Goal: Task Accomplishment & Management: Manage account settings

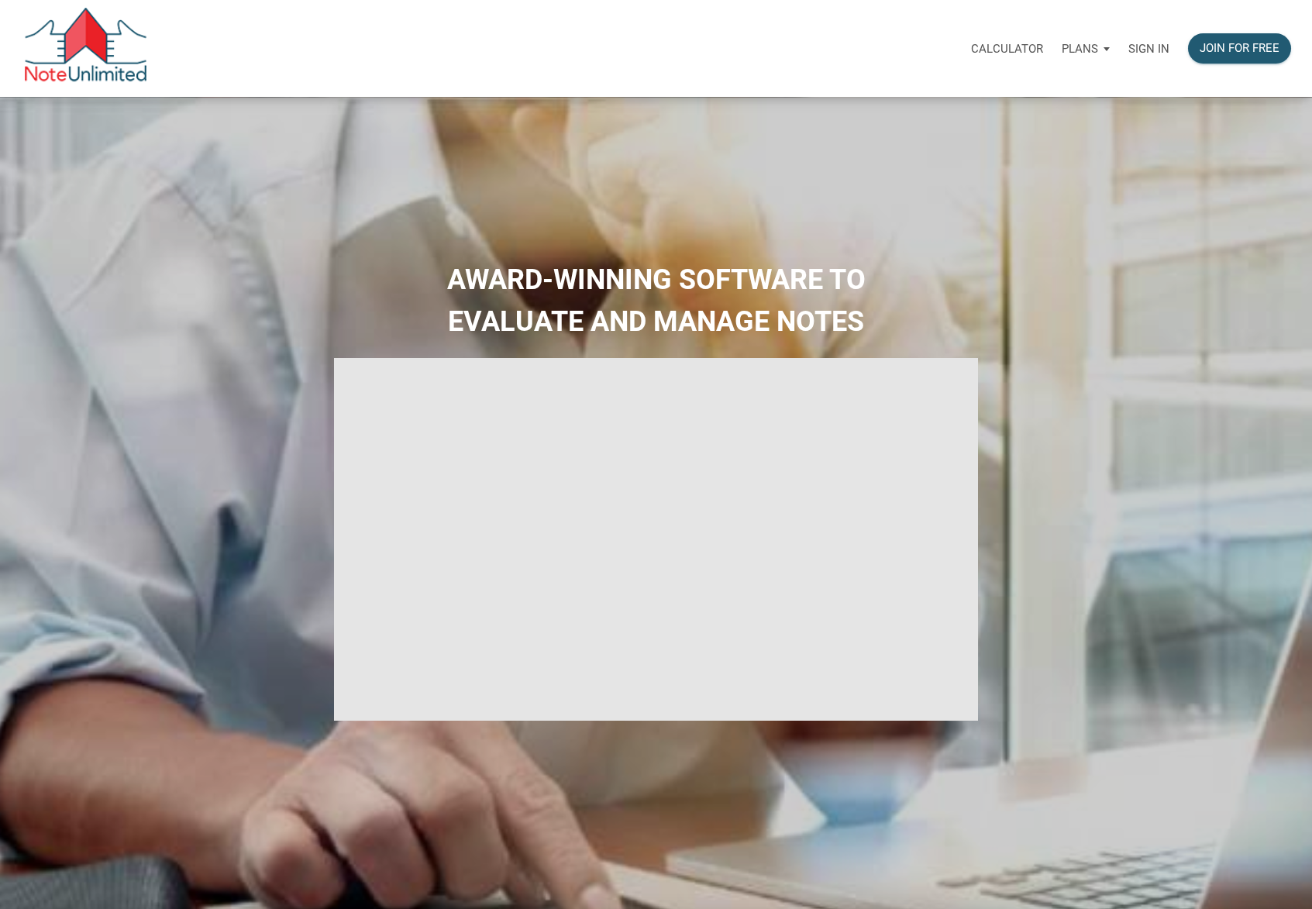
select select
type input "Introduction to new features"
select select
click at [1146, 43] on p "Sign in" at bounding box center [1149, 49] width 41 height 14
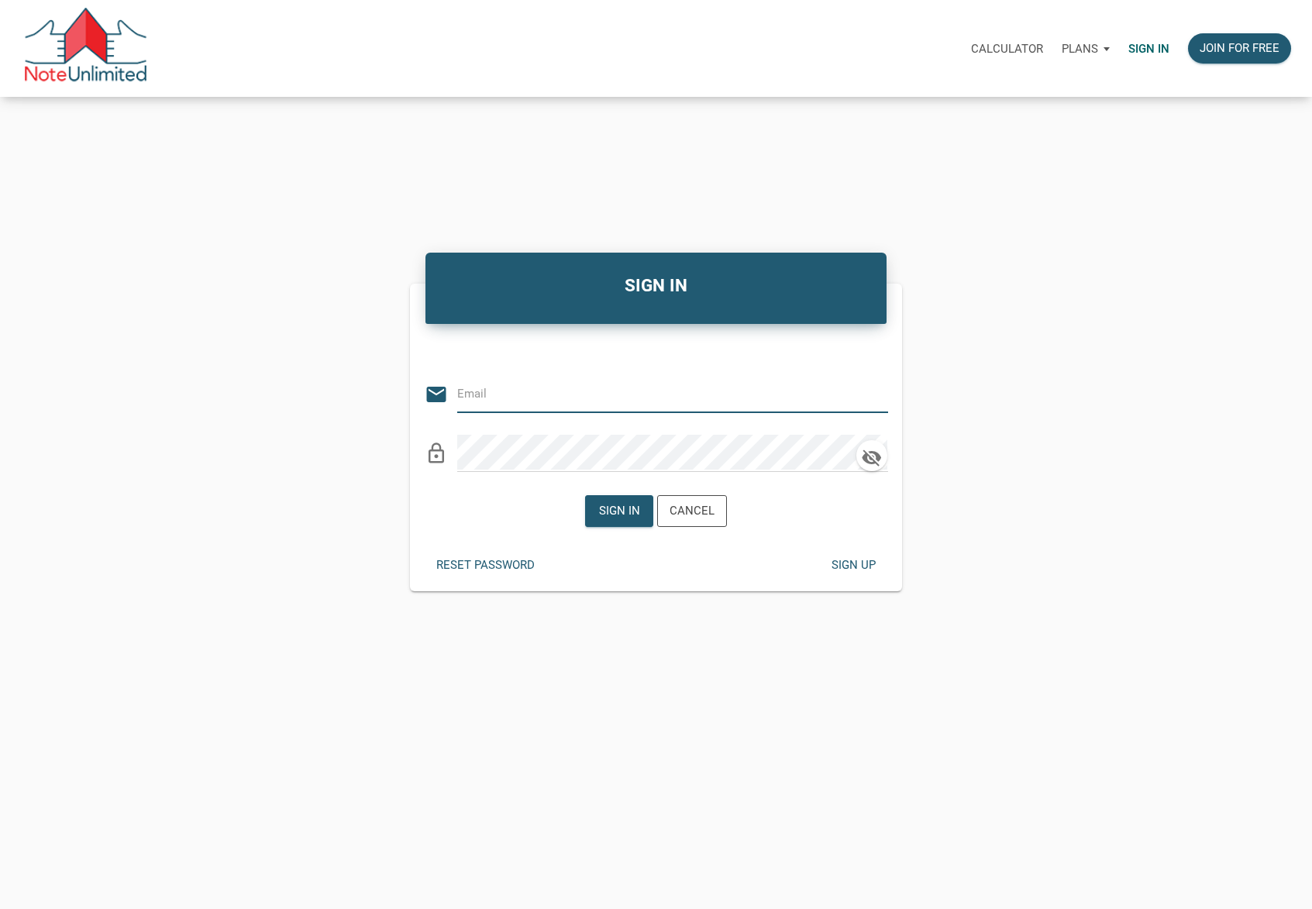
click at [592, 402] on input "email" at bounding box center [661, 393] width 408 height 35
type input "[EMAIL_ADDRESS][DOMAIN_NAME]"
click at [615, 512] on div "Sign in" at bounding box center [619, 511] width 41 height 18
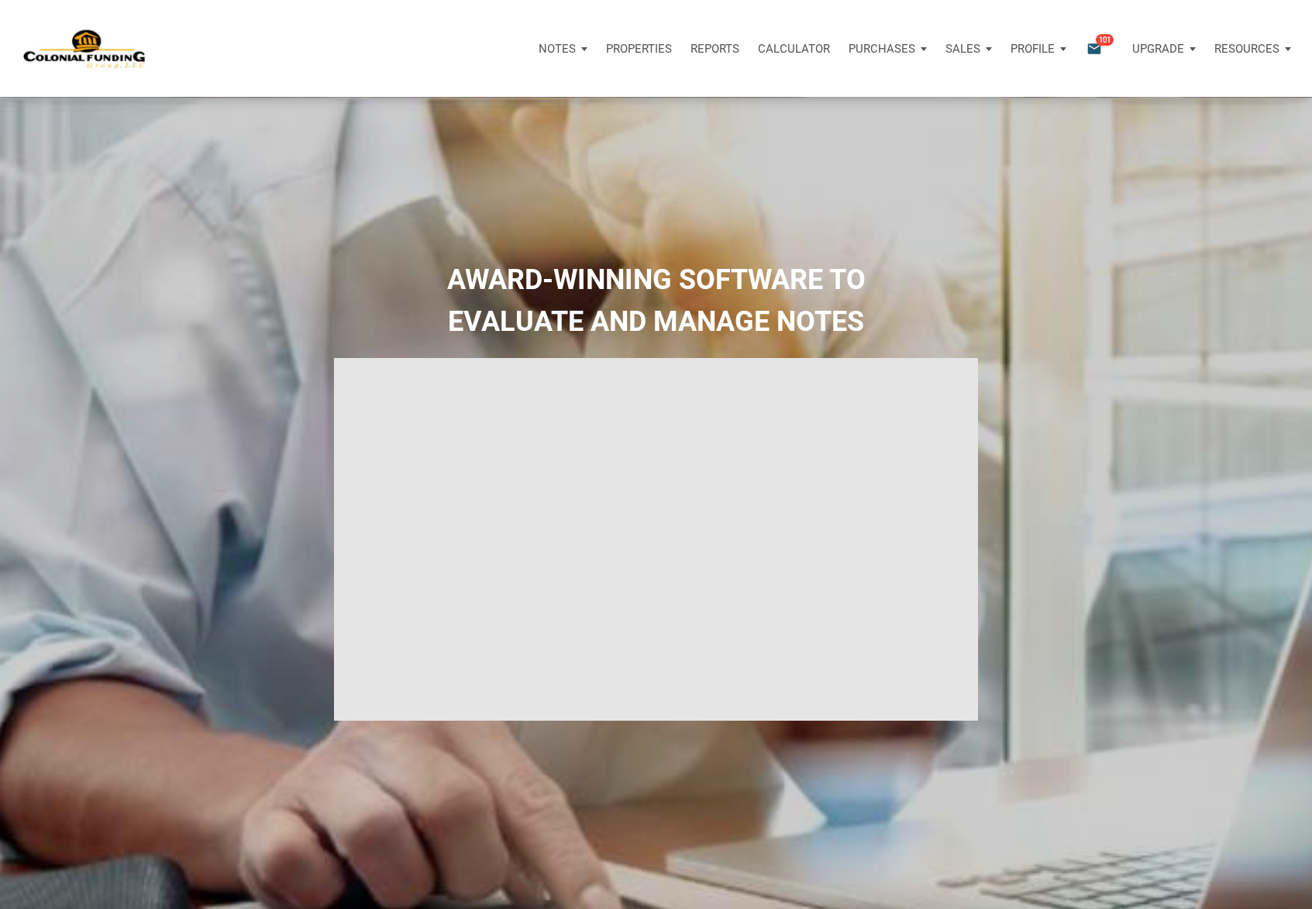
type input "Introduction to new features"
select select
click at [1031, 46] on p "Profile" at bounding box center [1033, 49] width 44 height 14
click at [984, 84] on link "Settings" at bounding box center [997, 90] width 147 height 32
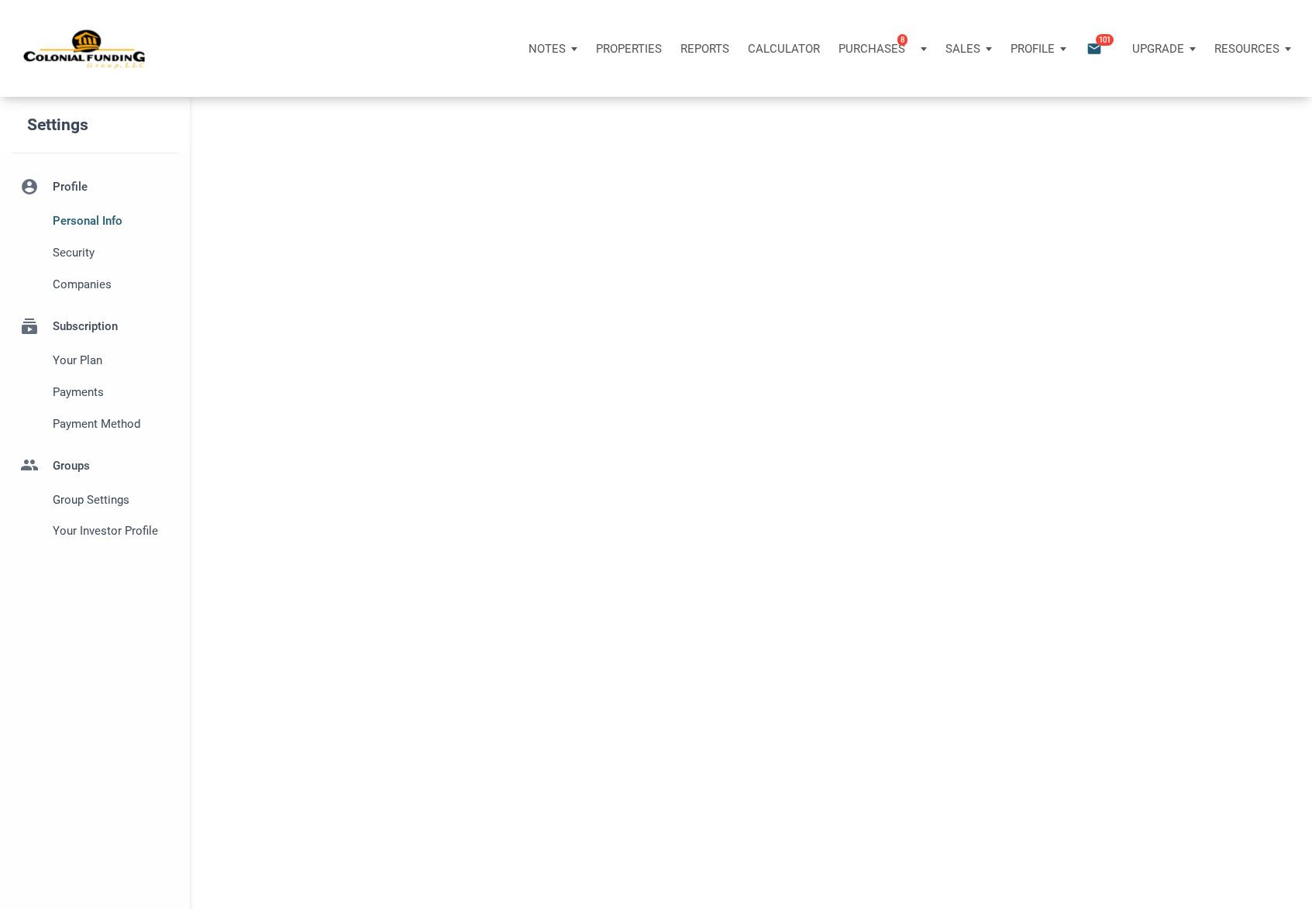
select select
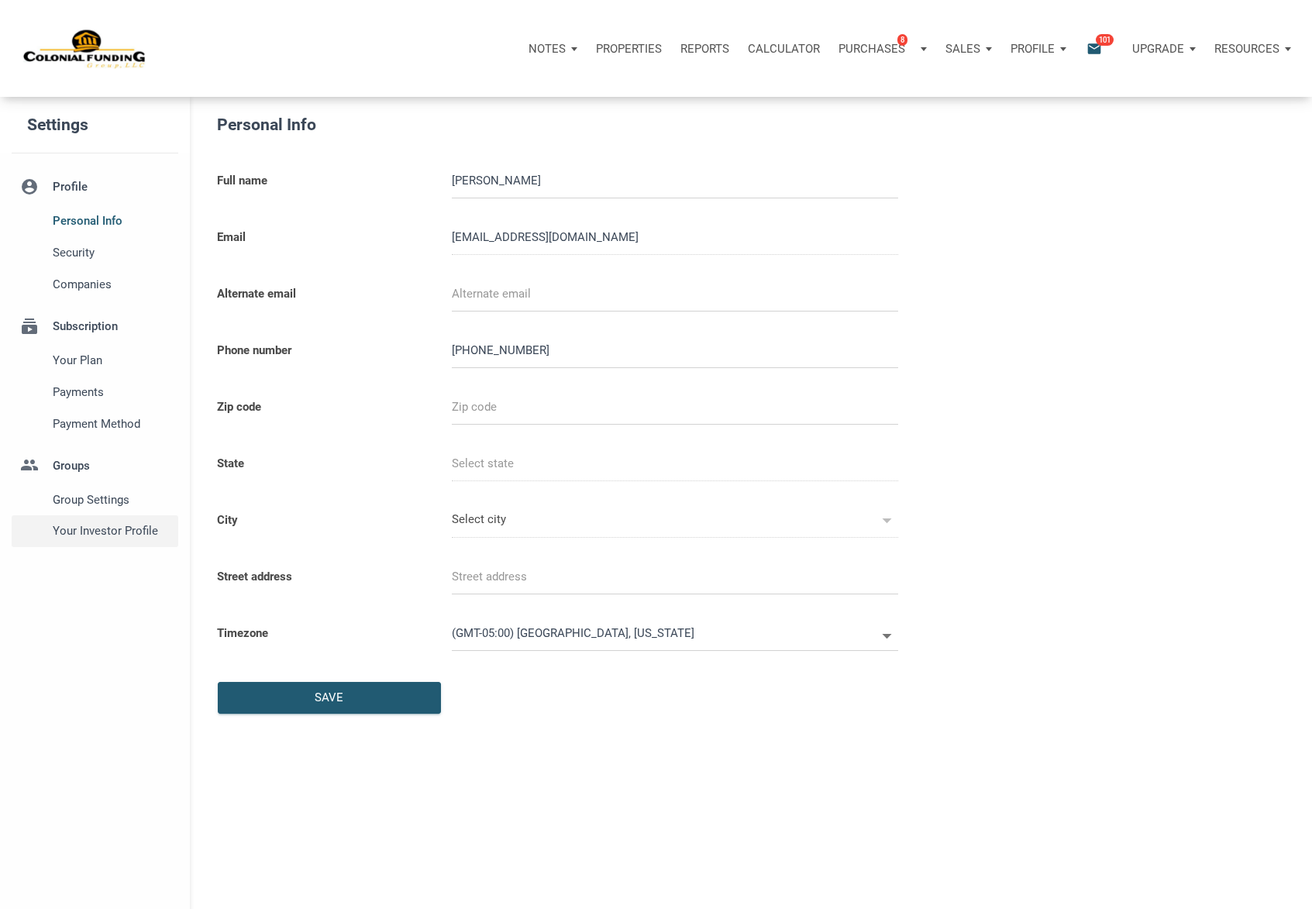
click at [75, 529] on span "Your Investor Profile" at bounding box center [112, 531] width 119 height 19
type input "3475396242"
select select
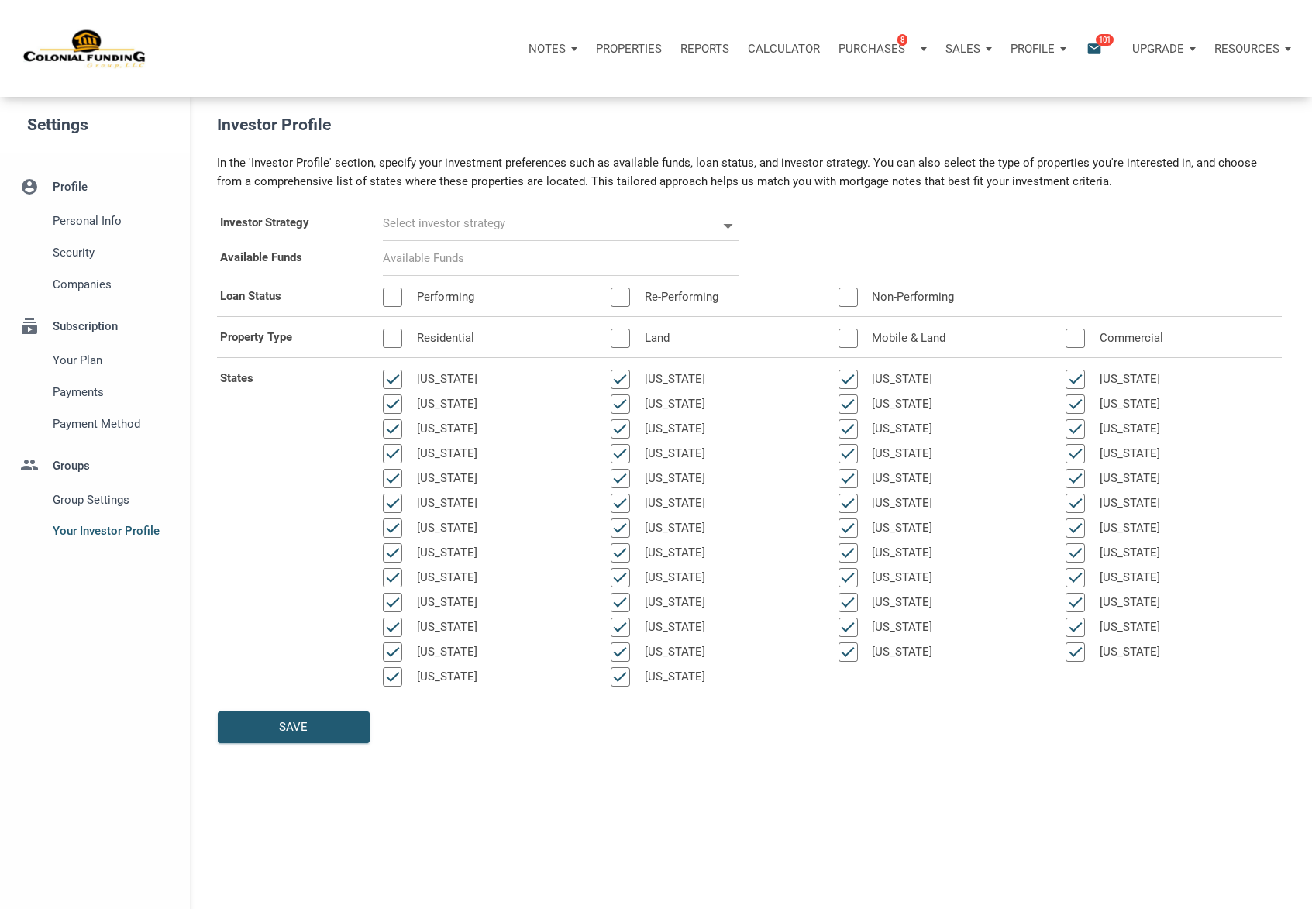
click at [471, 228] on input "text" at bounding box center [550, 223] width 334 height 35
select select
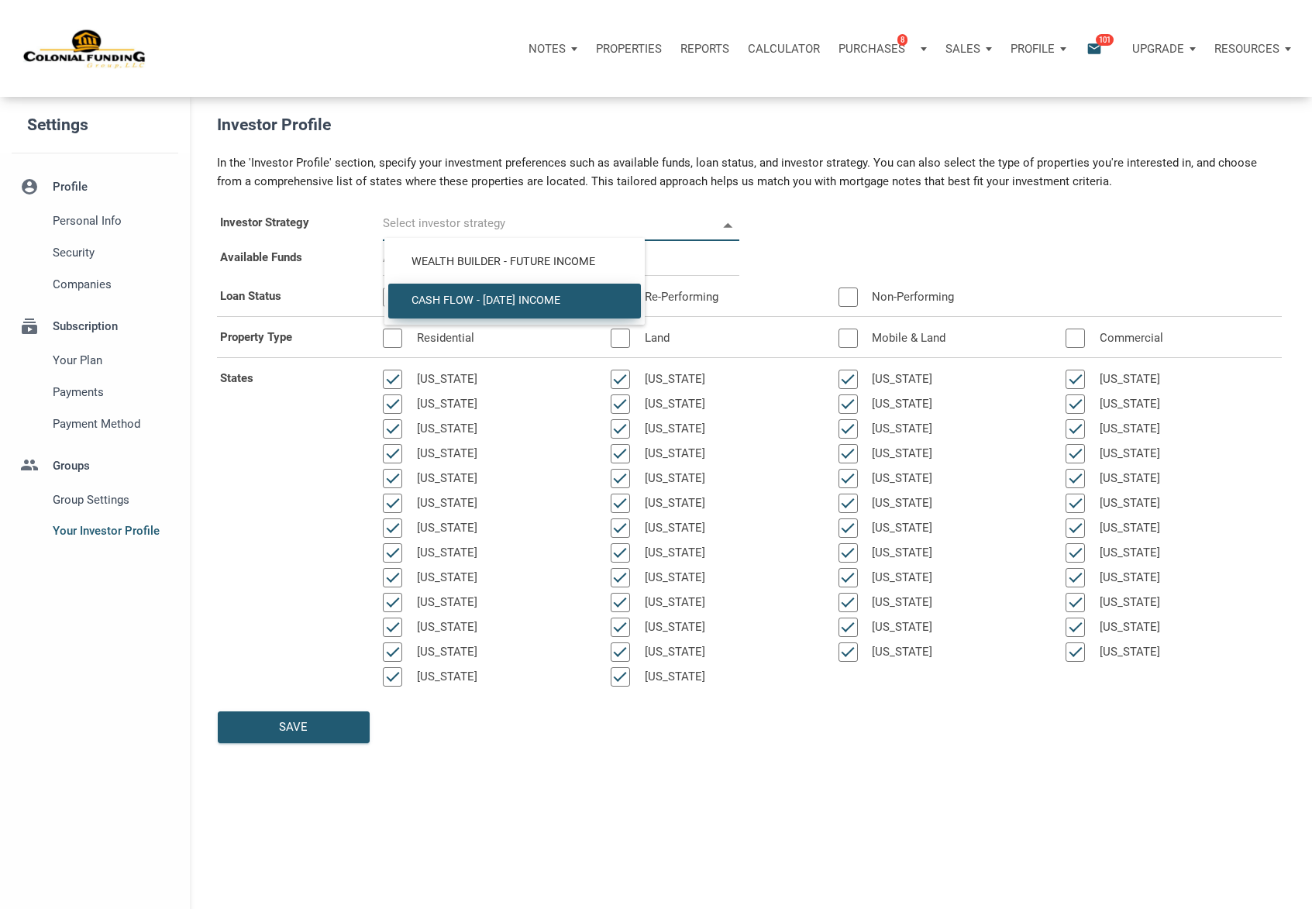
click at [488, 295] on span "Cash Flow - [DATE] Income" at bounding box center [514, 301] width 229 height 14
type input "Cash Flow - [DATE] Income"
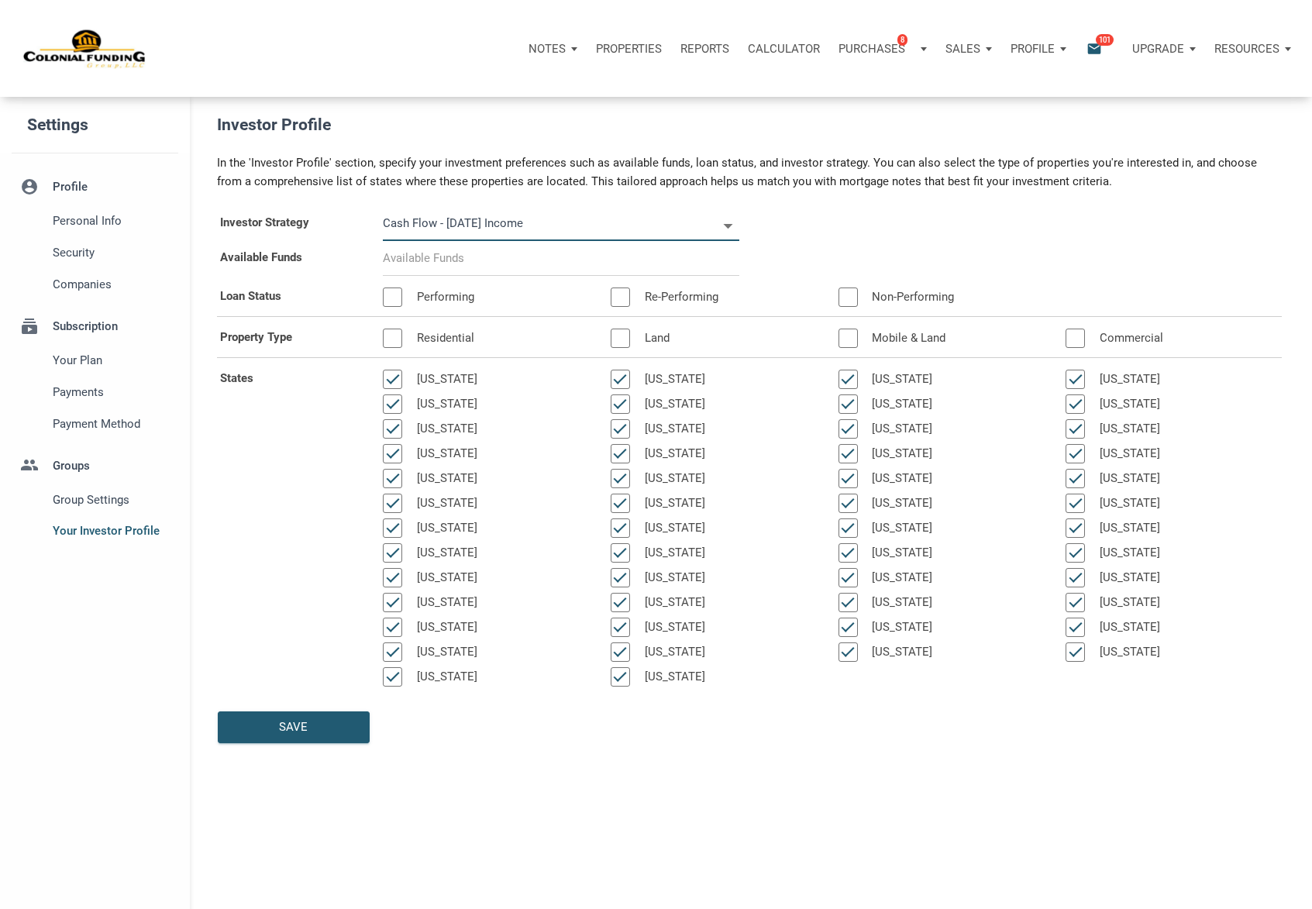
click at [461, 263] on input at bounding box center [561, 258] width 357 height 35
select select
type input "$ 5"
select select
type input "$ 50"
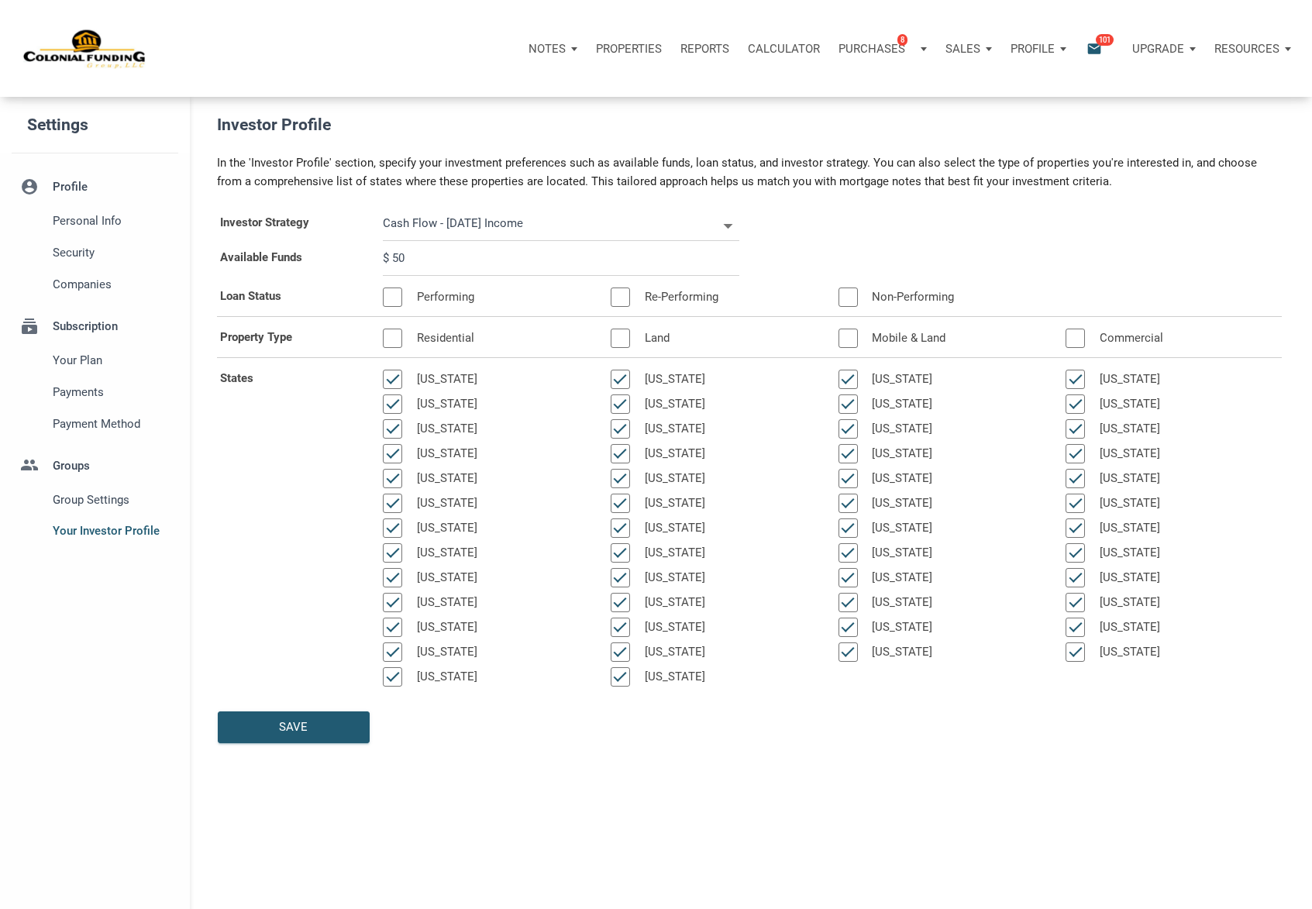
select select
type input "$ 500"
select select
type input "$ 5,000"
select select
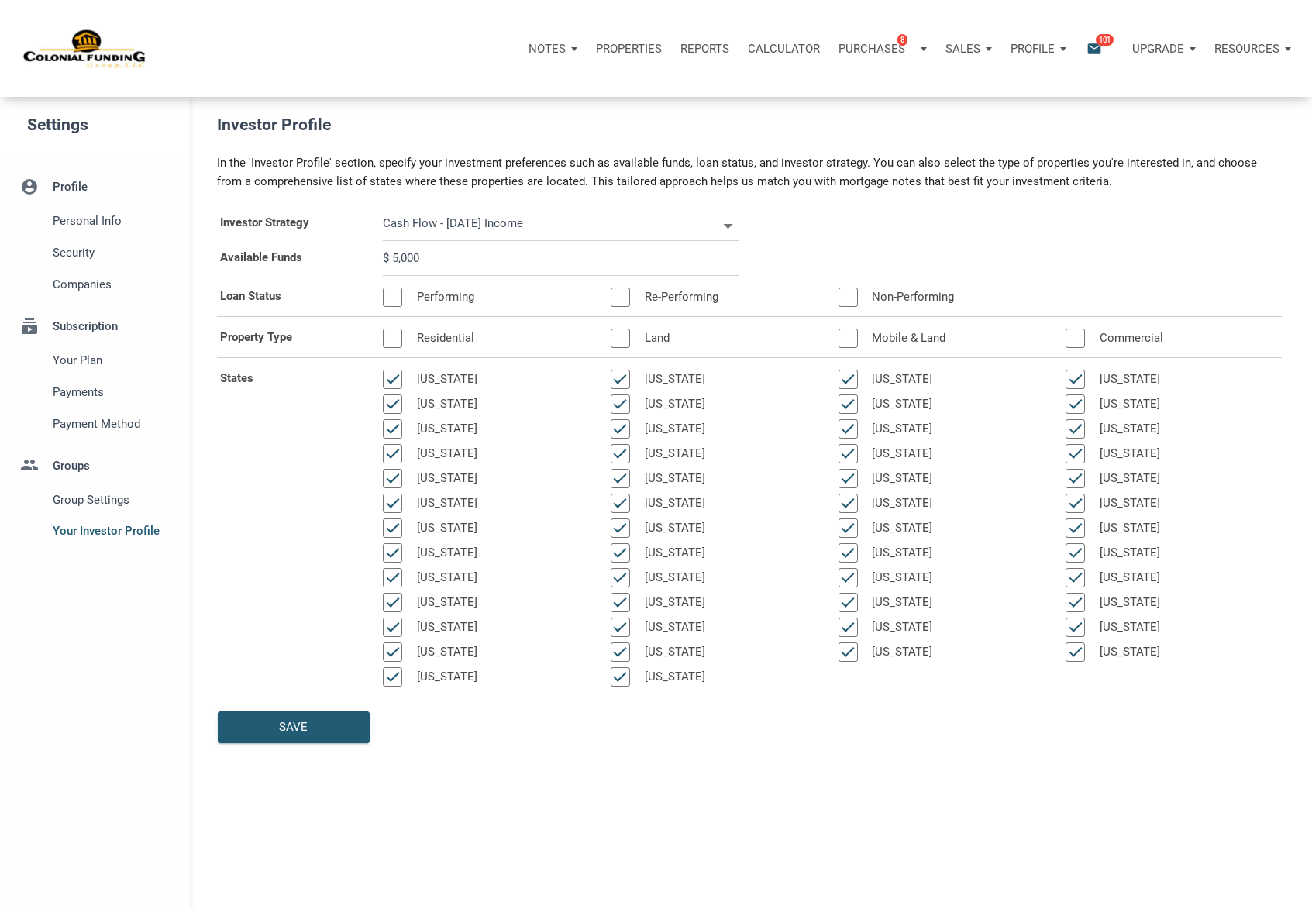
type input "$ 50,000"
select select
type input "$ 500,000"
select select
type input "$ 50,000"
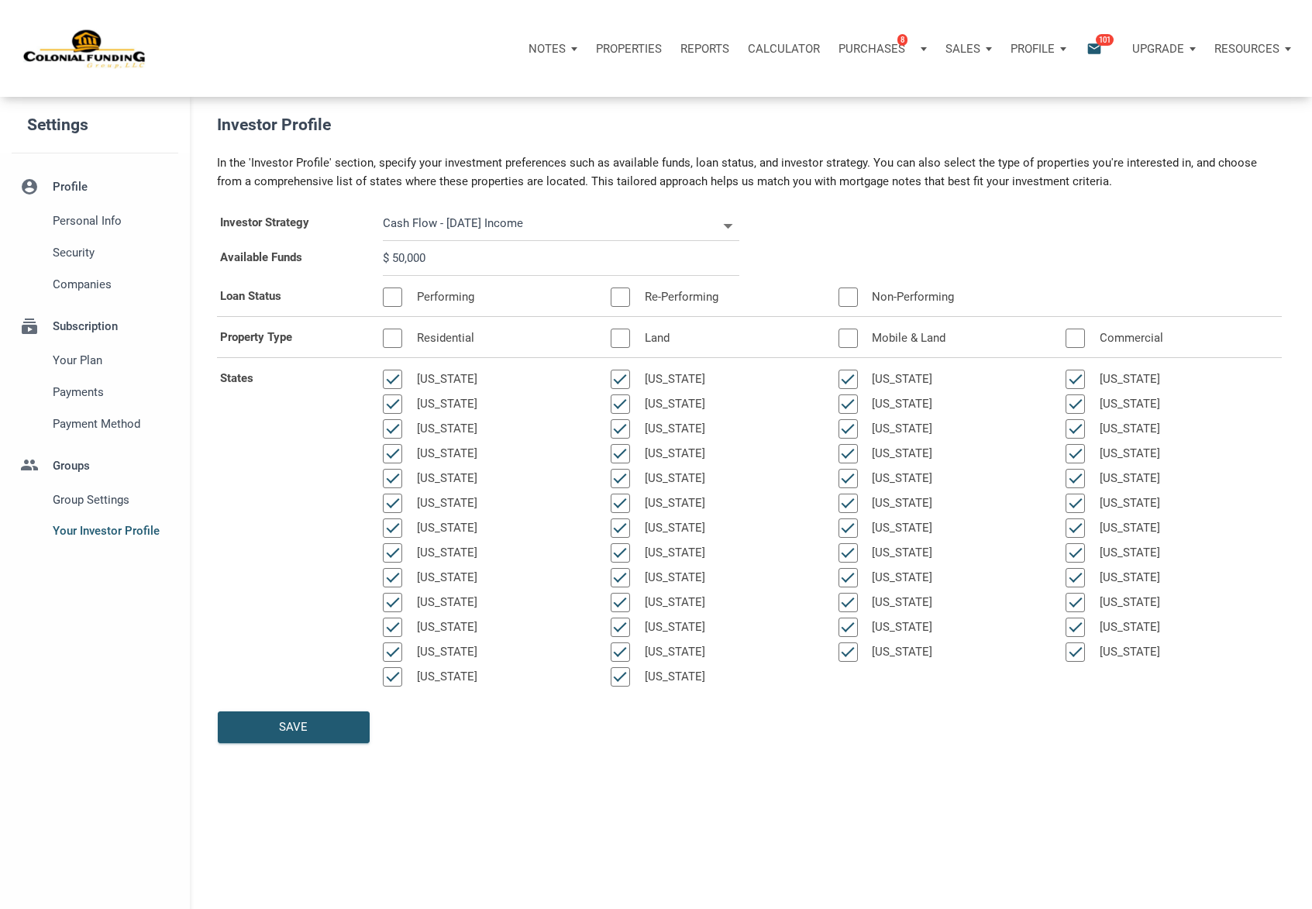
select select
type input "$ 5,000"
select select
type input "$ 500"
select select
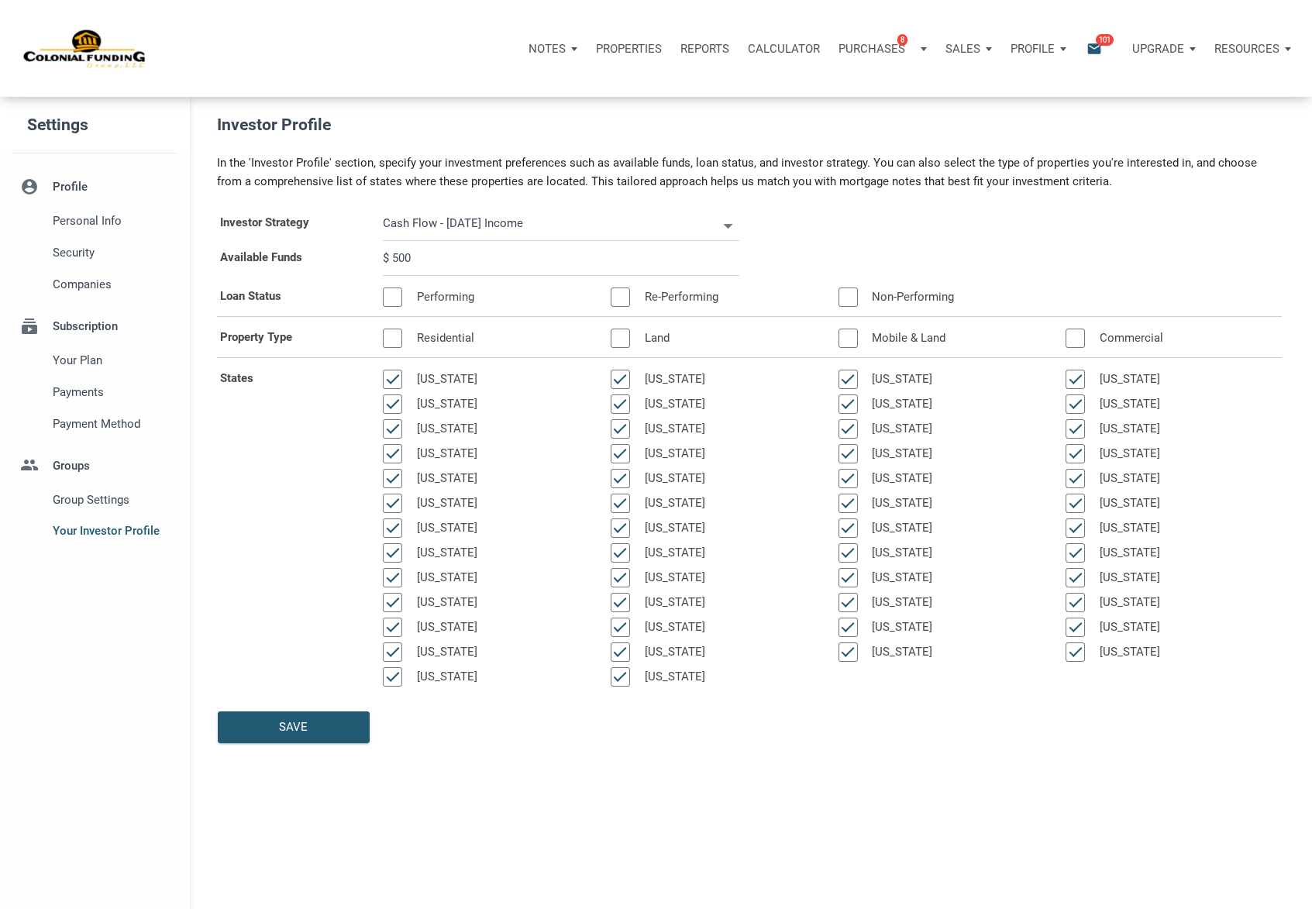
type input "$ 50"
select select
type input "$ 5"
select select
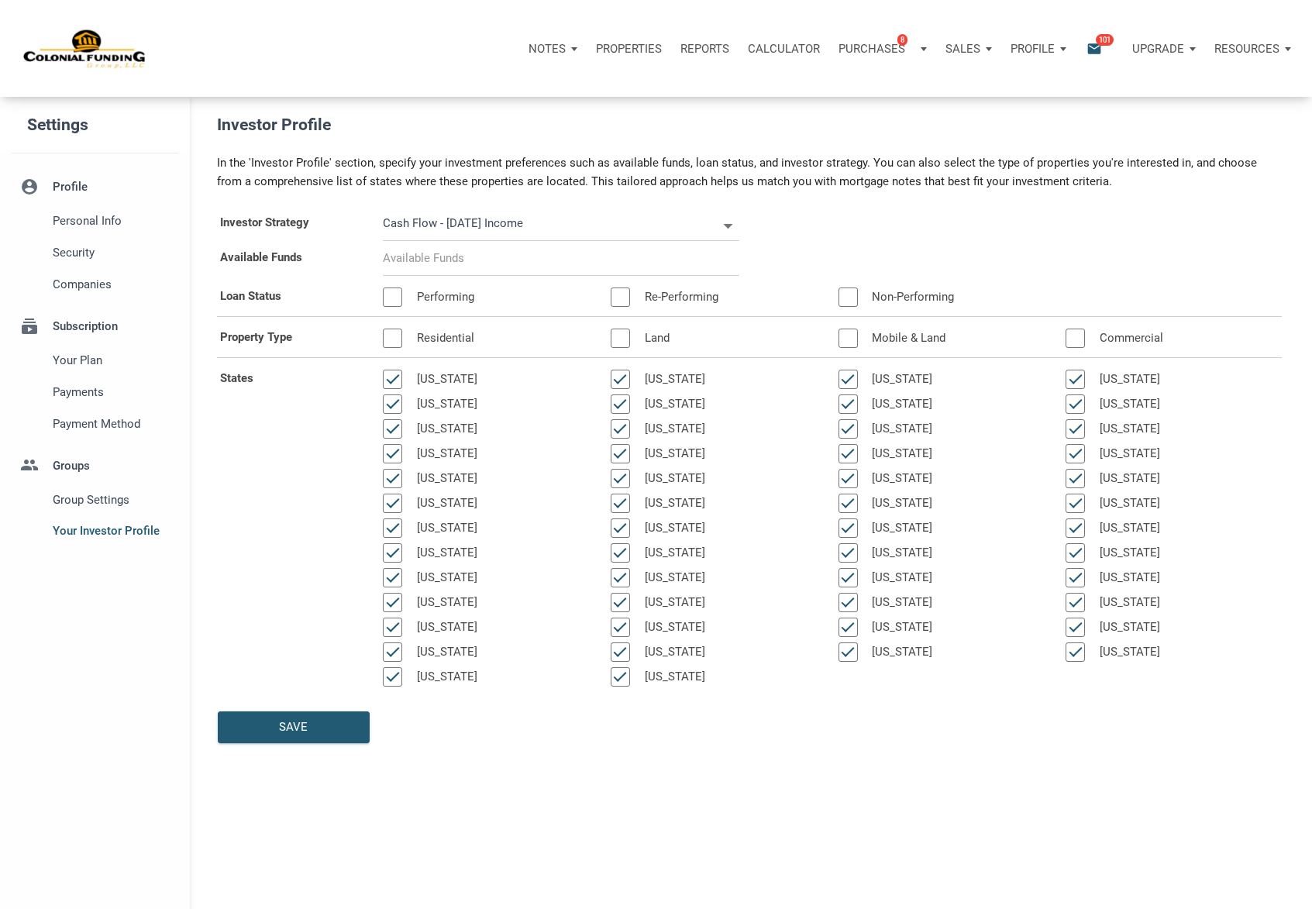
type input "$ 1"
select select
type input "$ 10"
select select
type input "$ 100"
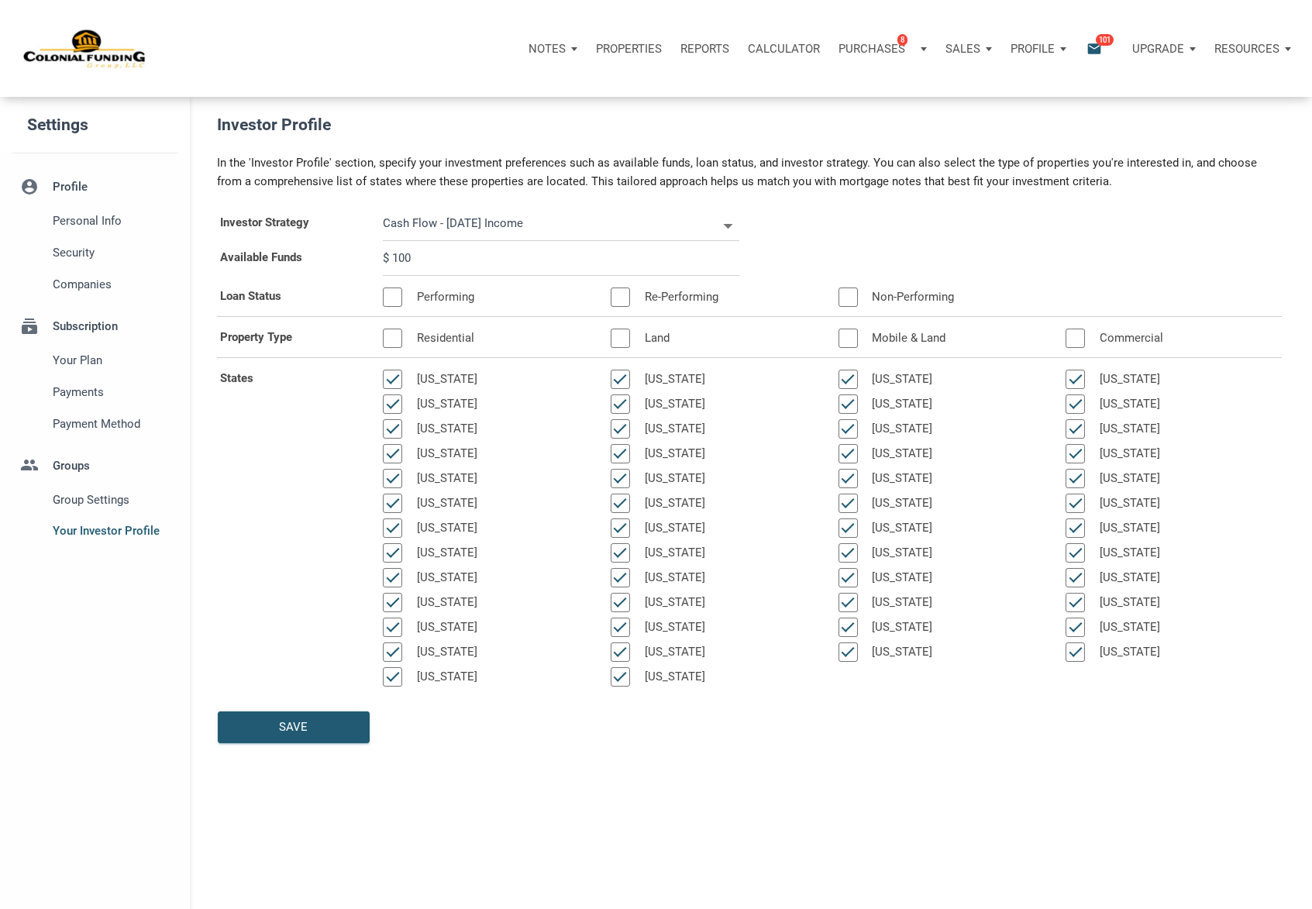
select select
type input "$ 1,000"
select select
type input "$ 10,000"
select select
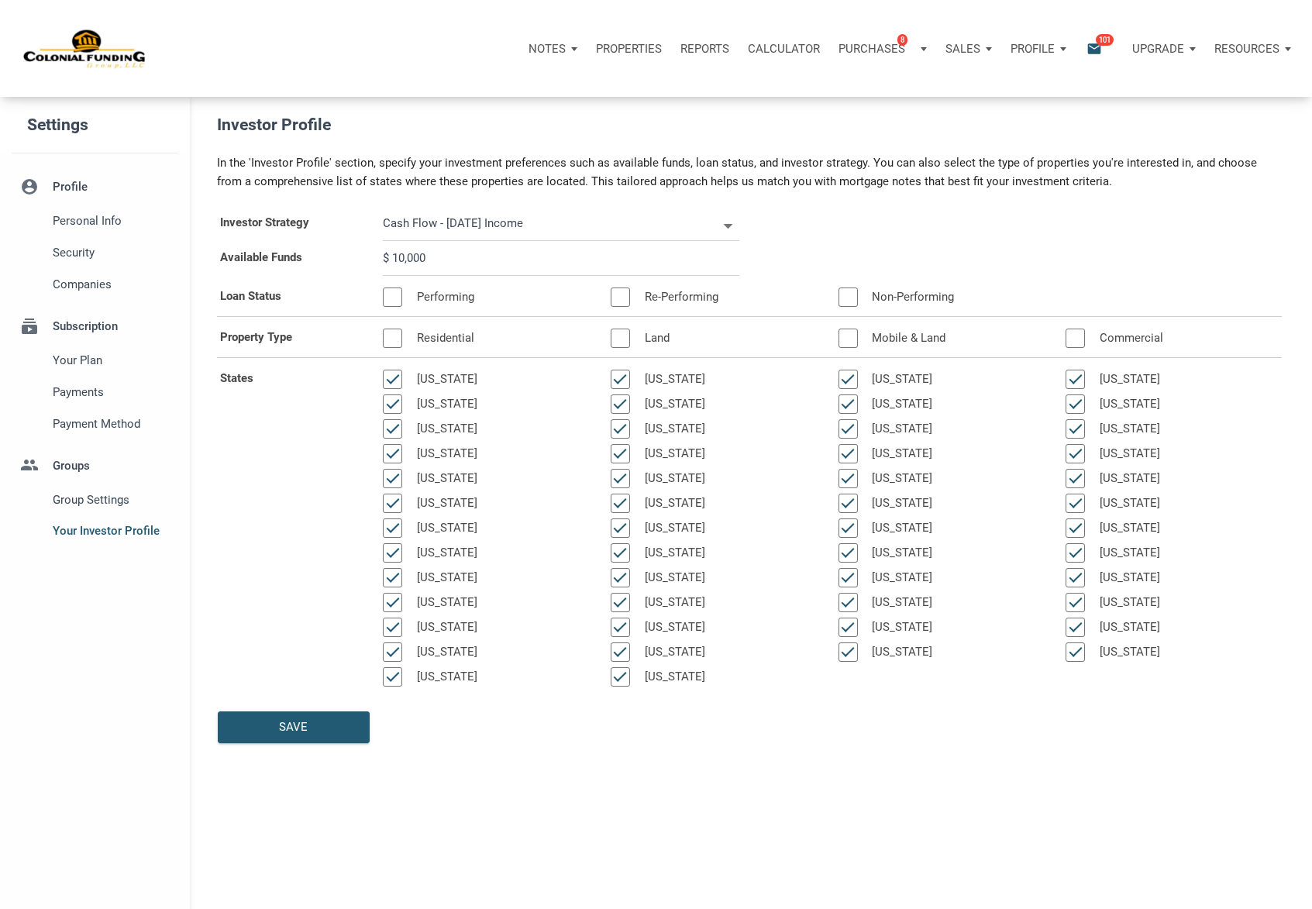
type input "$ 100,000"
select select
type input "$ 10,000"
select select
type input "$ 1,000"
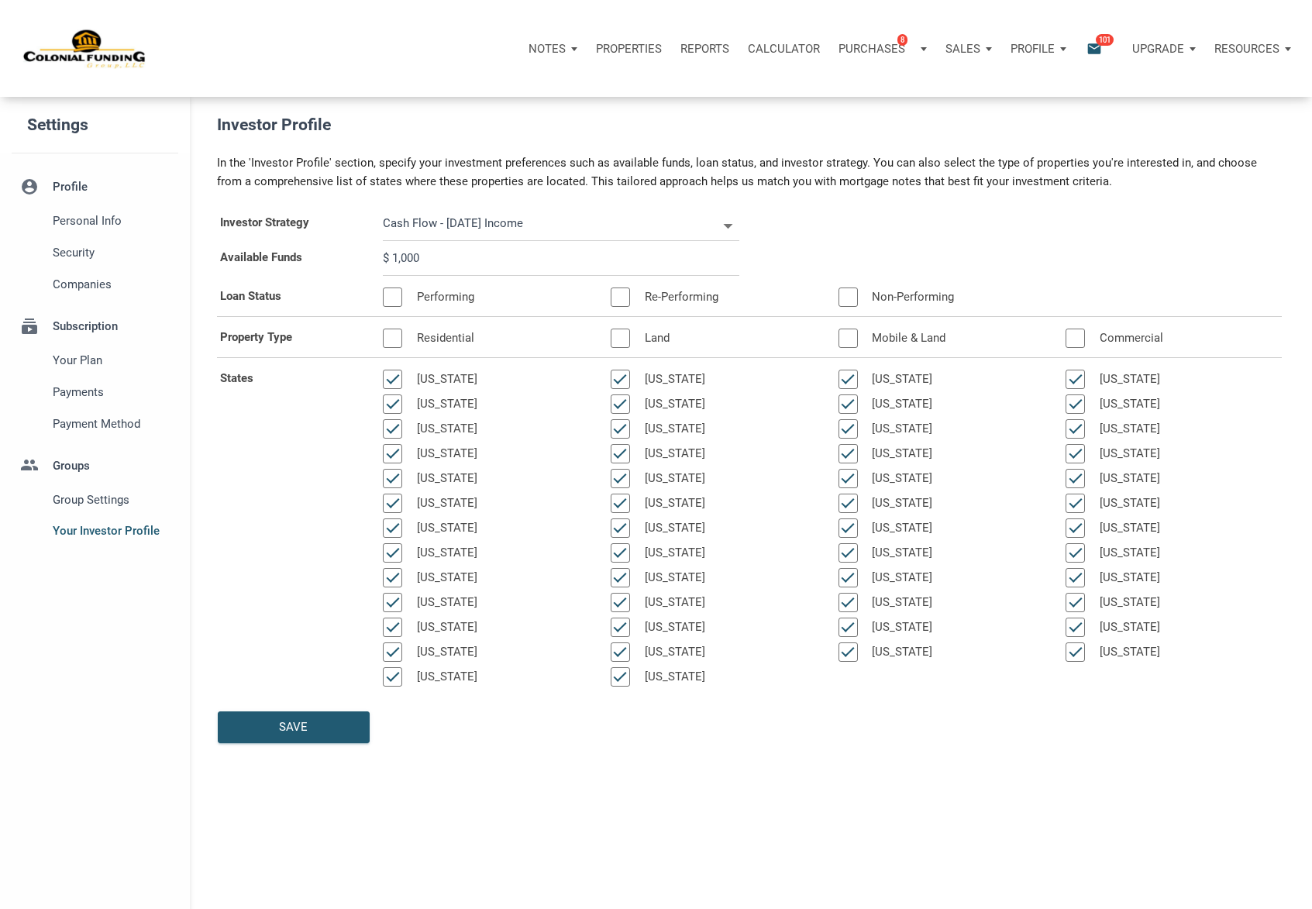
select select
type input "$ 100"
select select
type input "$ 10"
select select
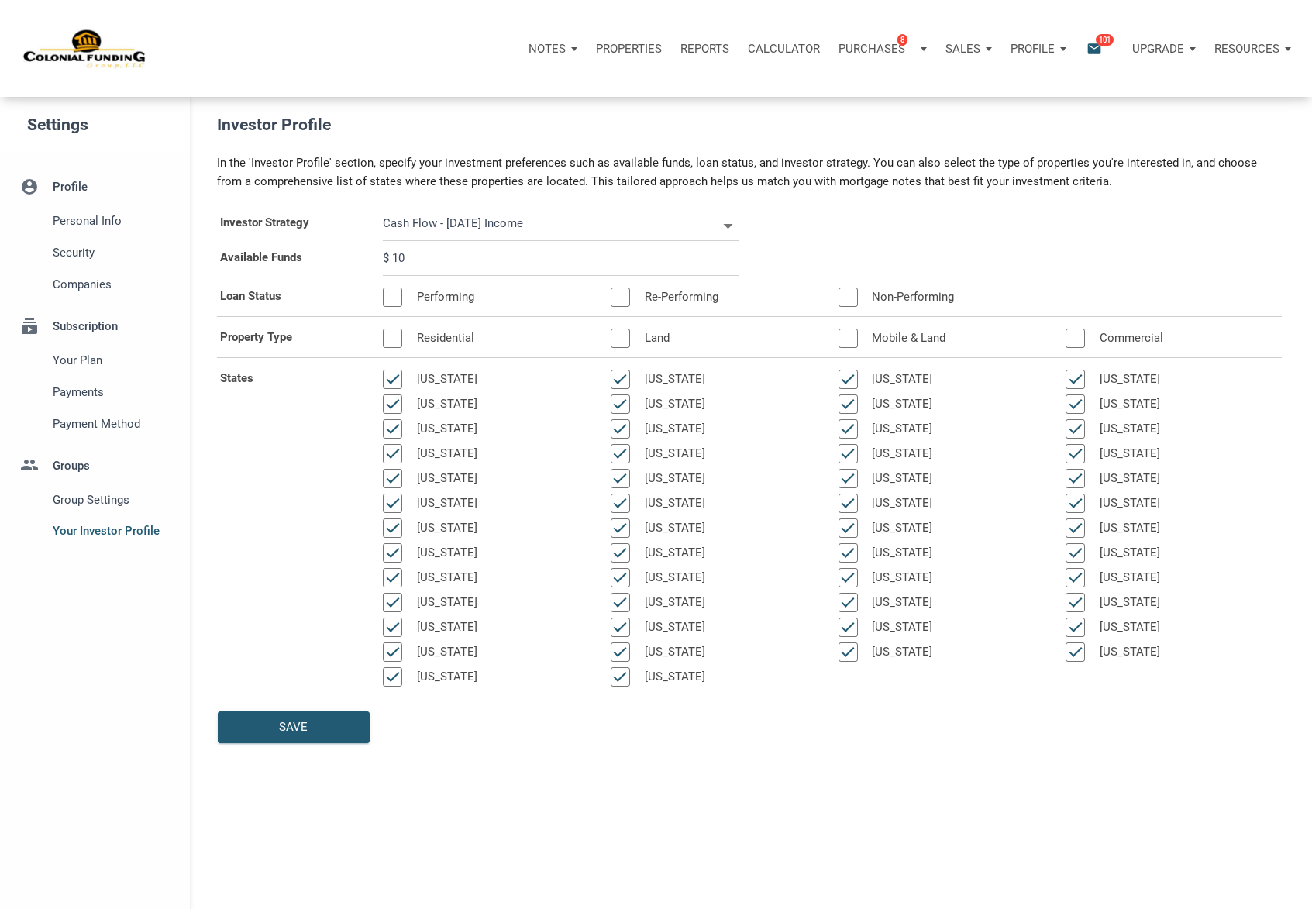
type input "$ 1"
select select
type input "$ 4"
select select
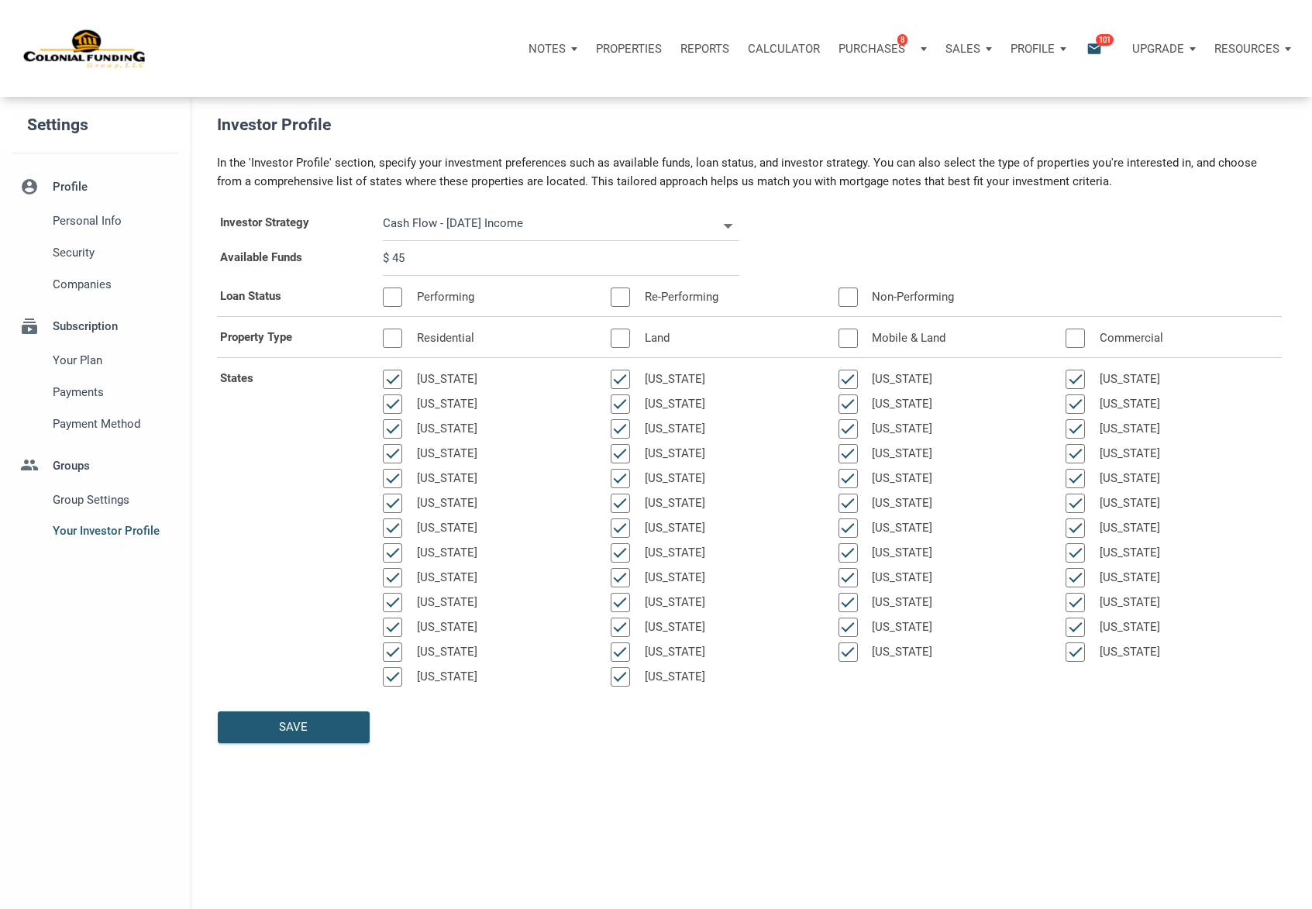
type input "$ 450"
select select
type input "$ 4,500"
select select
type input "$ 45,000"
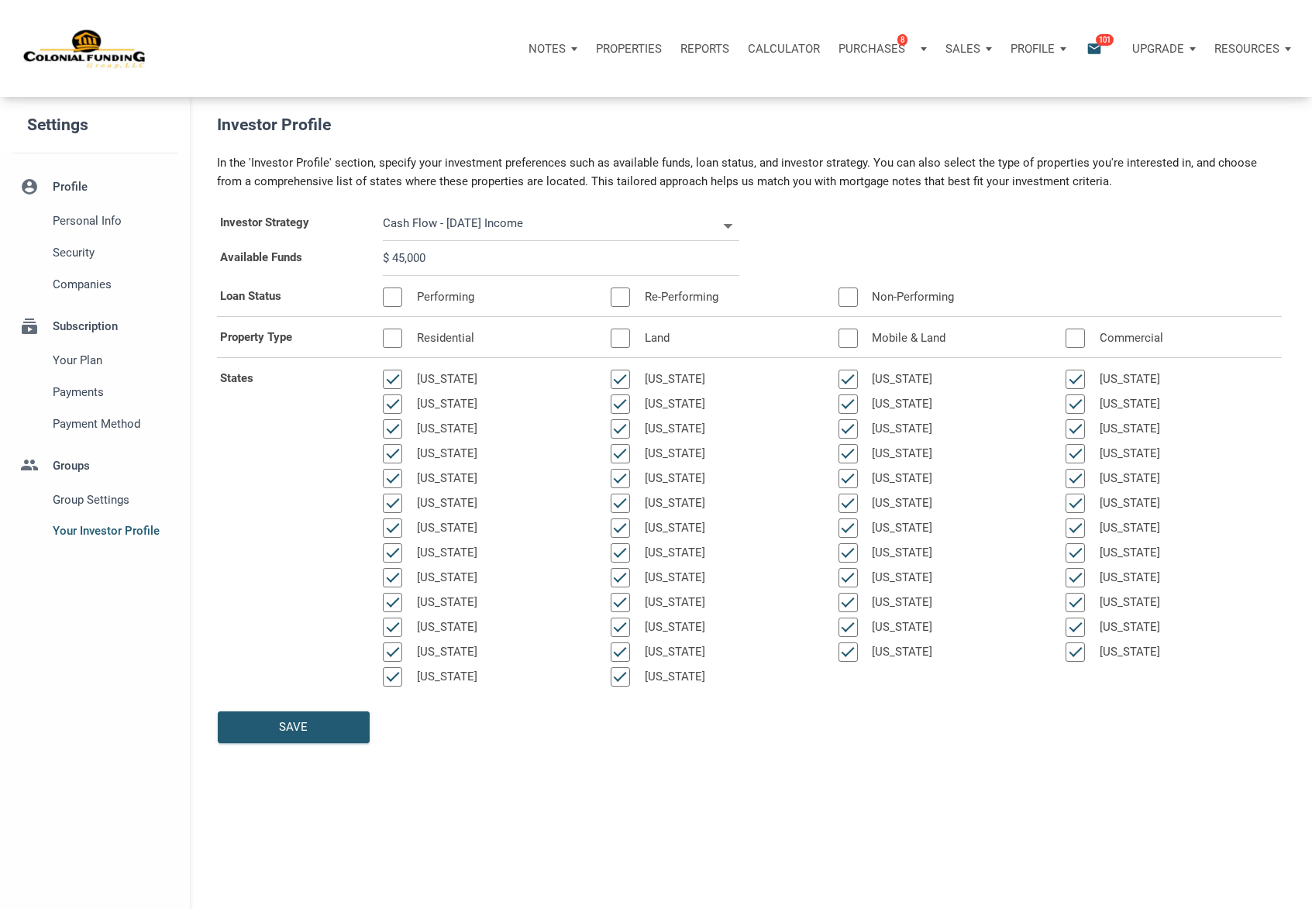
select select
type input "$ 450,000"
click at [395, 298] on div at bounding box center [392, 297] width 19 height 19
select select
type input "$ 450,000"
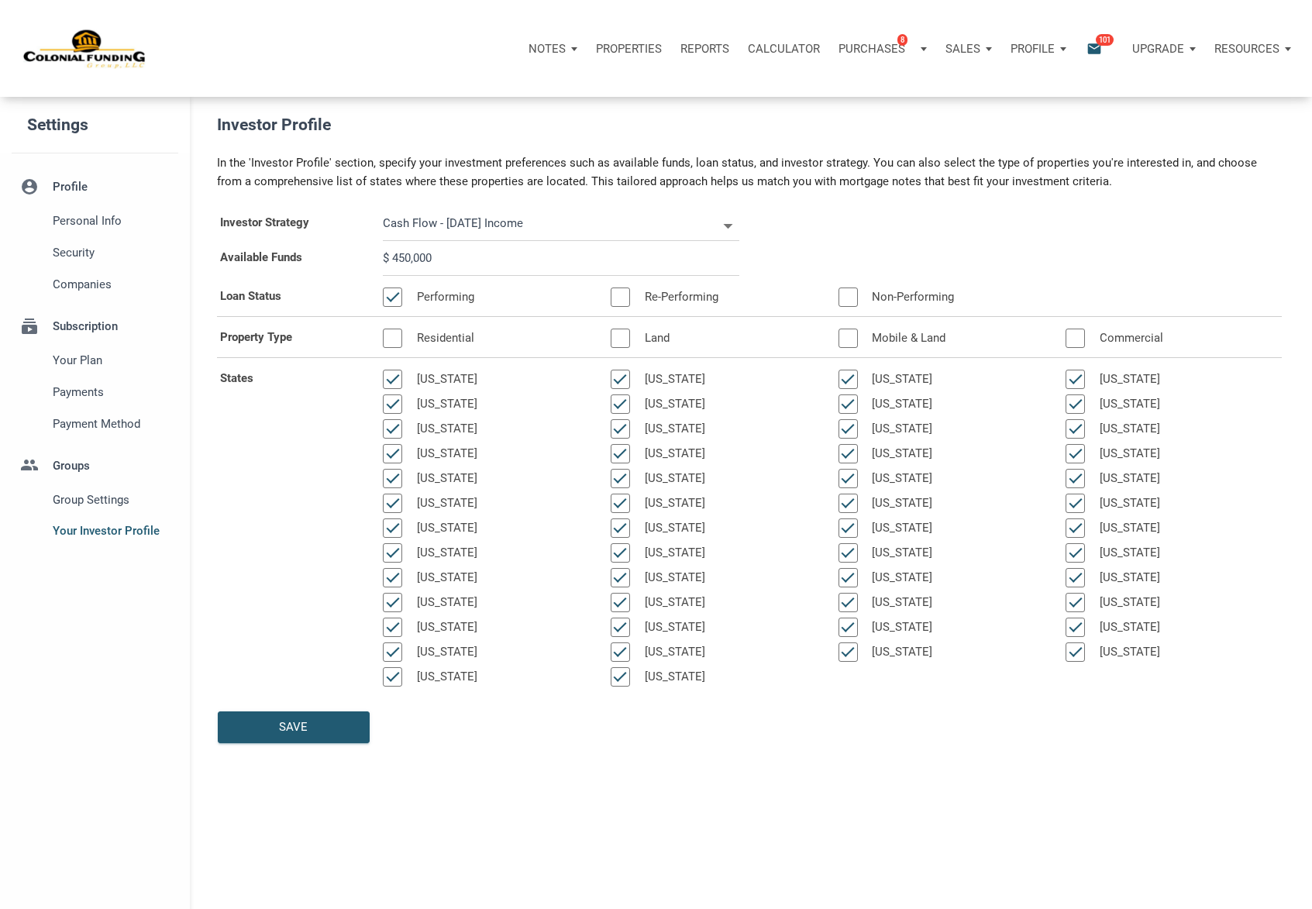
click at [396, 337] on div at bounding box center [392, 338] width 19 height 19
select select
type input "$ 450,000"
click at [315, 723] on div "Save" at bounding box center [294, 727] width 150 height 30
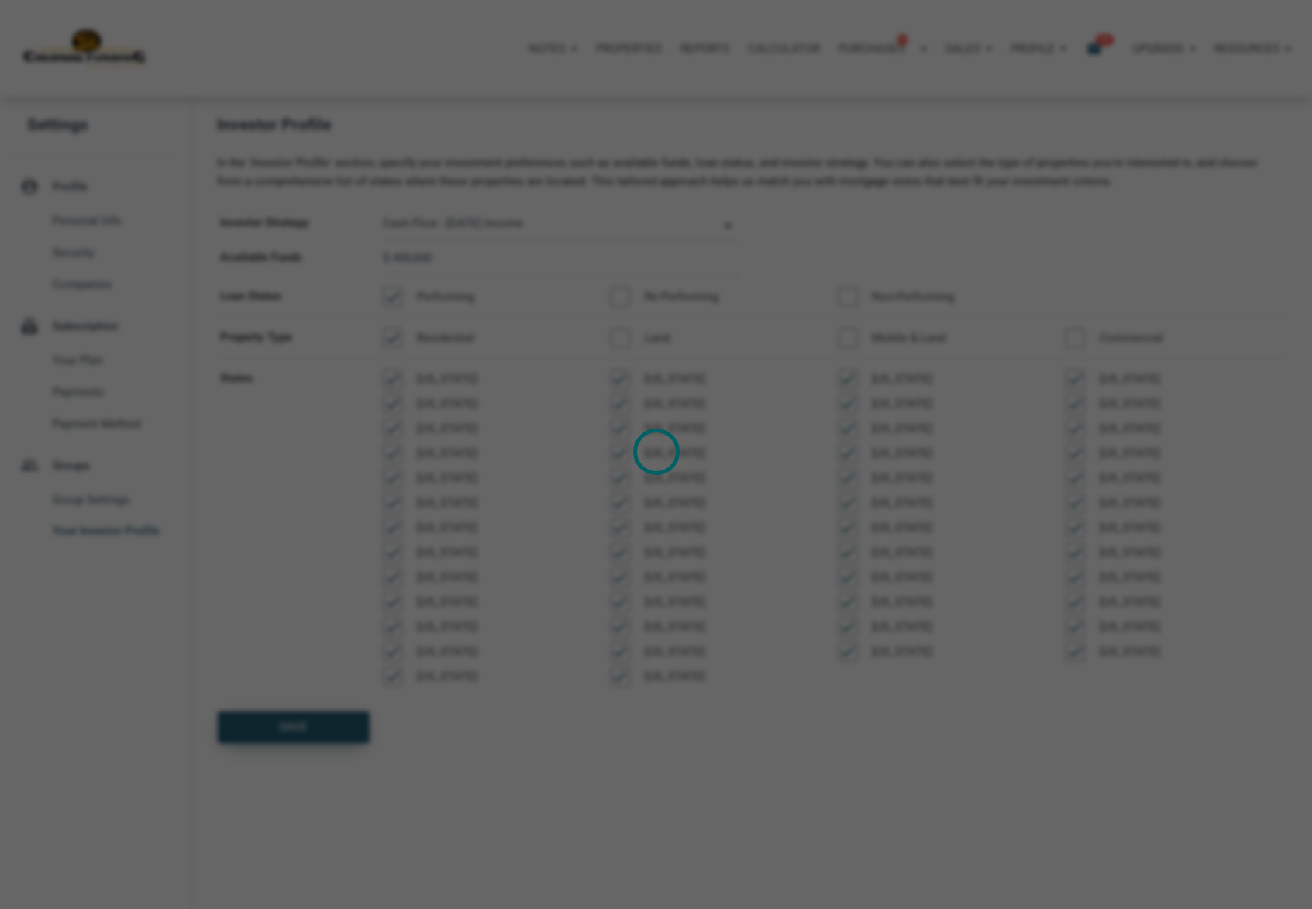
select select
type input "$ 450,000"
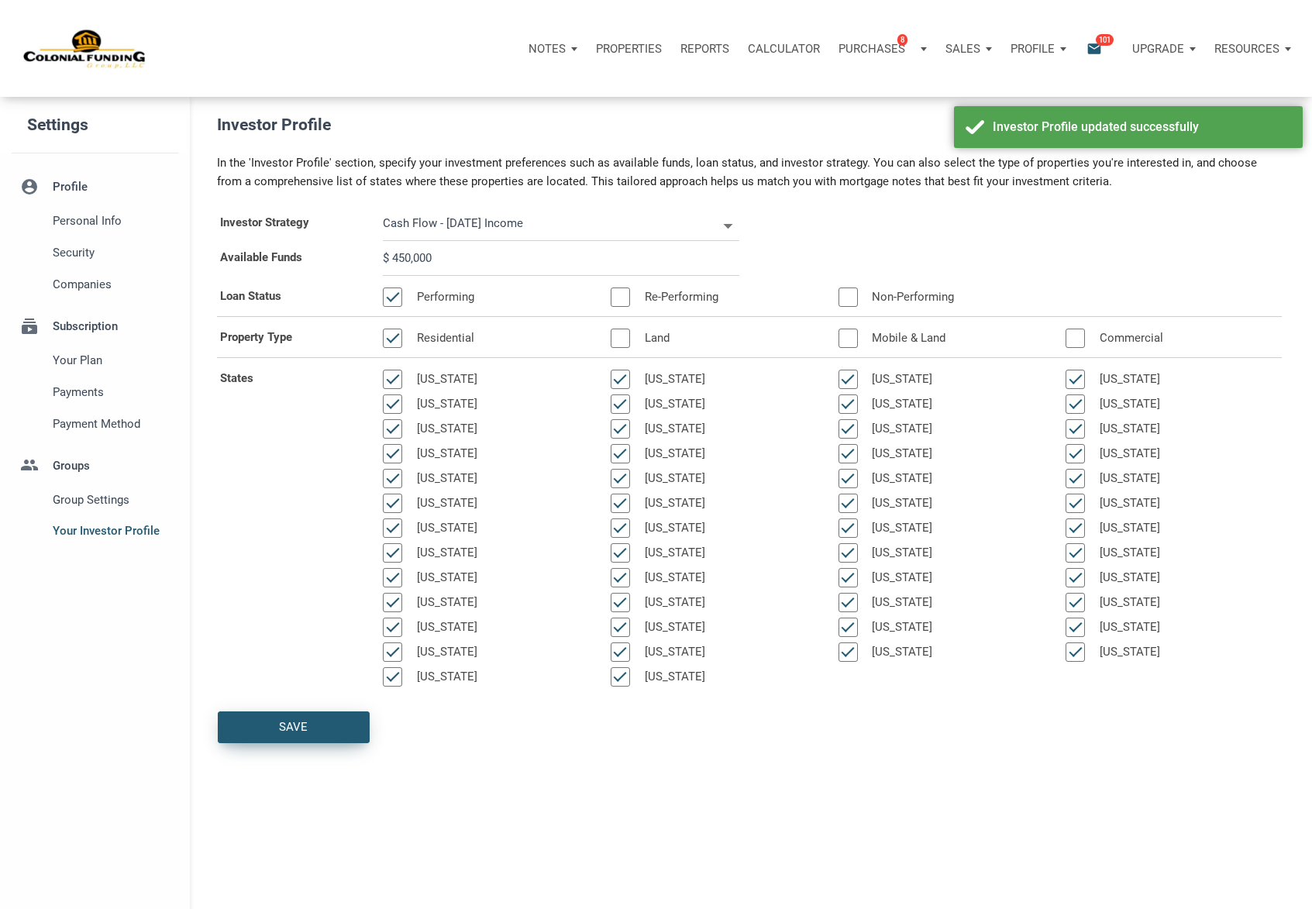
click at [315, 723] on div "Loading" at bounding box center [656, 454] width 1312 height 909
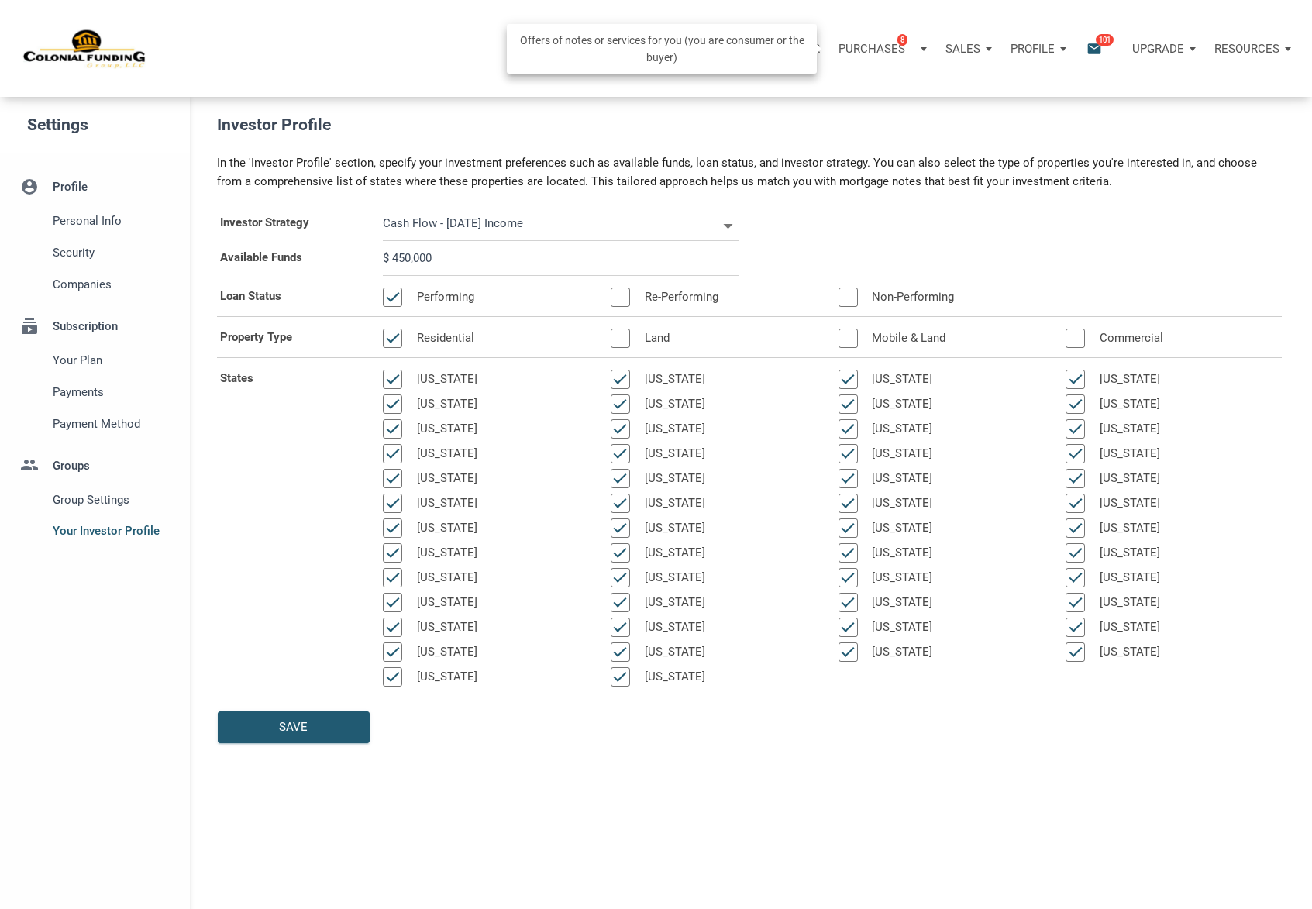
click at [884, 52] on p "Purchases" at bounding box center [872, 49] width 67 height 14
click at [843, 92] on link "Note Offers 8" at bounding box center [858, 90] width 147 height 32
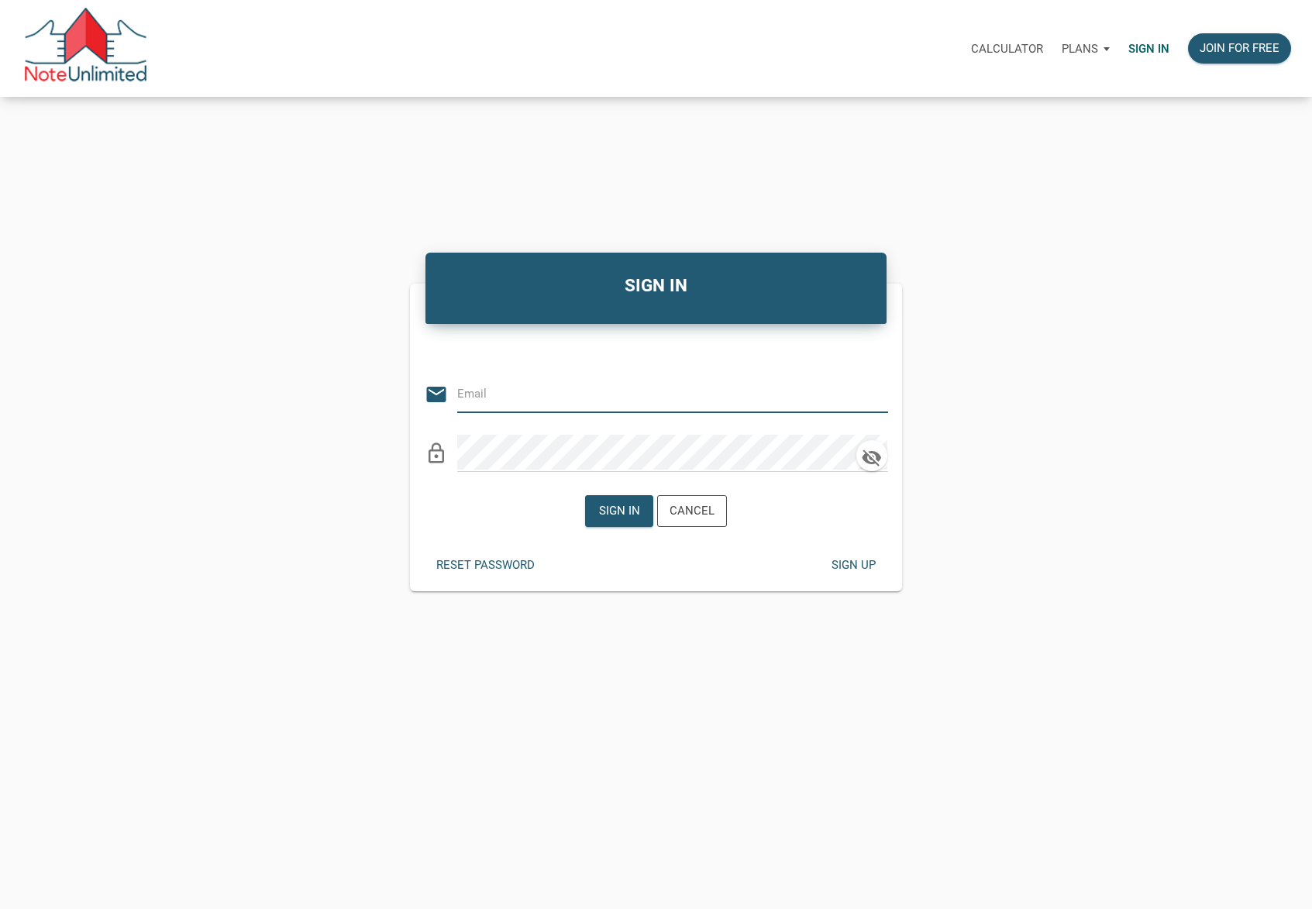
click at [567, 397] on input "email" at bounding box center [661, 393] width 408 height 35
type input "[EMAIL_ADDRESS][DOMAIN_NAME]"
click at [612, 509] on div "Sign in" at bounding box center [619, 511] width 41 height 18
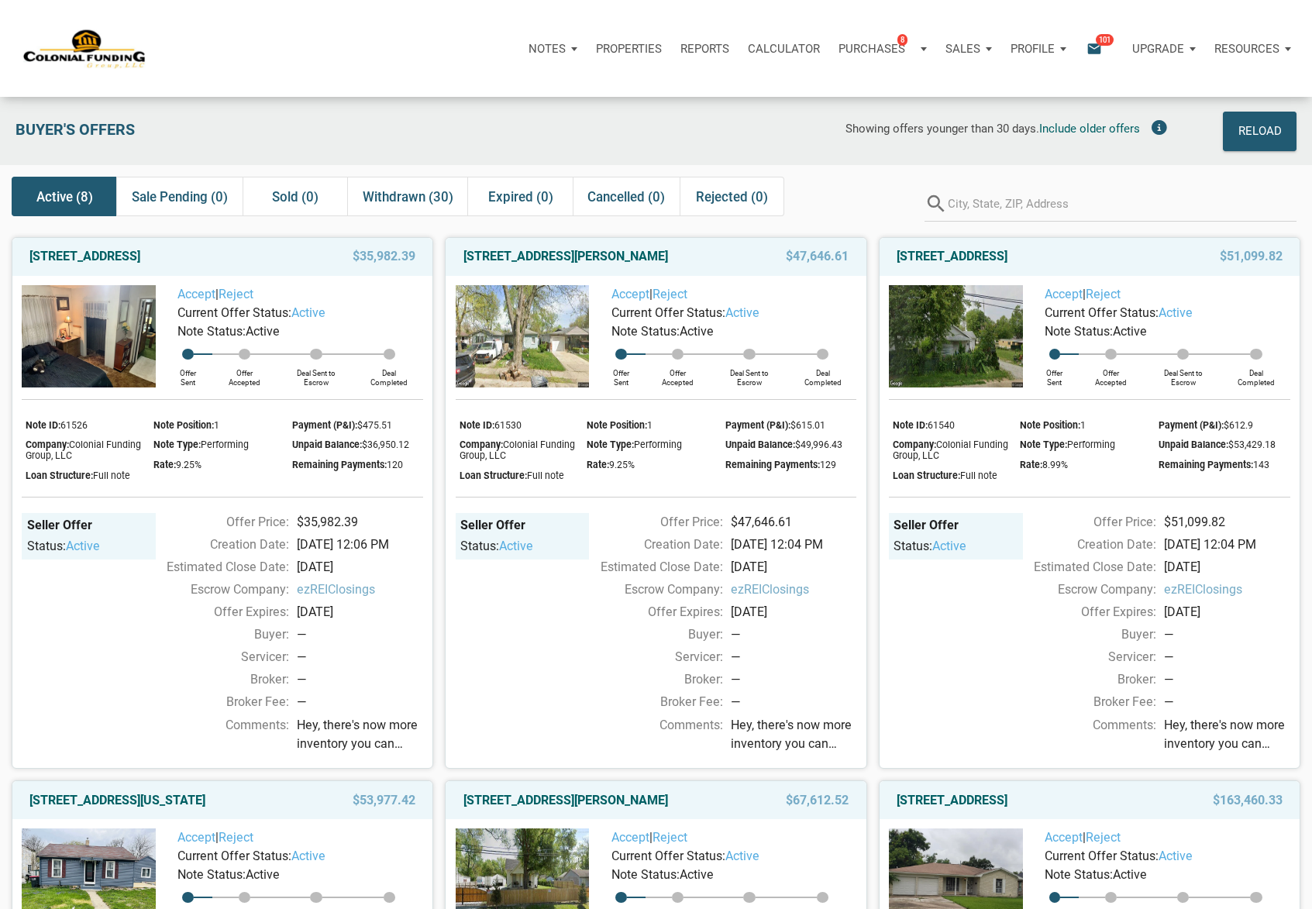
click at [1091, 52] on icon "email" at bounding box center [1094, 49] width 19 height 18
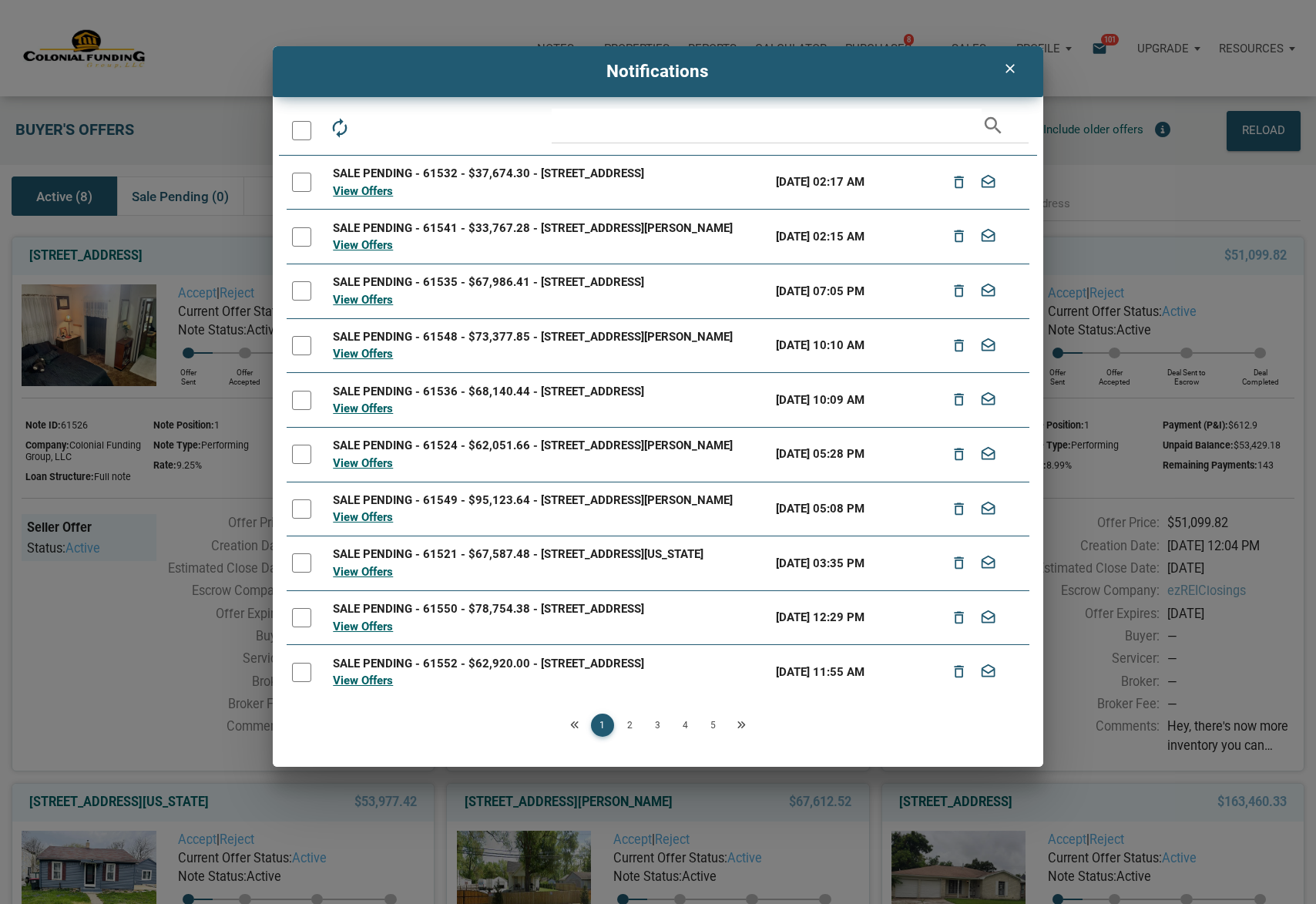
click at [1010, 67] on icon "clear" at bounding box center [1010, 69] width 19 height 16
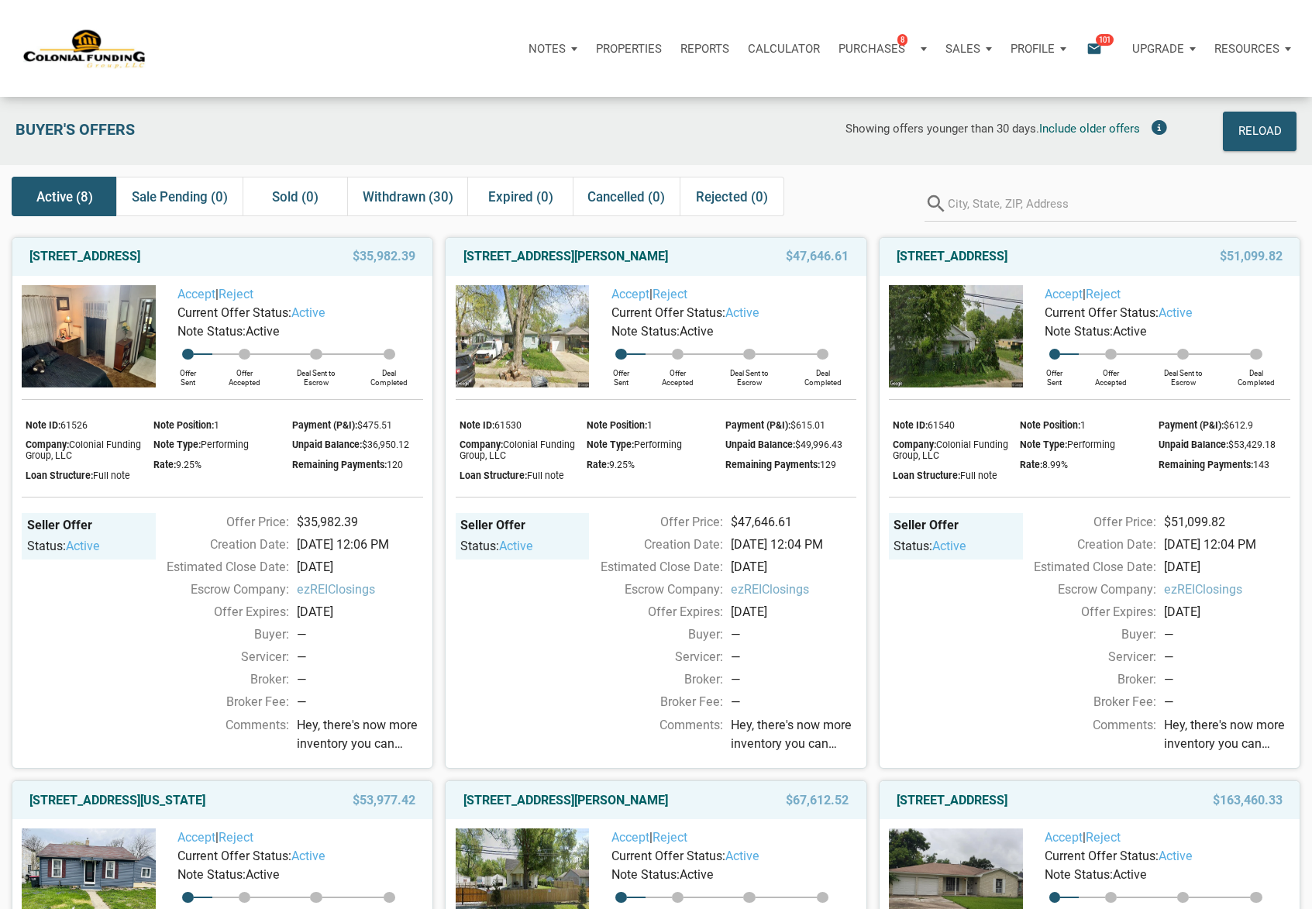
click at [1094, 46] on icon "email" at bounding box center [1094, 49] width 19 height 18
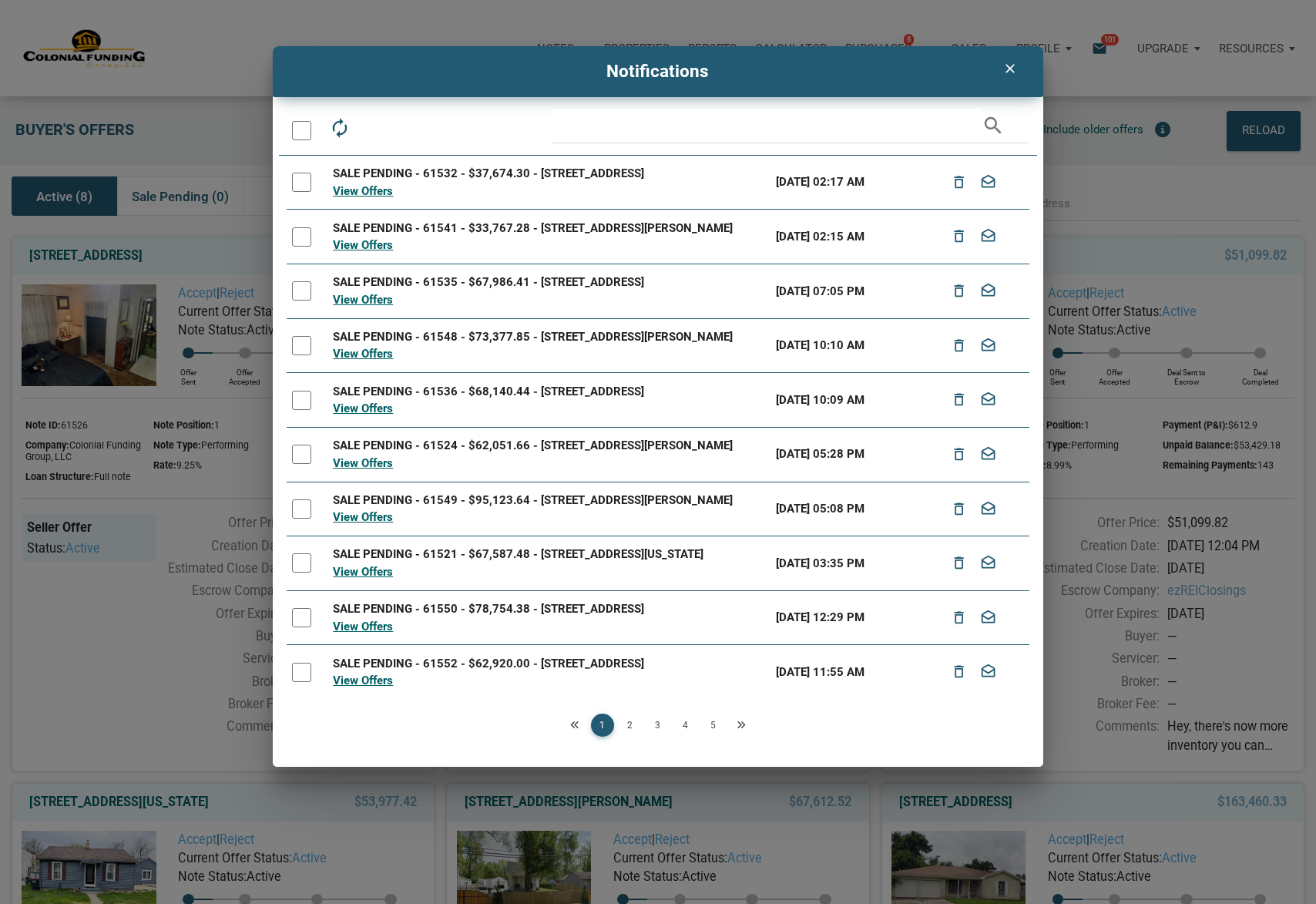
click at [305, 130] on div at bounding box center [301, 130] width 19 height 19
click at [414, 126] on icon "drafts" at bounding box center [410, 128] width 22 height 22
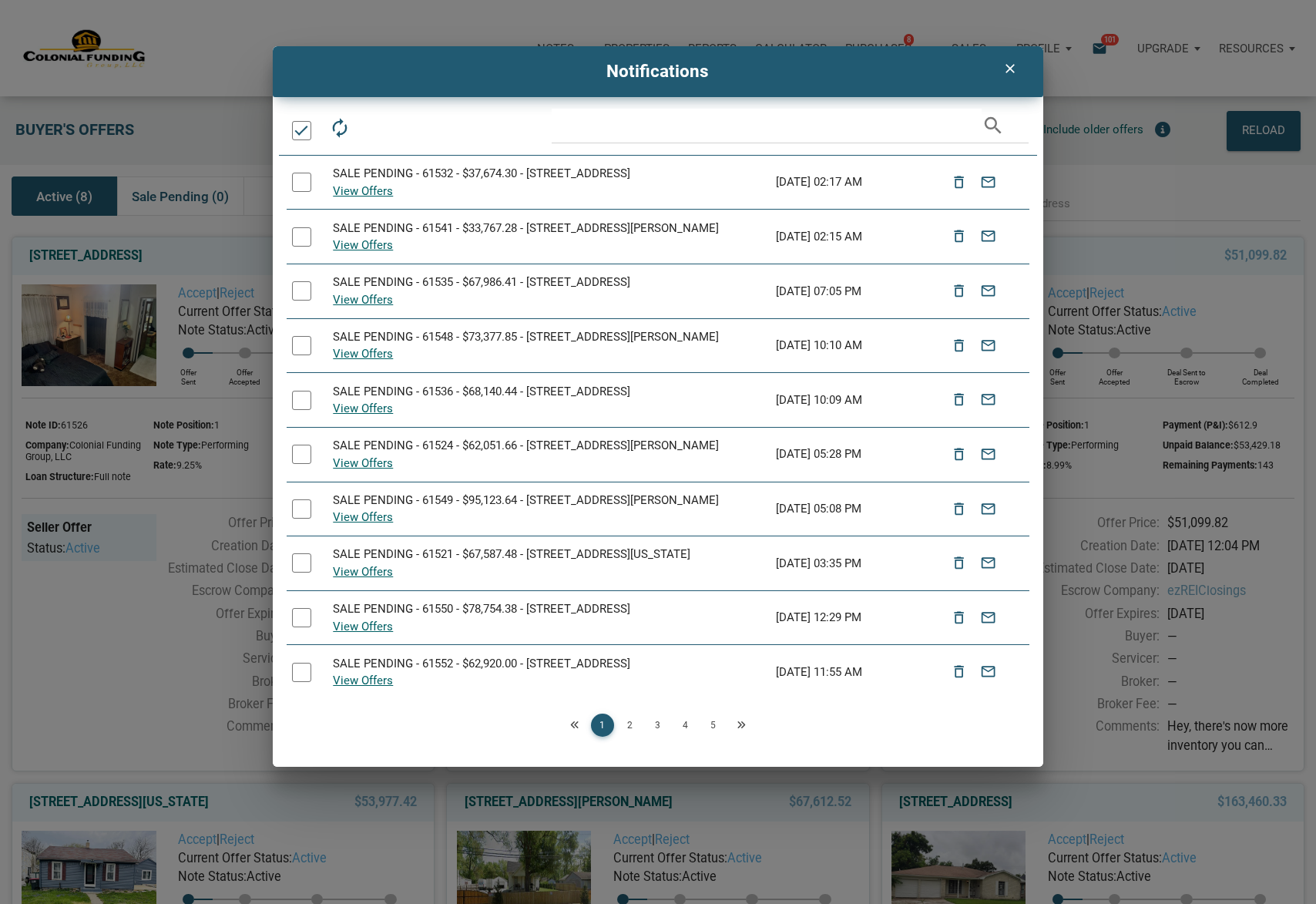
click at [301, 133] on div at bounding box center [301, 130] width 19 height 19
click at [1010, 75] on icon "clear" at bounding box center [1010, 69] width 19 height 16
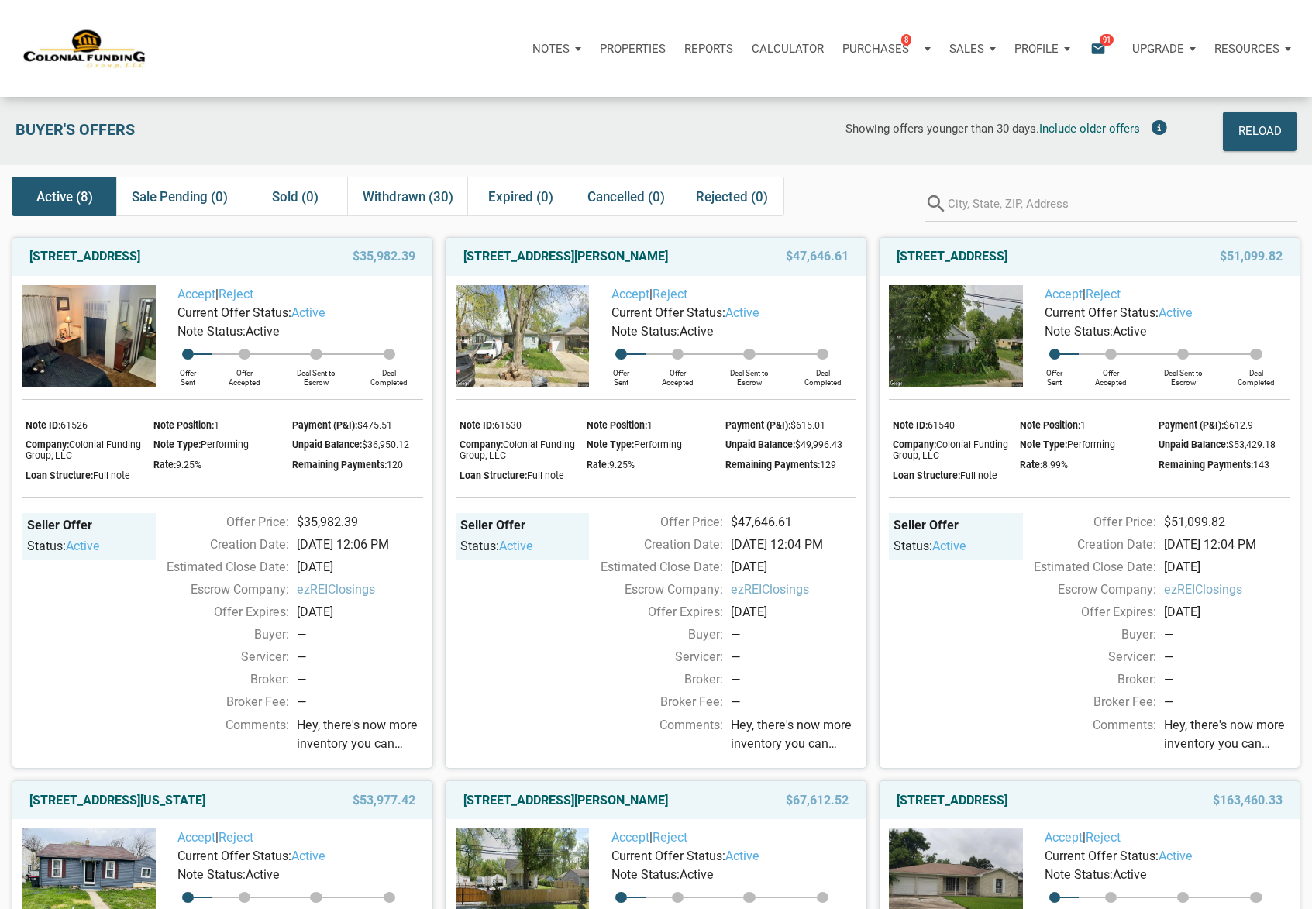
click at [1104, 48] on icon "email" at bounding box center [1098, 49] width 19 height 18
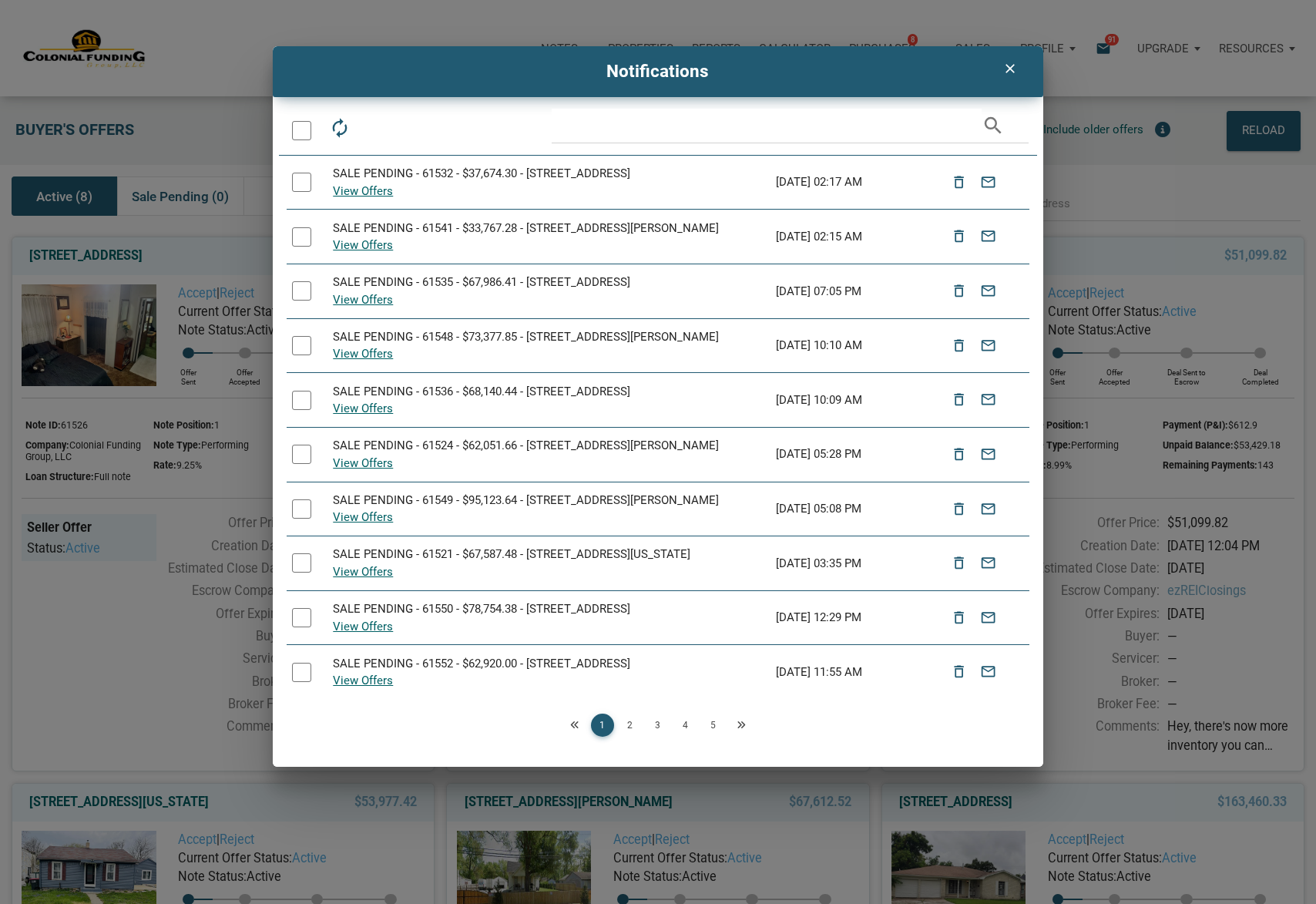
click at [303, 134] on div at bounding box center [301, 130] width 19 height 19
click at [412, 131] on icon "email" at bounding box center [410, 128] width 22 height 22
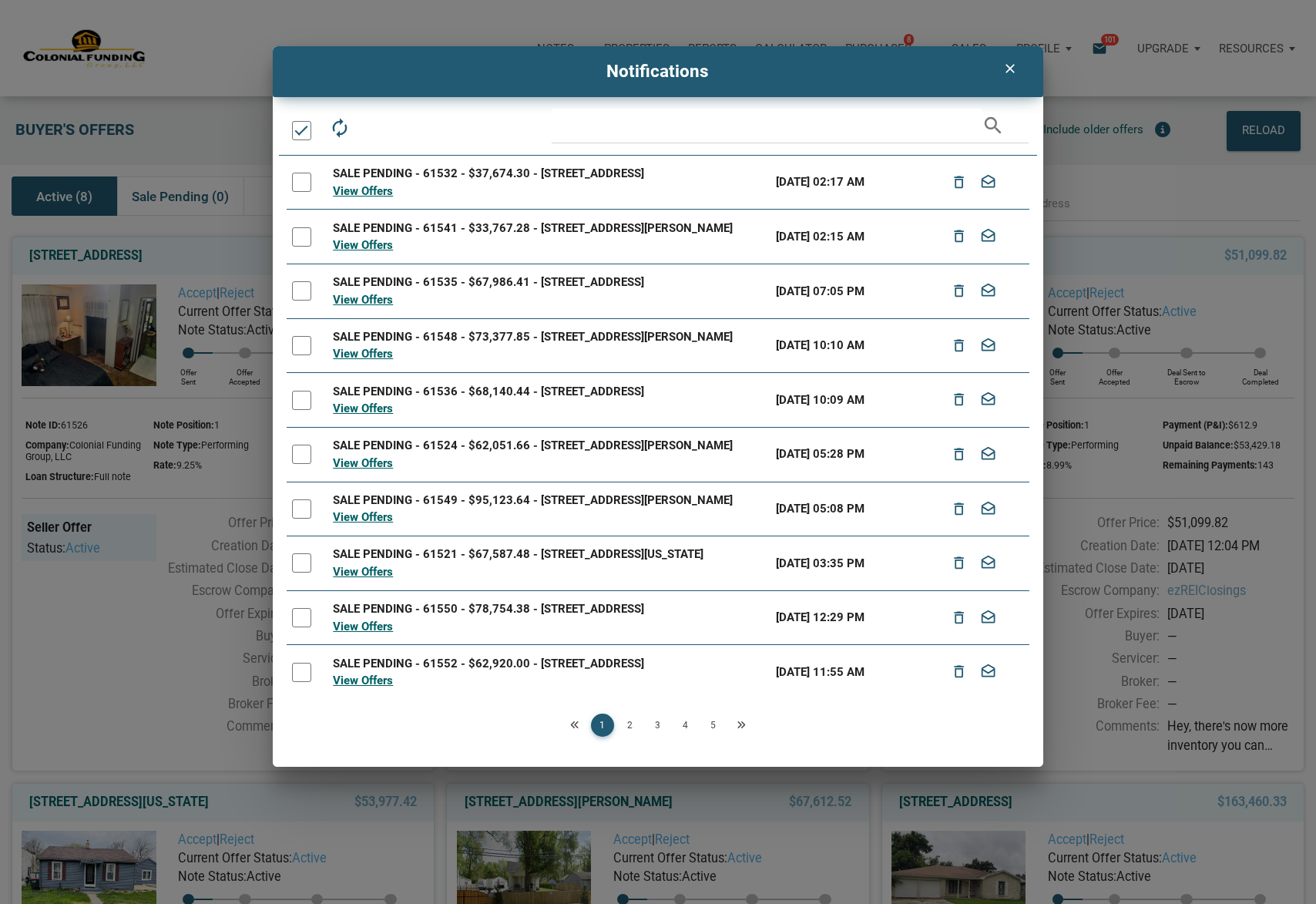
click at [631, 721] on link "2" at bounding box center [629, 725] width 23 height 23
click at [310, 140] on div at bounding box center [304, 130] width 36 height 44
click at [302, 138] on div at bounding box center [301, 130] width 19 height 19
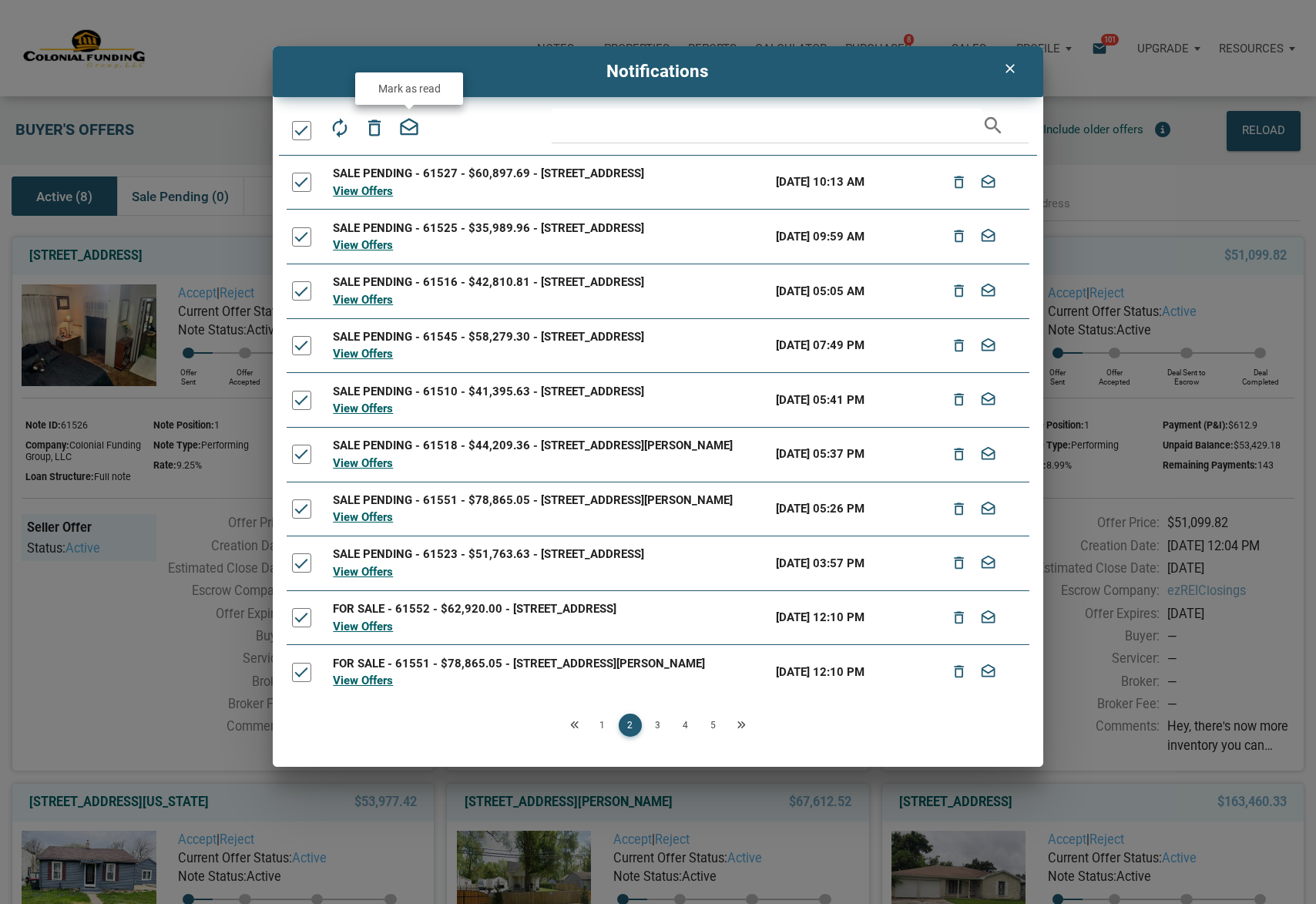
click at [404, 132] on icon "drafts" at bounding box center [410, 128] width 22 height 22
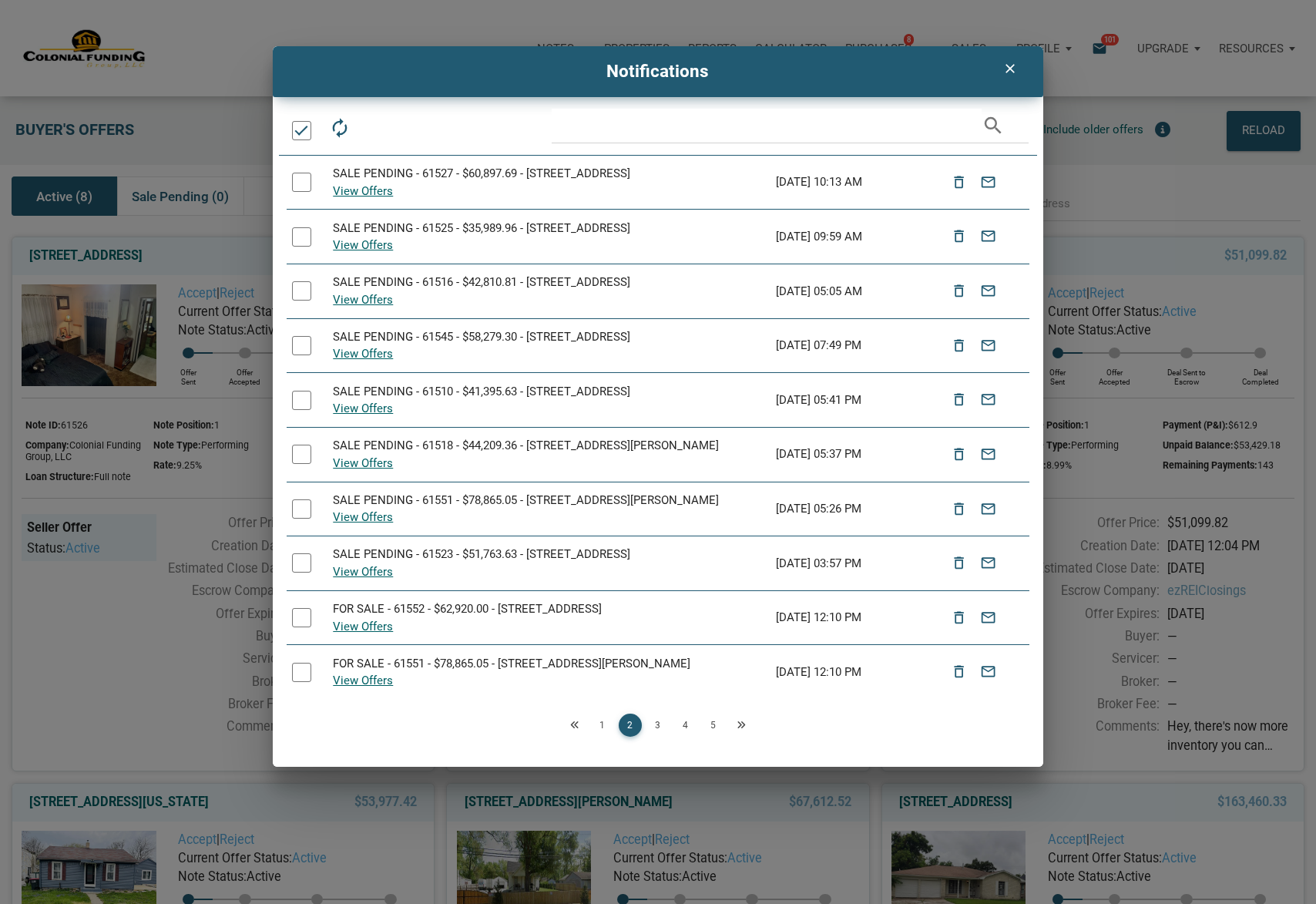
click at [659, 727] on link "3" at bounding box center [657, 725] width 23 height 23
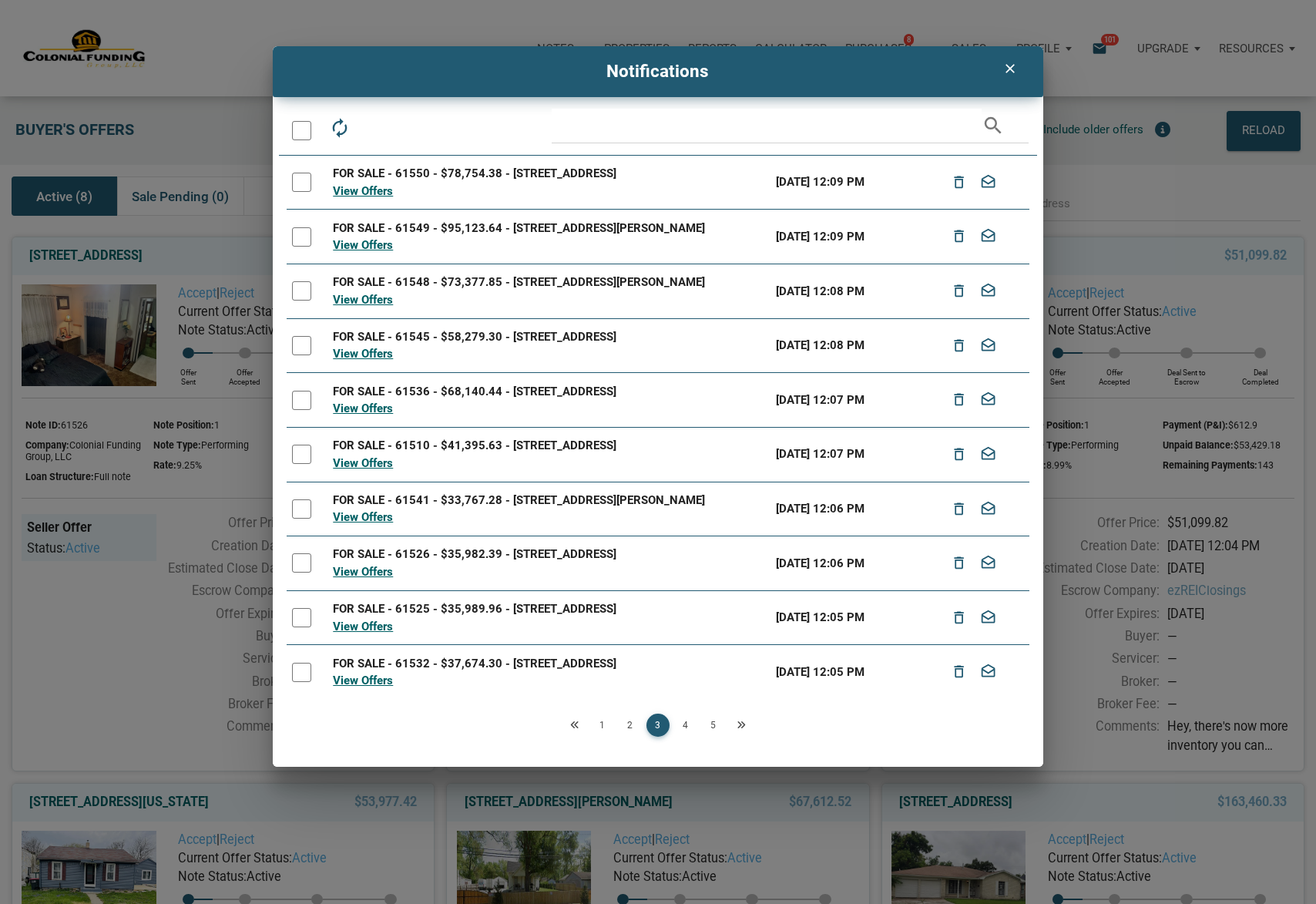
click at [307, 133] on div at bounding box center [301, 130] width 19 height 19
click at [409, 127] on icon "drafts" at bounding box center [410, 128] width 22 height 22
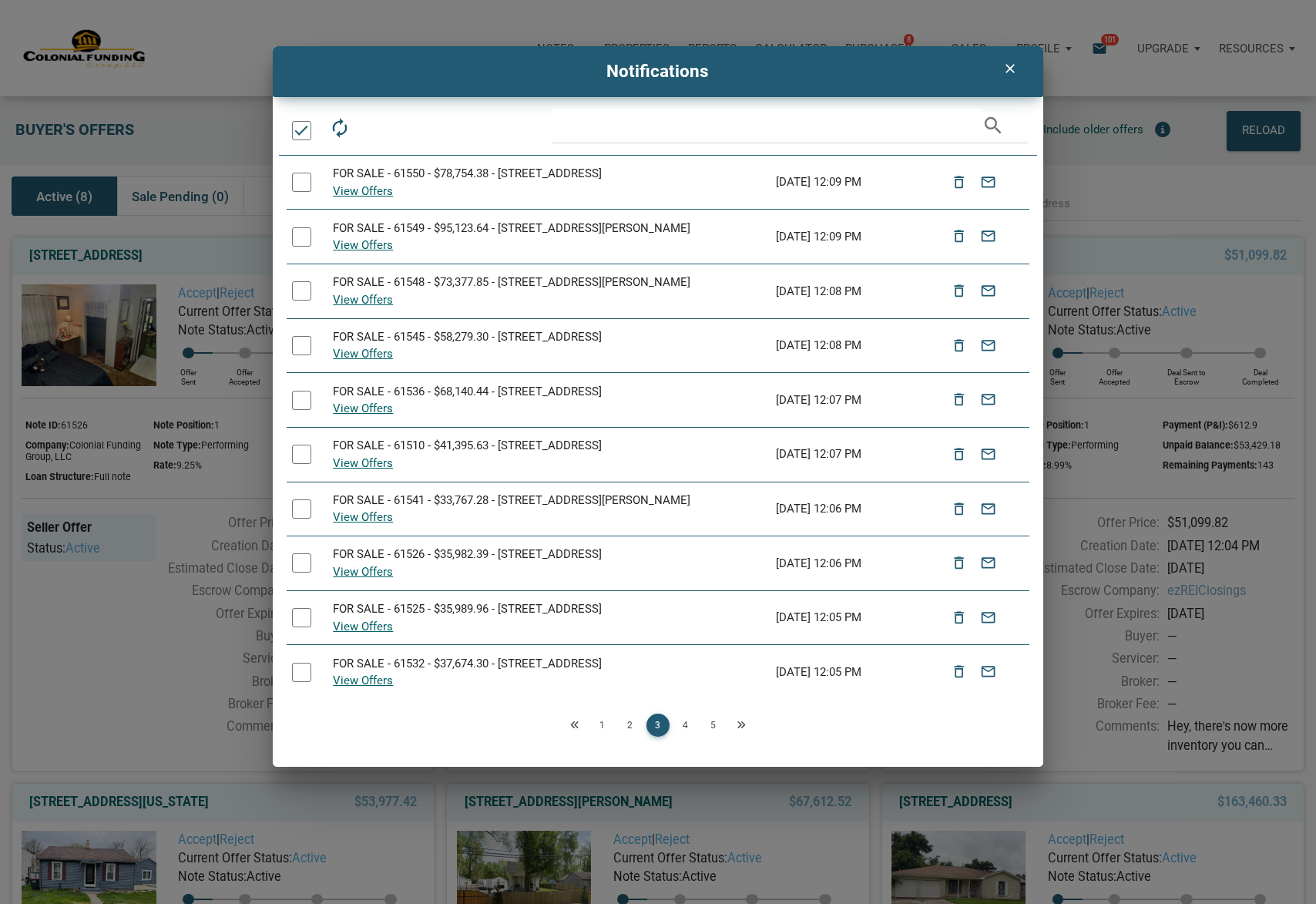
click at [688, 728] on link "4" at bounding box center [685, 725] width 23 height 23
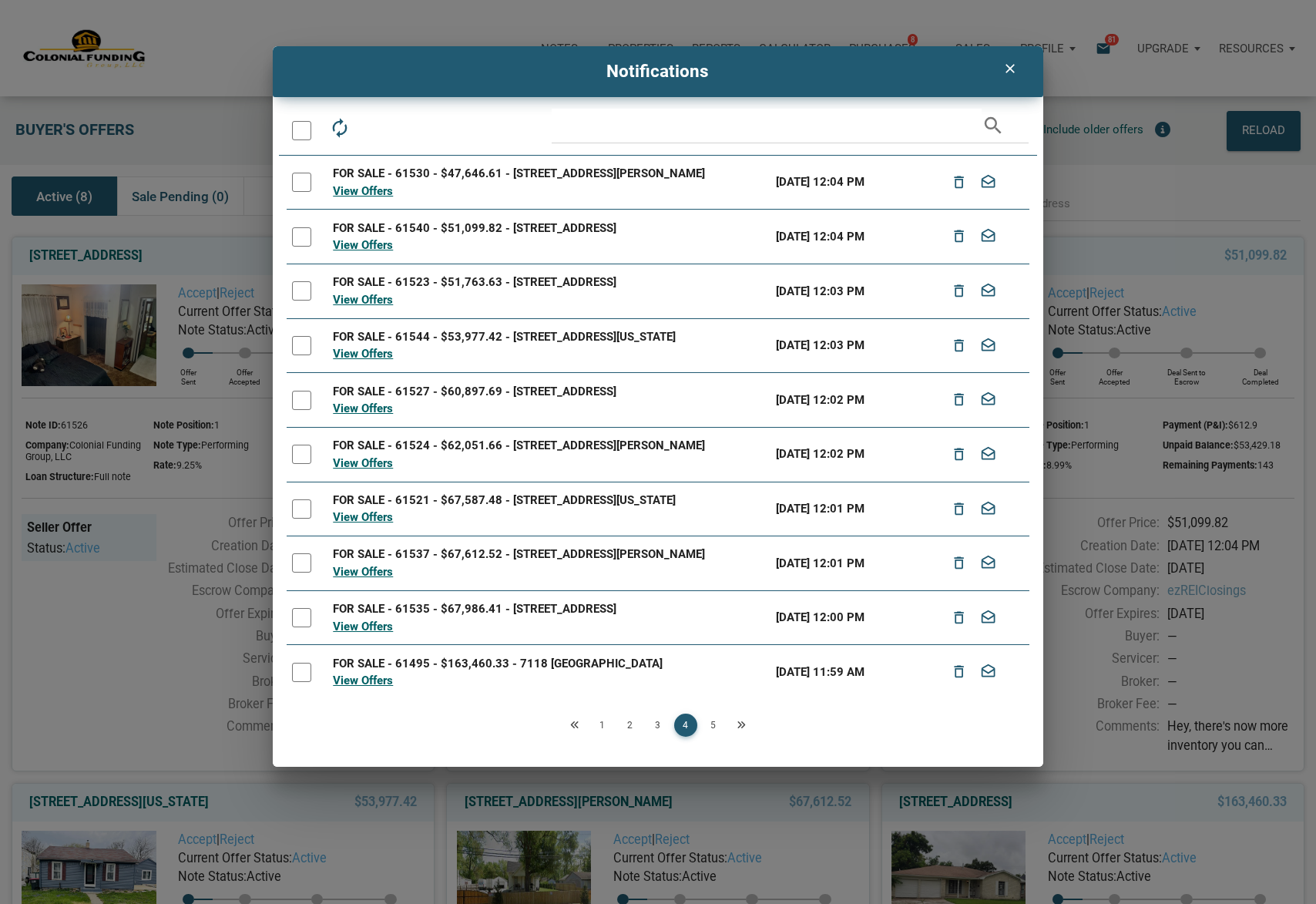
click at [302, 139] on div at bounding box center [301, 130] width 19 height 19
click at [414, 125] on icon "drafts" at bounding box center [410, 128] width 22 height 22
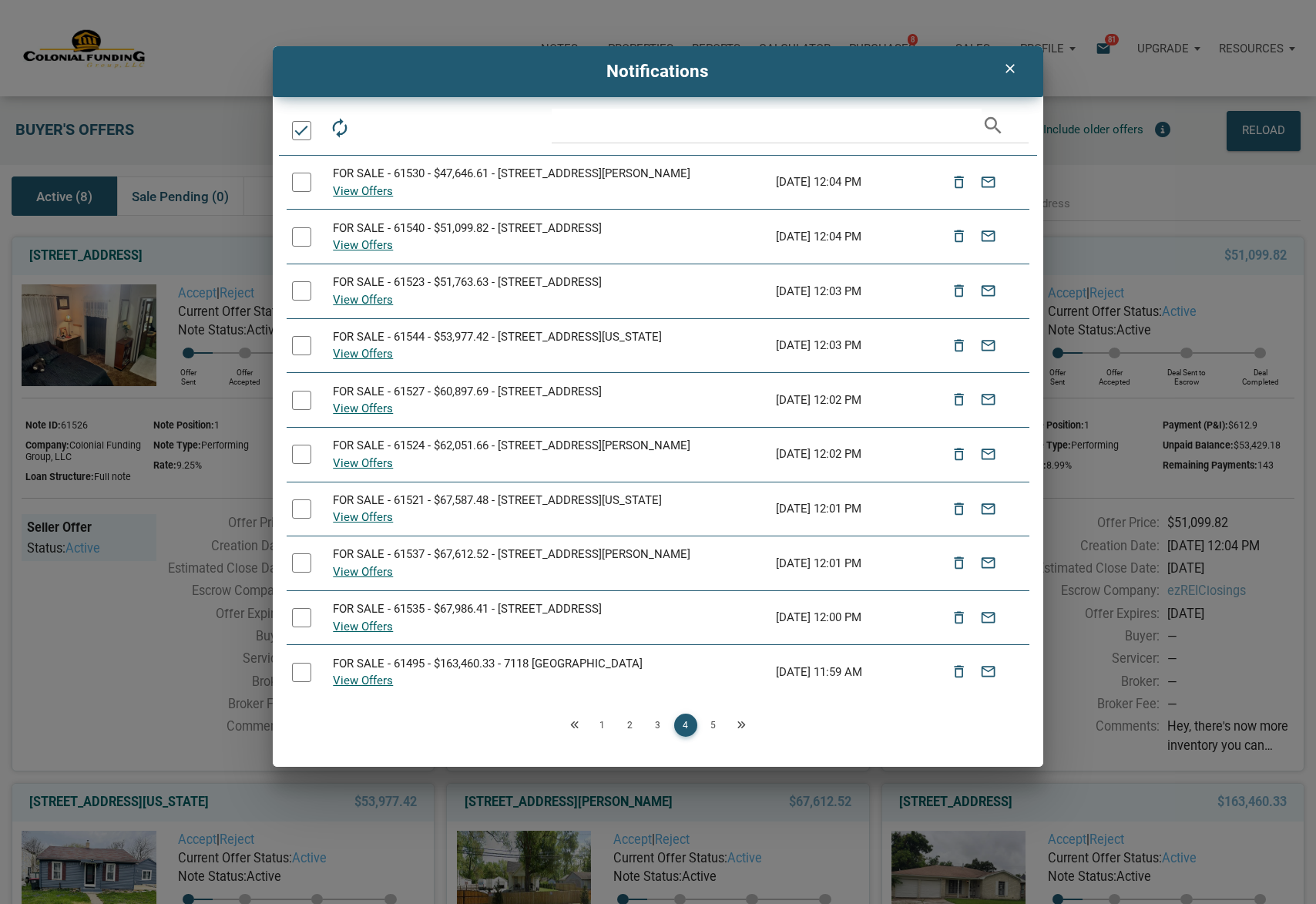
click at [718, 729] on link "5" at bounding box center [713, 725] width 23 height 23
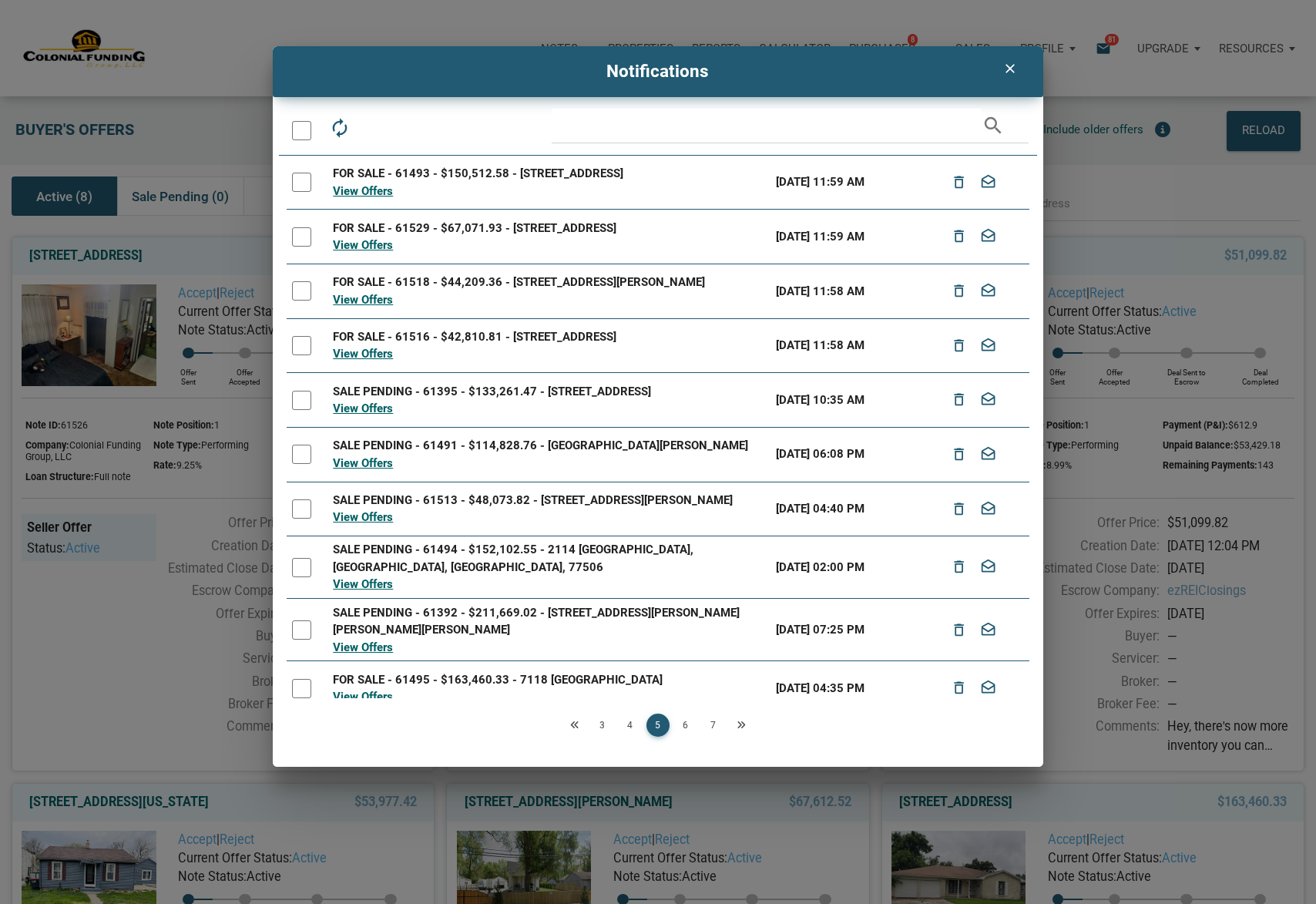
click at [306, 128] on div at bounding box center [301, 130] width 19 height 19
click at [403, 124] on icon "drafts" at bounding box center [410, 128] width 22 height 22
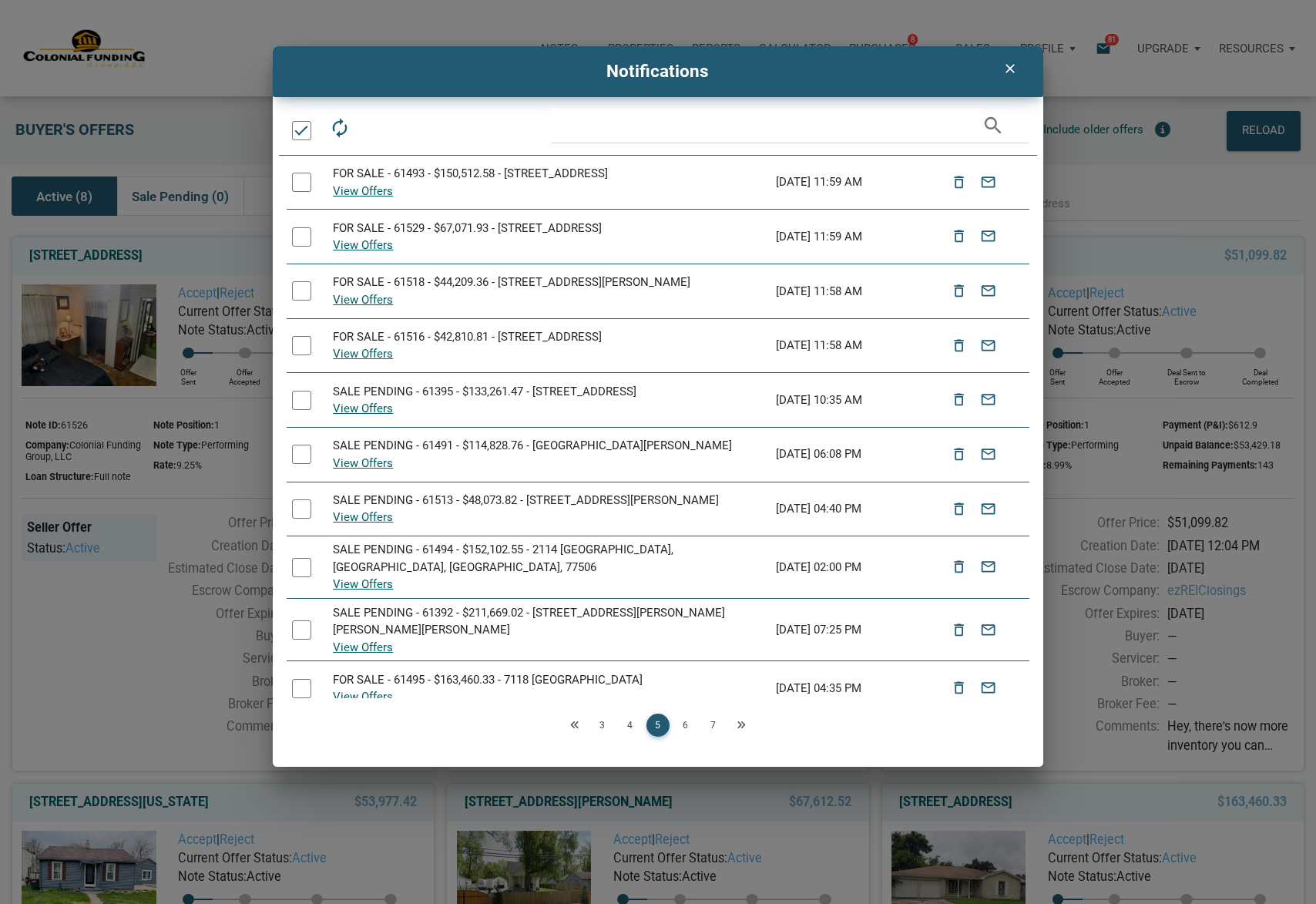
click at [683, 726] on link "6" at bounding box center [685, 725] width 23 height 23
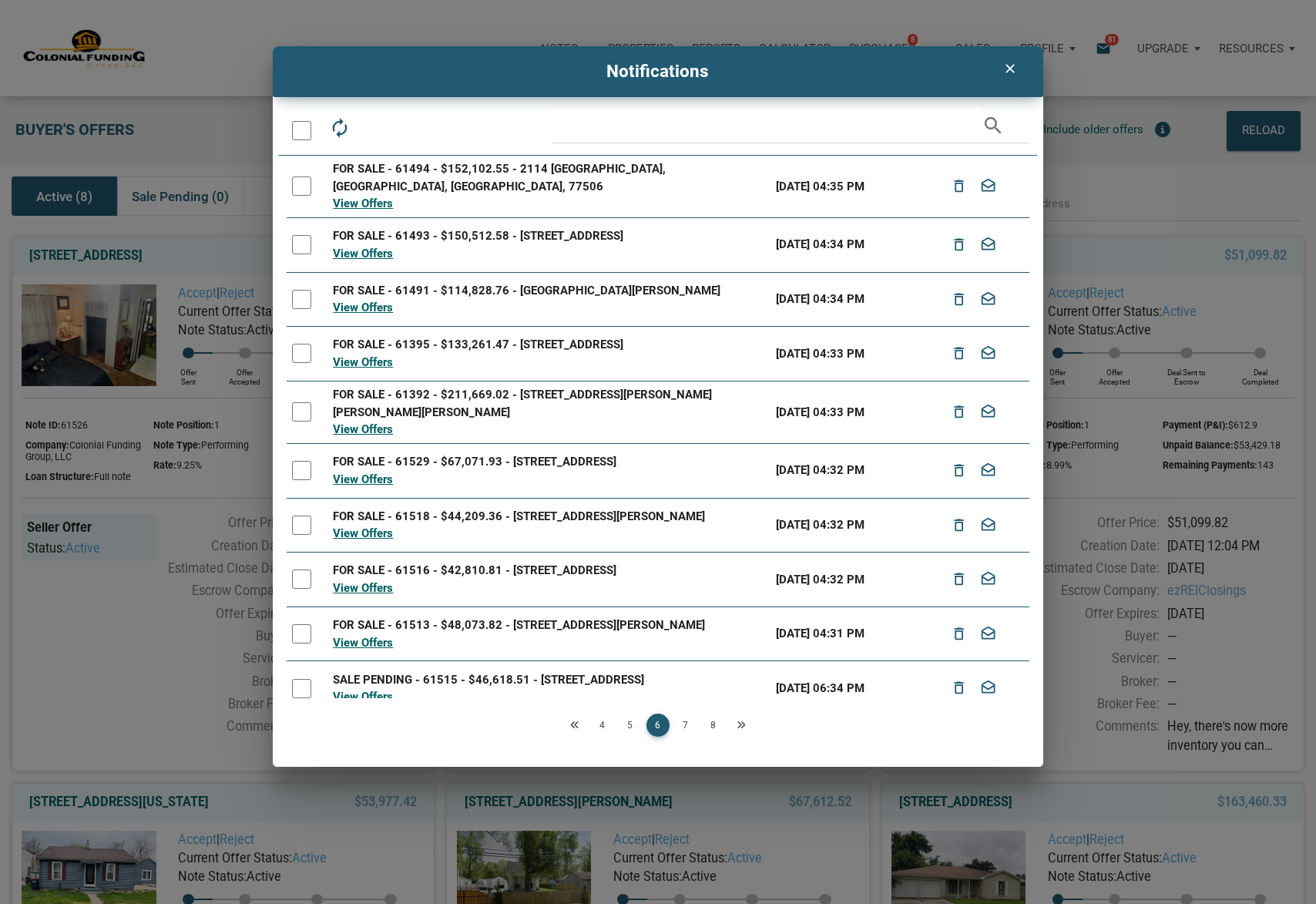
click at [302, 137] on div at bounding box center [301, 130] width 19 height 19
click at [406, 130] on icon "drafts" at bounding box center [410, 128] width 22 height 22
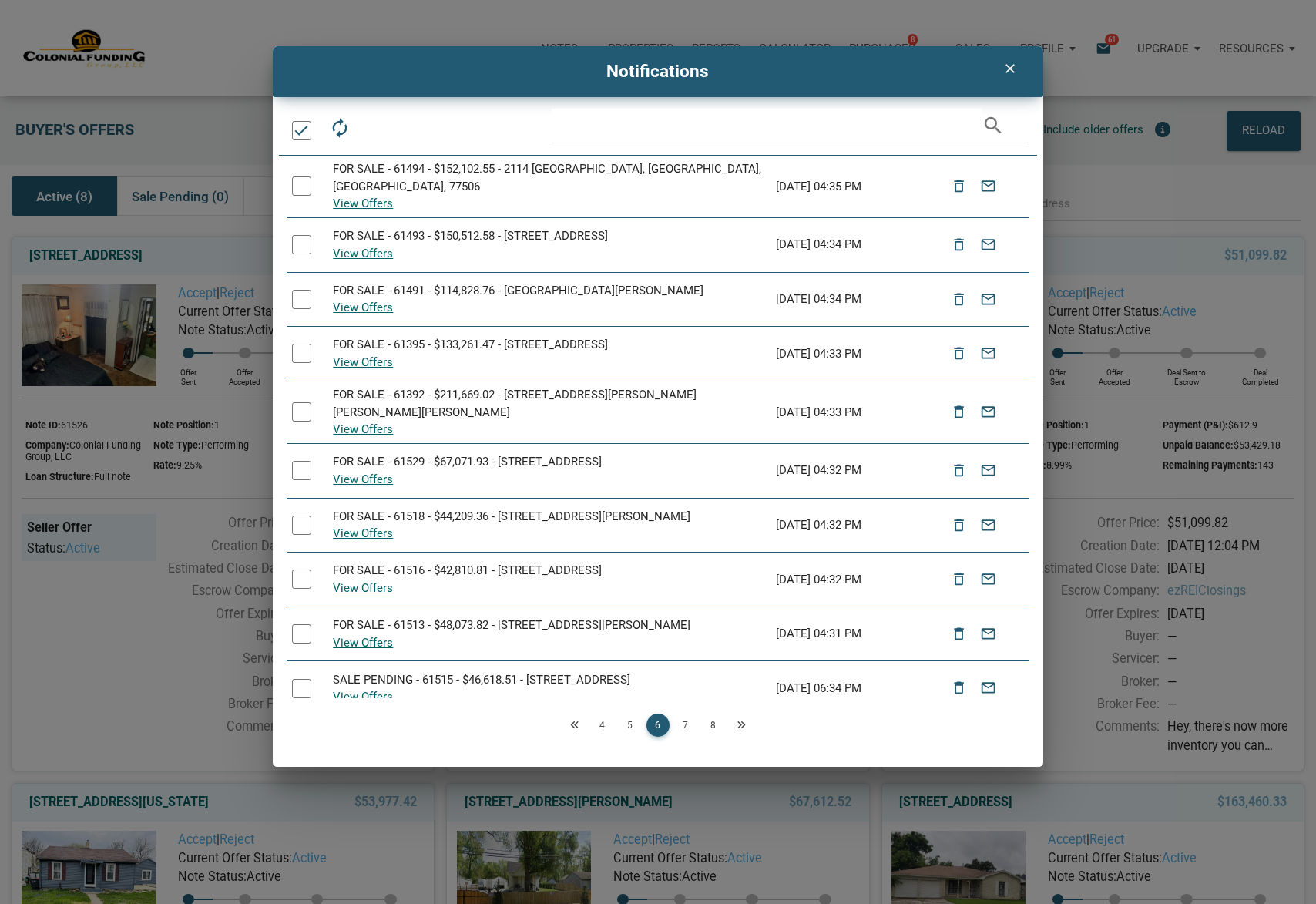
click at [687, 728] on link "7" at bounding box center [685, 725] width 23 height 23
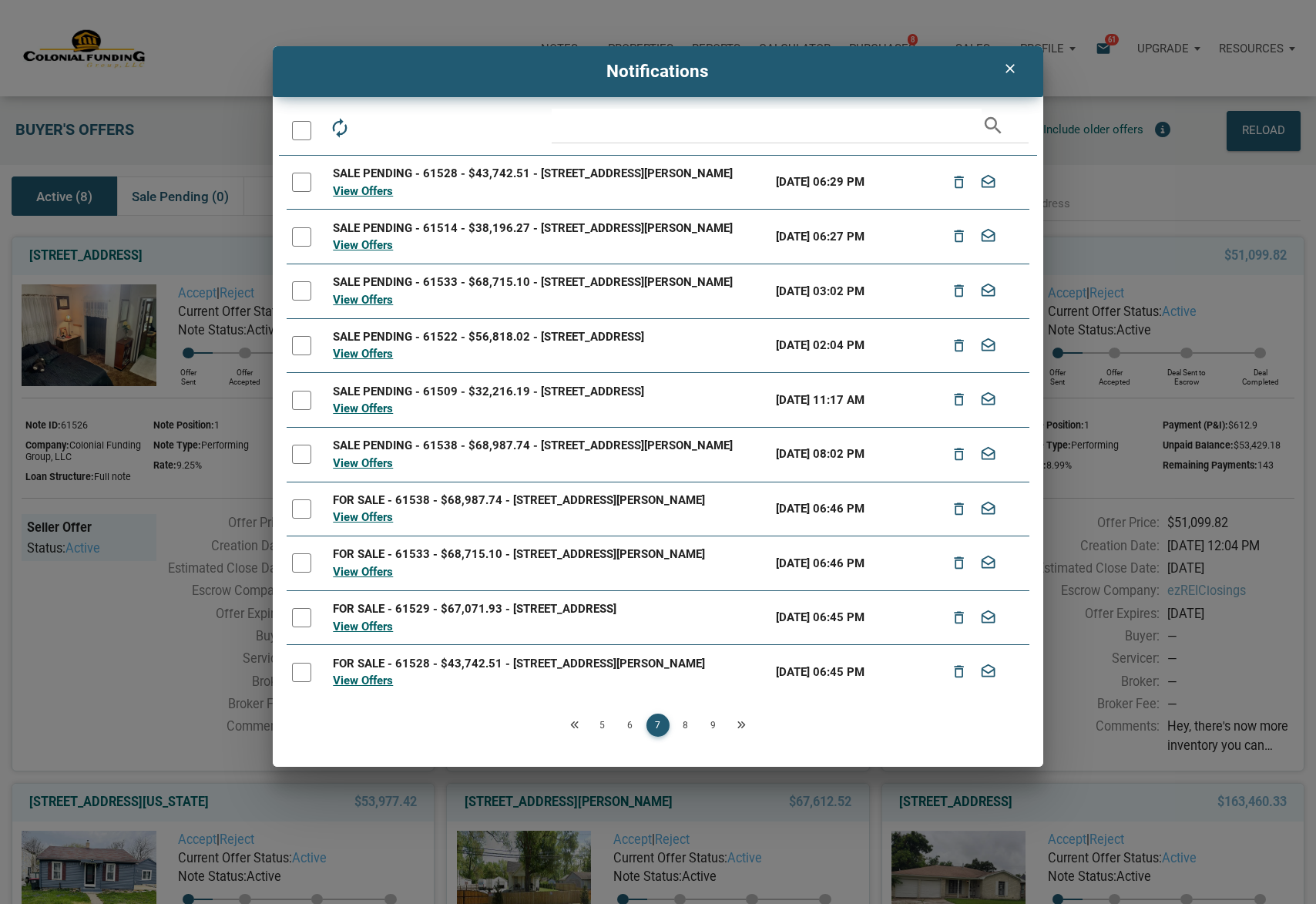
click at [301, 128] on div at bounding box center [301, 130] width 19 height 19
click at [411, 128] on icon "drafts" at bounding box center [410, 128] width 22 height 22
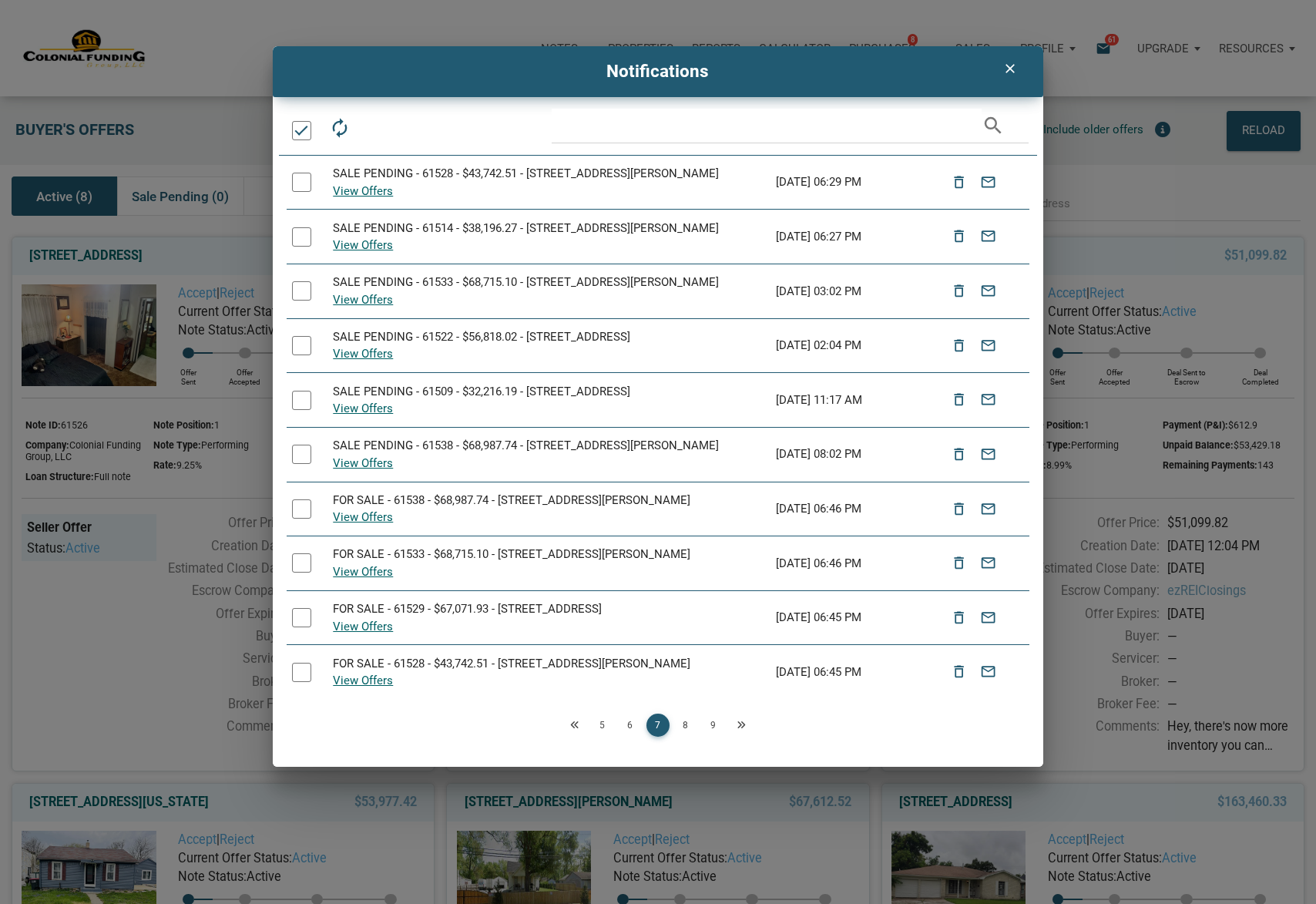
click at [687, 728] on link "8" at bounding box center [685, 725] width 23 height 23
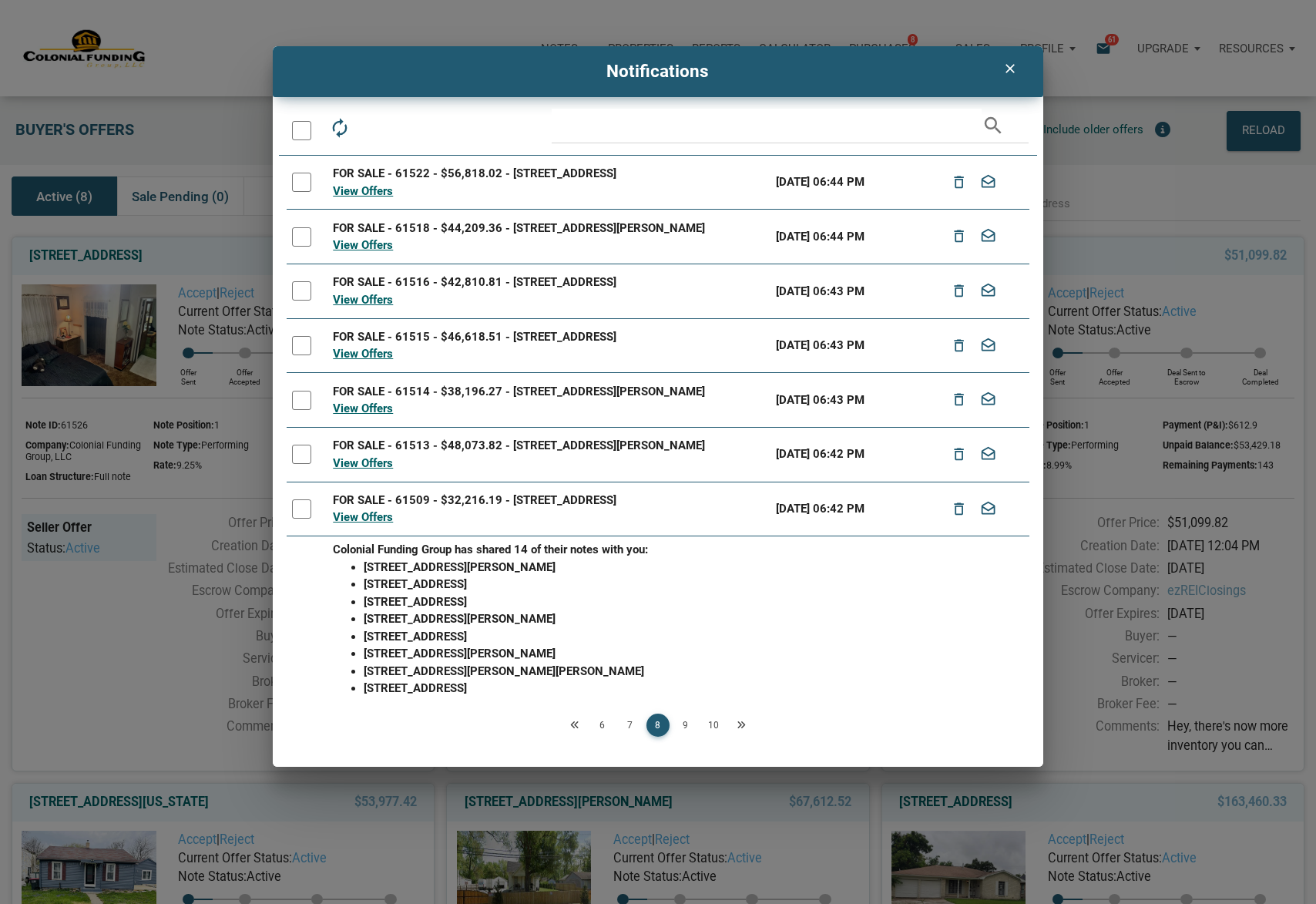
click at [299, 136] on div at bounding box center [301, 130] width 19 height 19
click at [413, 129] on icon "drafts" at bounding box center [410, 128] width 22 height 22
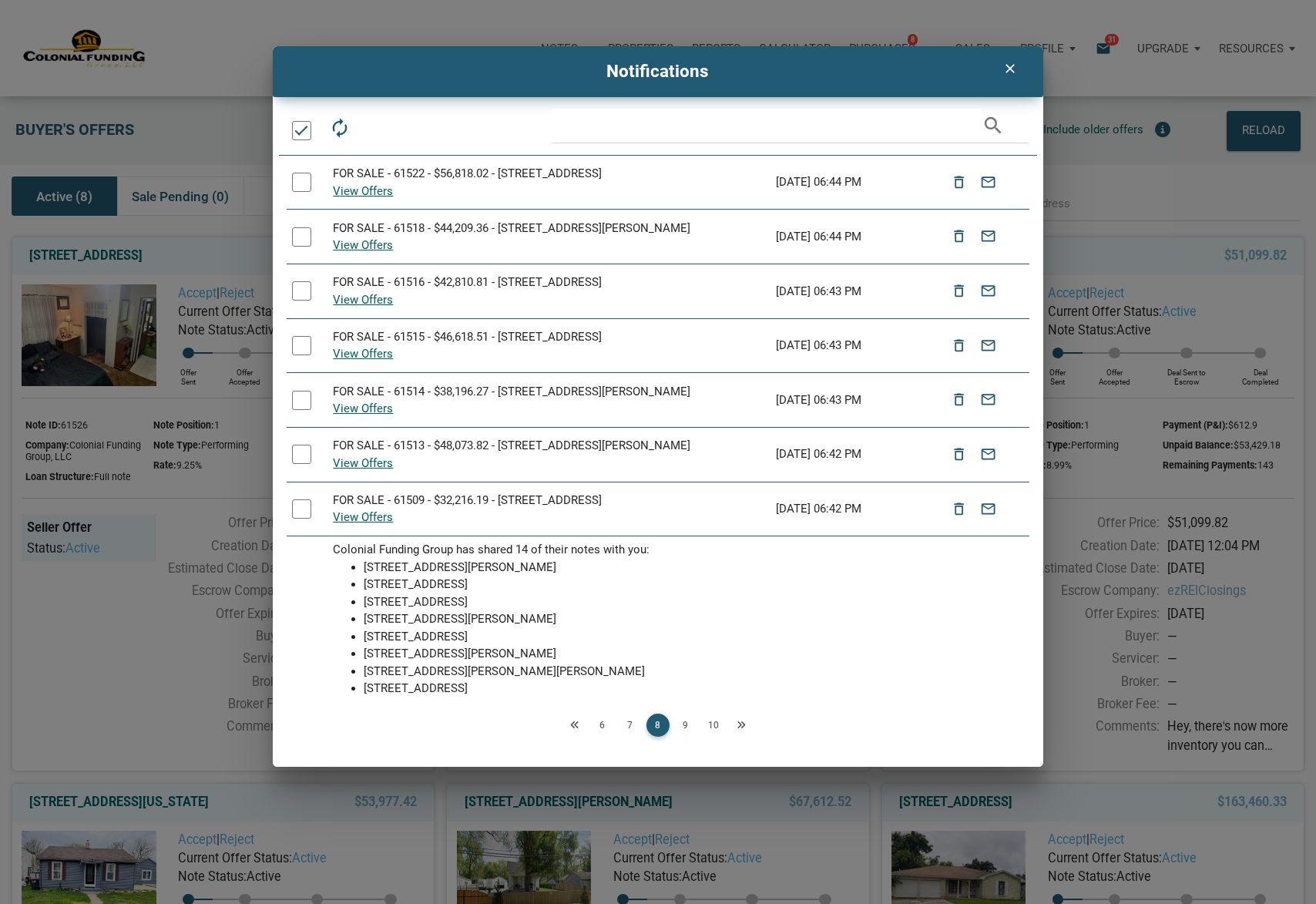
click at [689, 726] on link "9" at bounding box center [685, 725] width 23 height 23
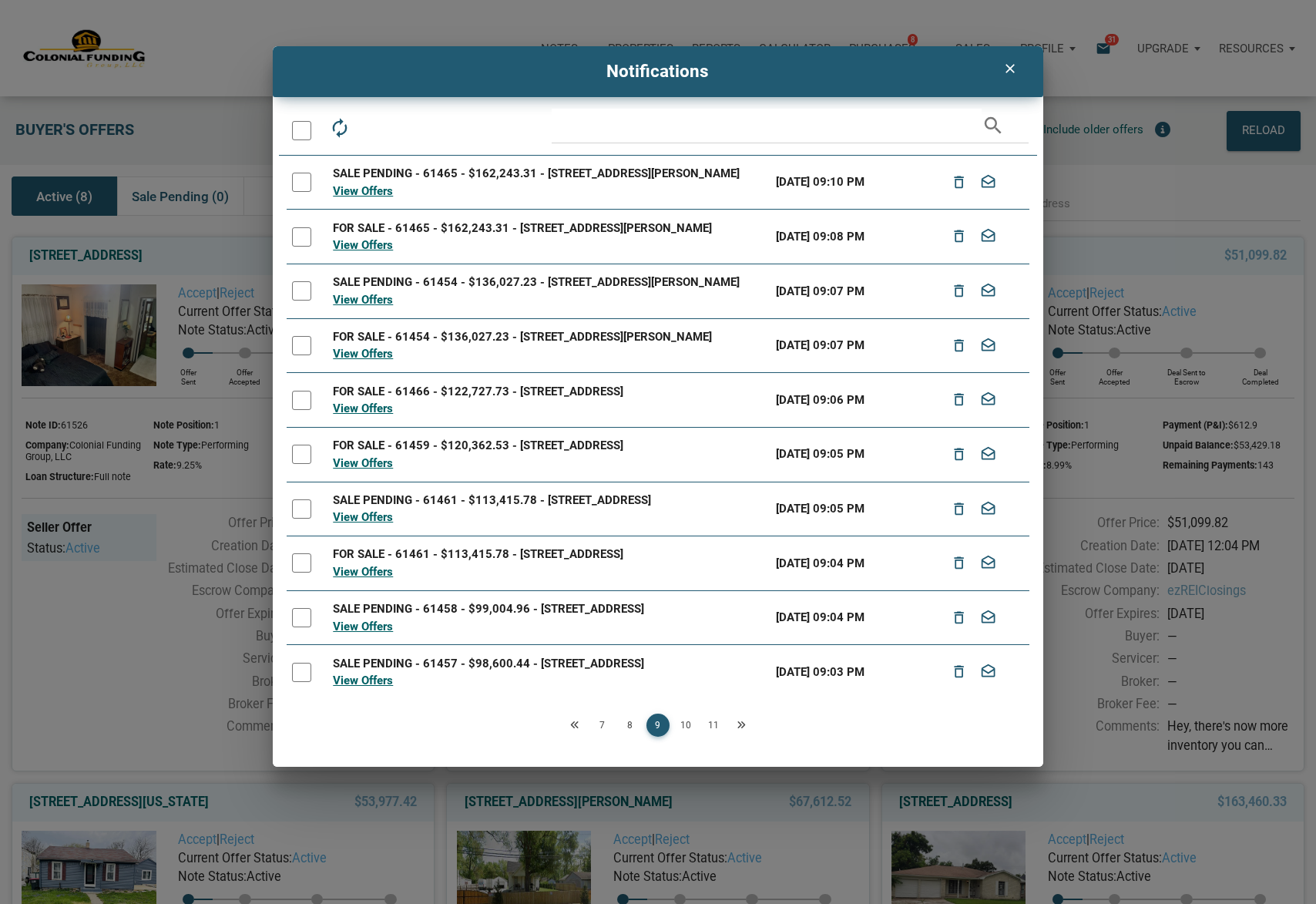
click at [293, 133] on div at bounding box center [301, 130] width 19 height 19
click at [410, 130] on icon "drafts" at bounding box center [410, 128] width 22 height 22
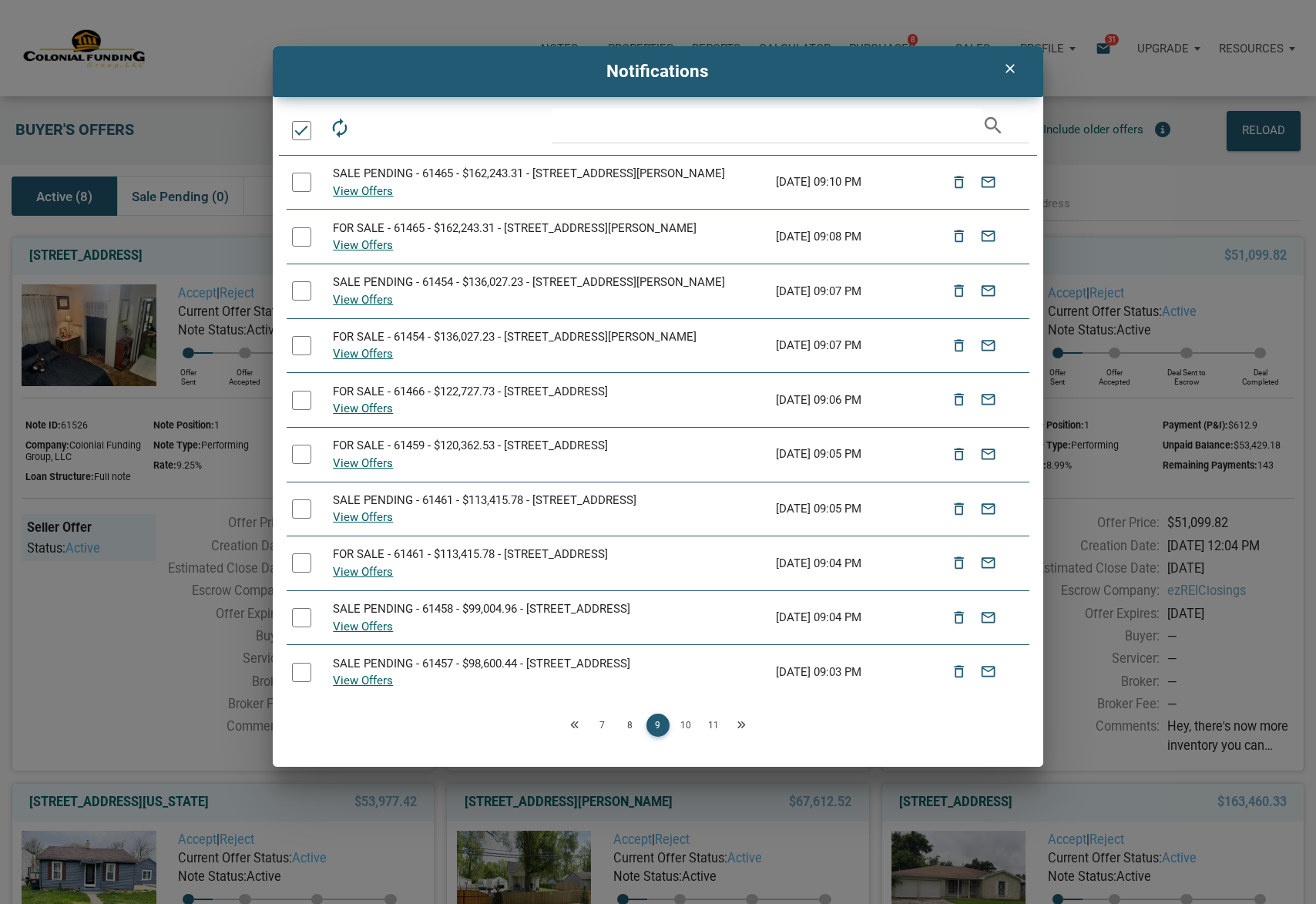
click at [1012, 71] on icon "clear" at bounding box center [1010, 69] width 19 height 16
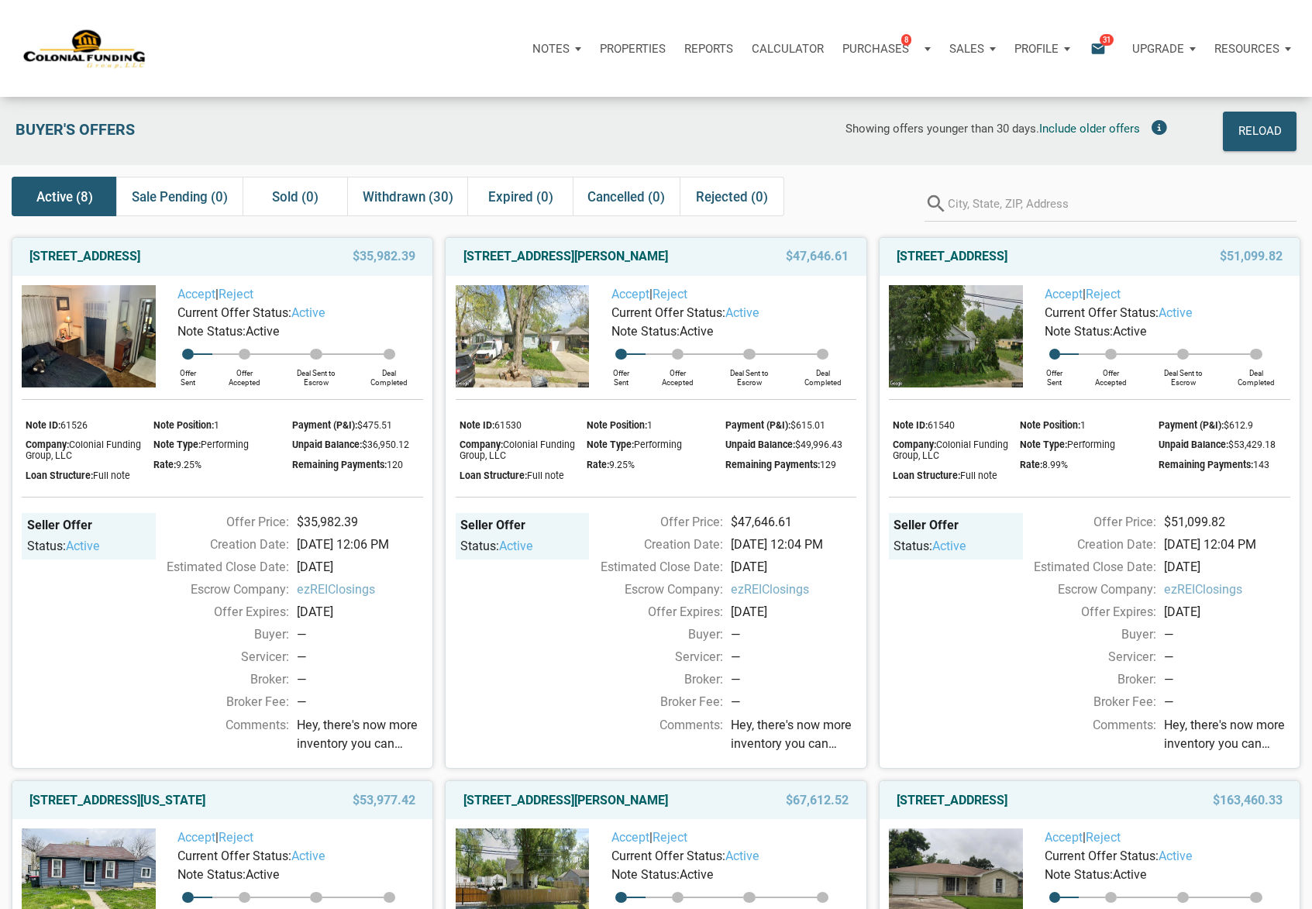
click at [1101, 49] on icon "email" at bounding box center [1098, 49] width 19 height 18
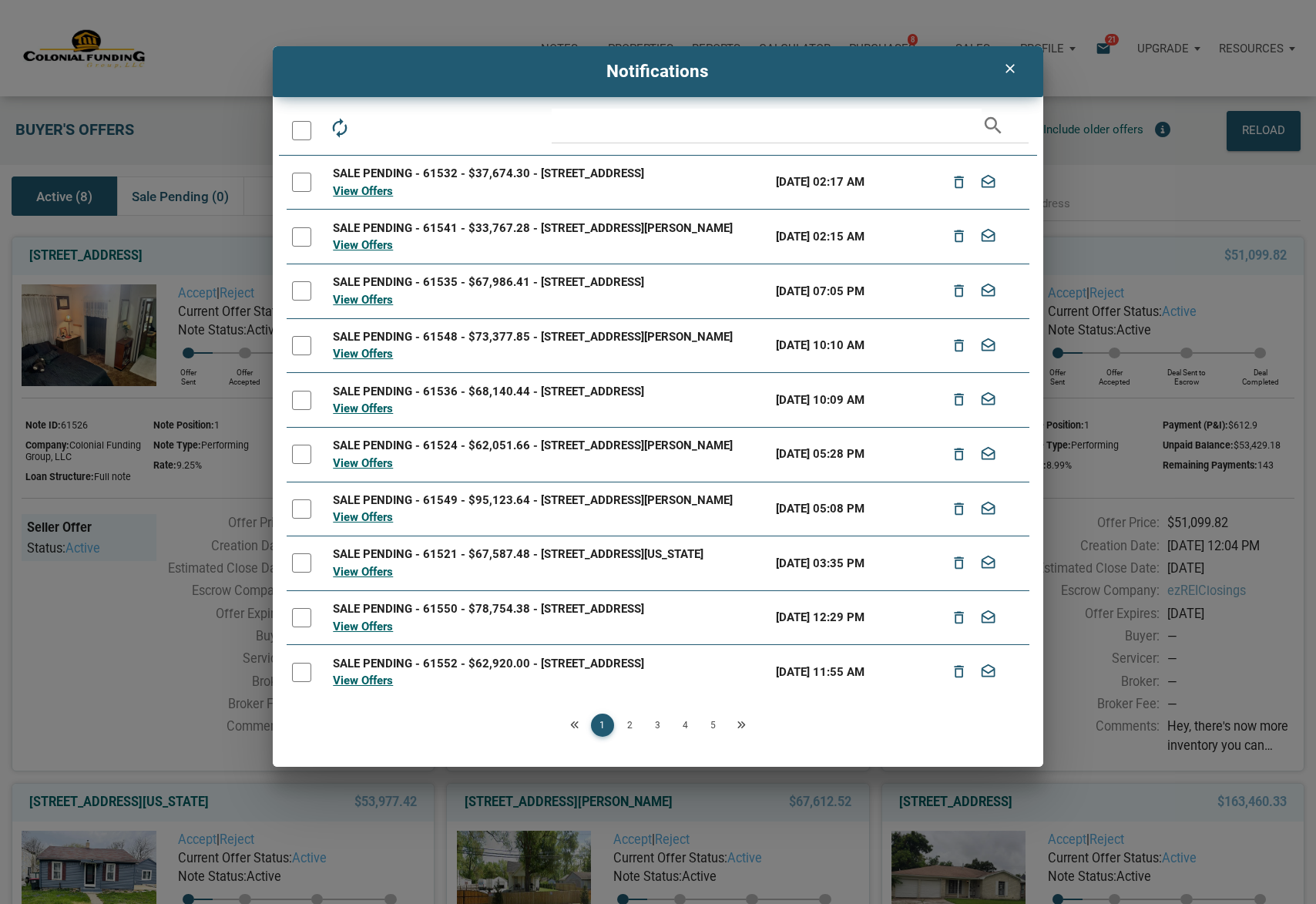
click at [737, 725] on icon "Next" at bounding box center [740, 725] width 9 height 9
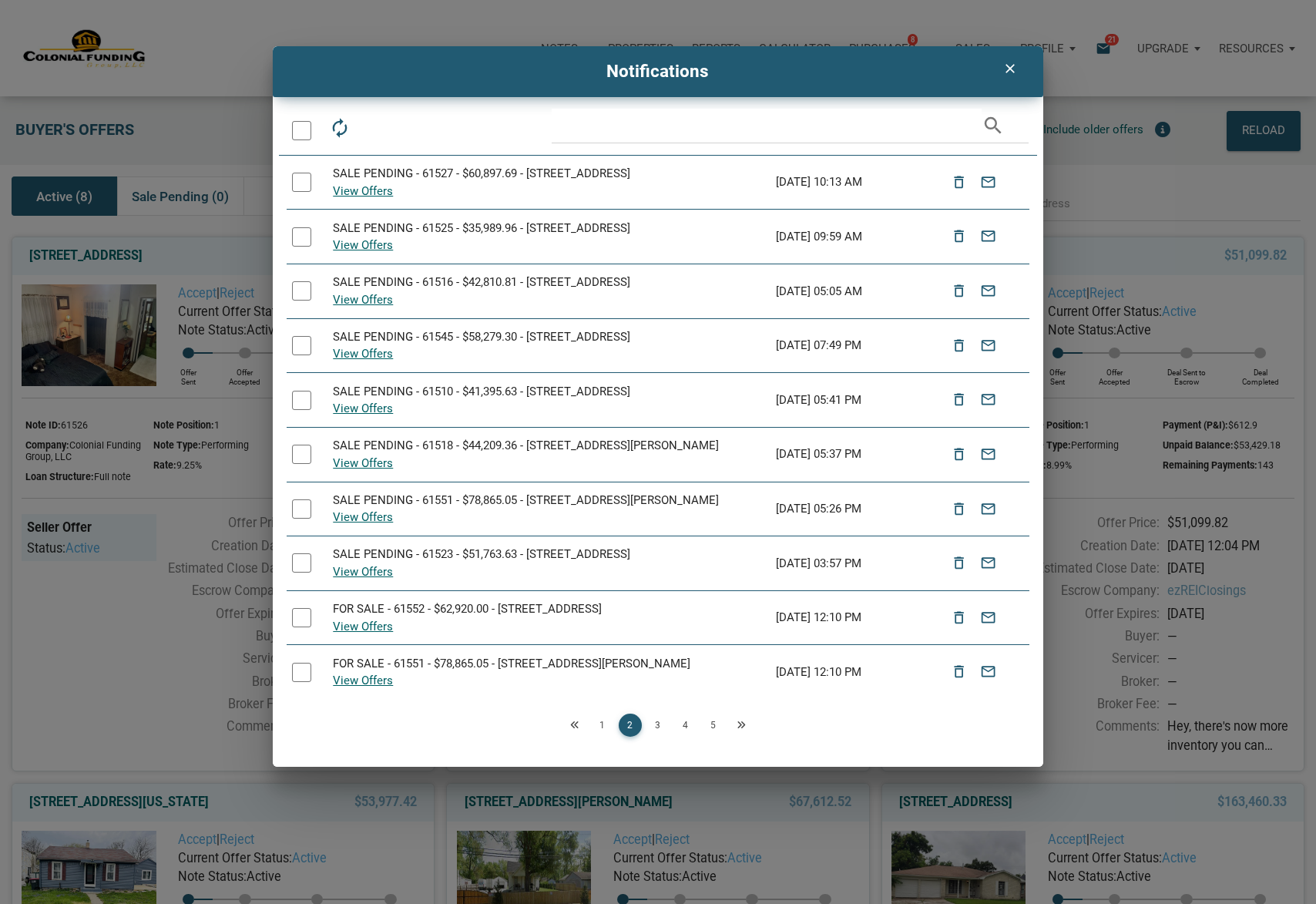
click at [742, 726] on icon "Next" at bounding box center [740, 725] width 9 height 9
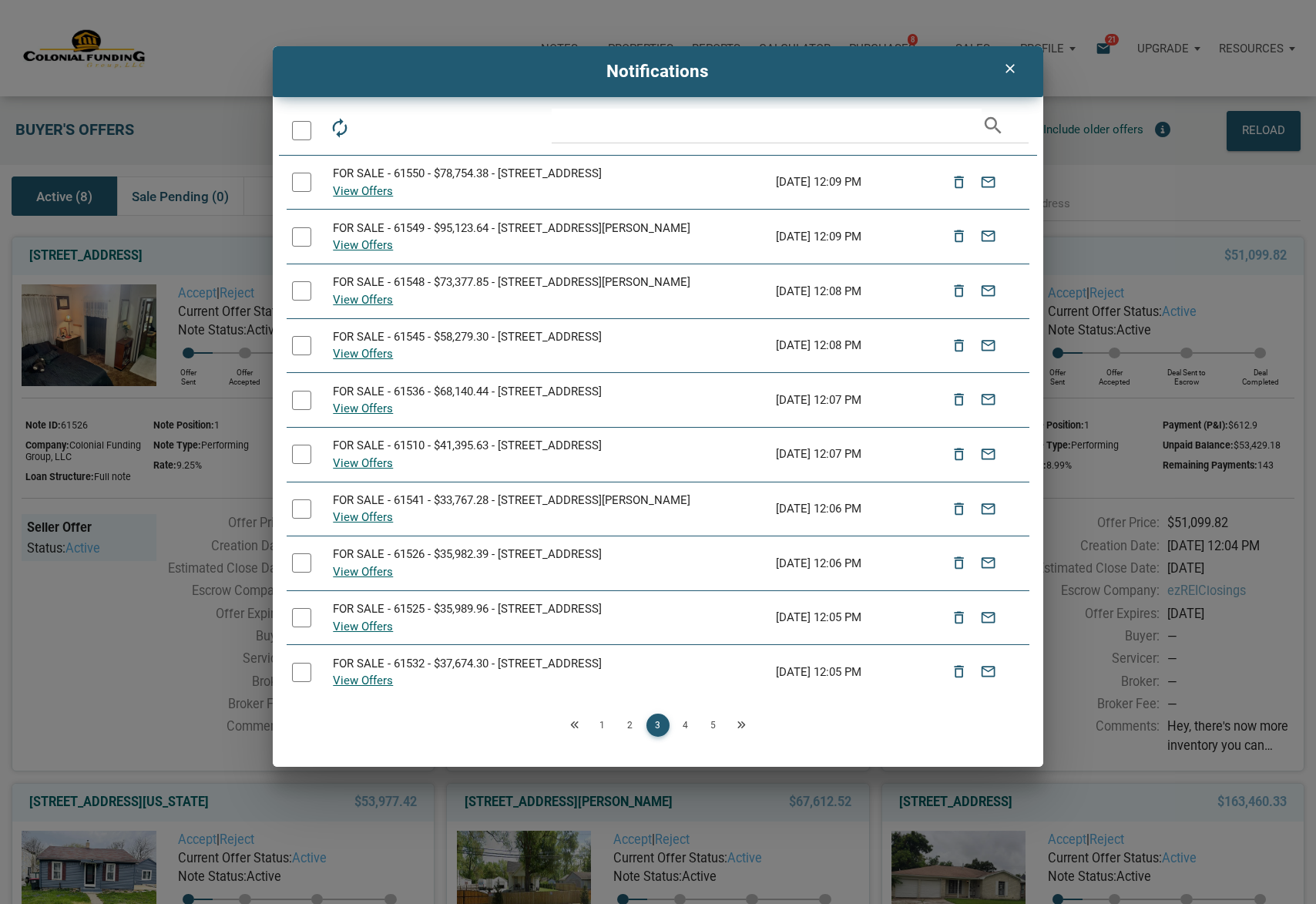
click at [742, 726] on div "Loading" at bounding box center [658, 452] width 1316 height 904
click at [741, 725] on icon "Next" at bounding box center [740, 725] width 9 height 9
click at [741, 726] on icon "Next" at bounding box center [740, 725] width 9 height 9
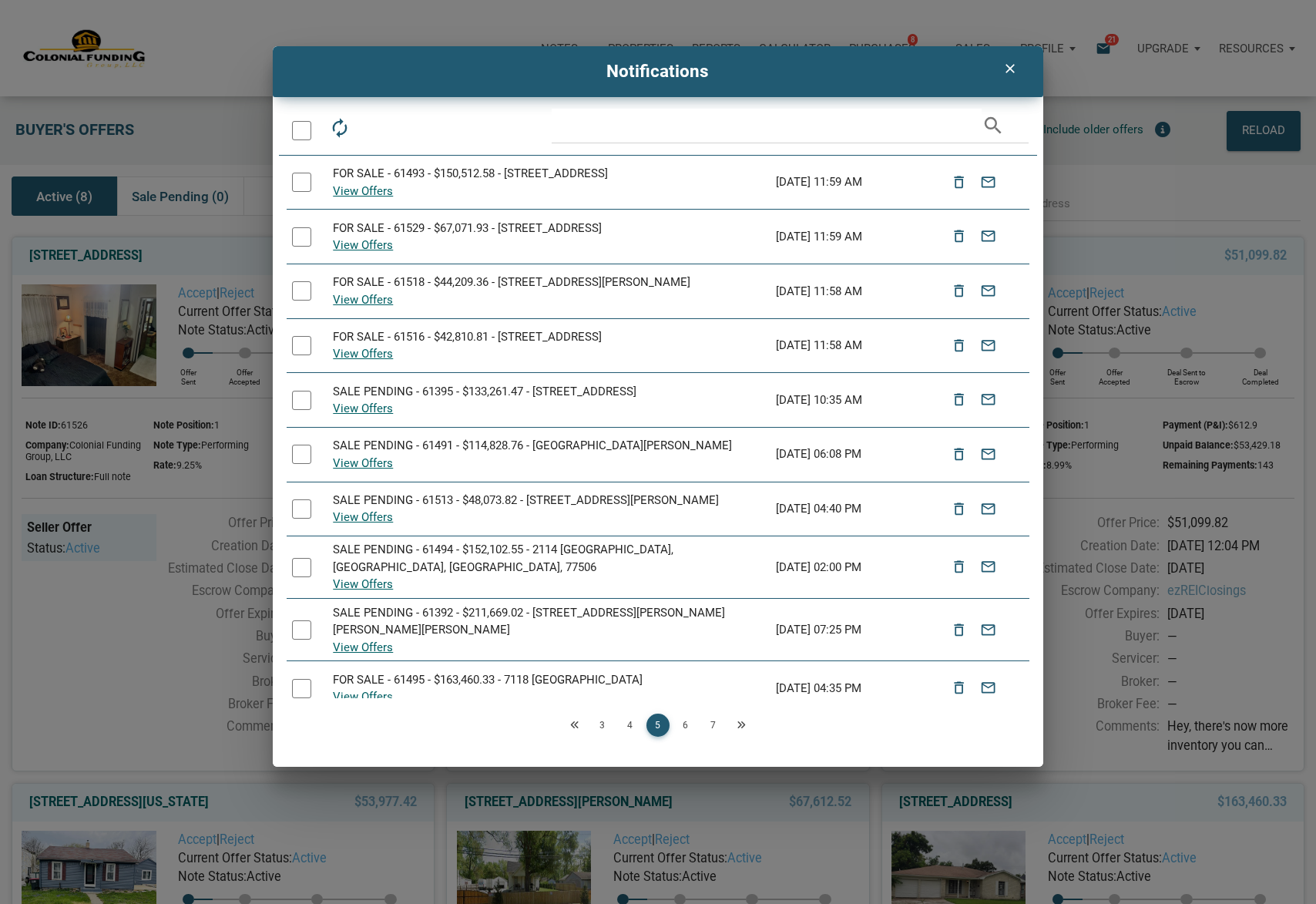
click at [741, 726] on icon "Next" at bounding box center [740, 725] width 9 height 9
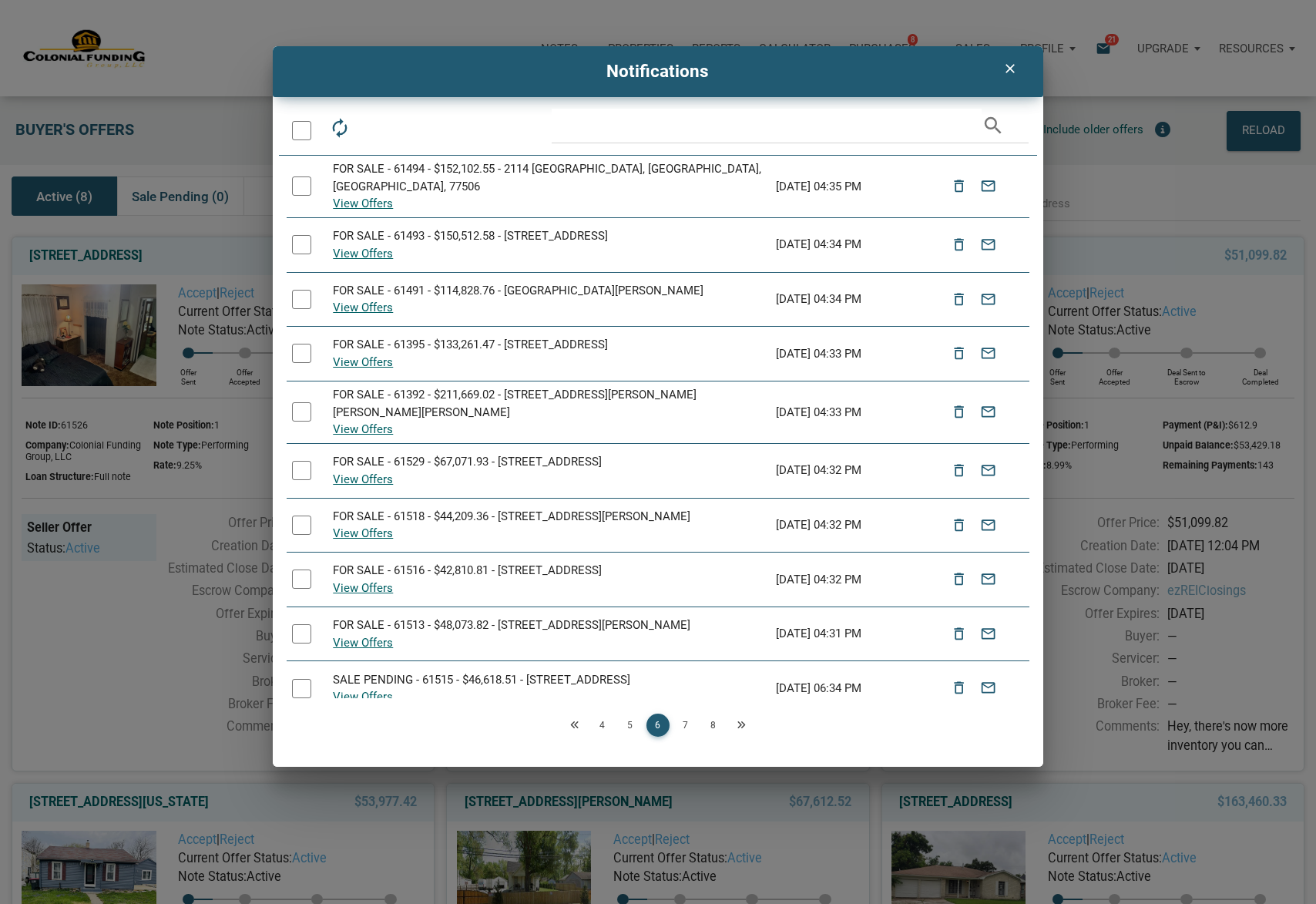
click at [740, 726] on icon "Next" at bounding box center [740, 725] width 9 height 9
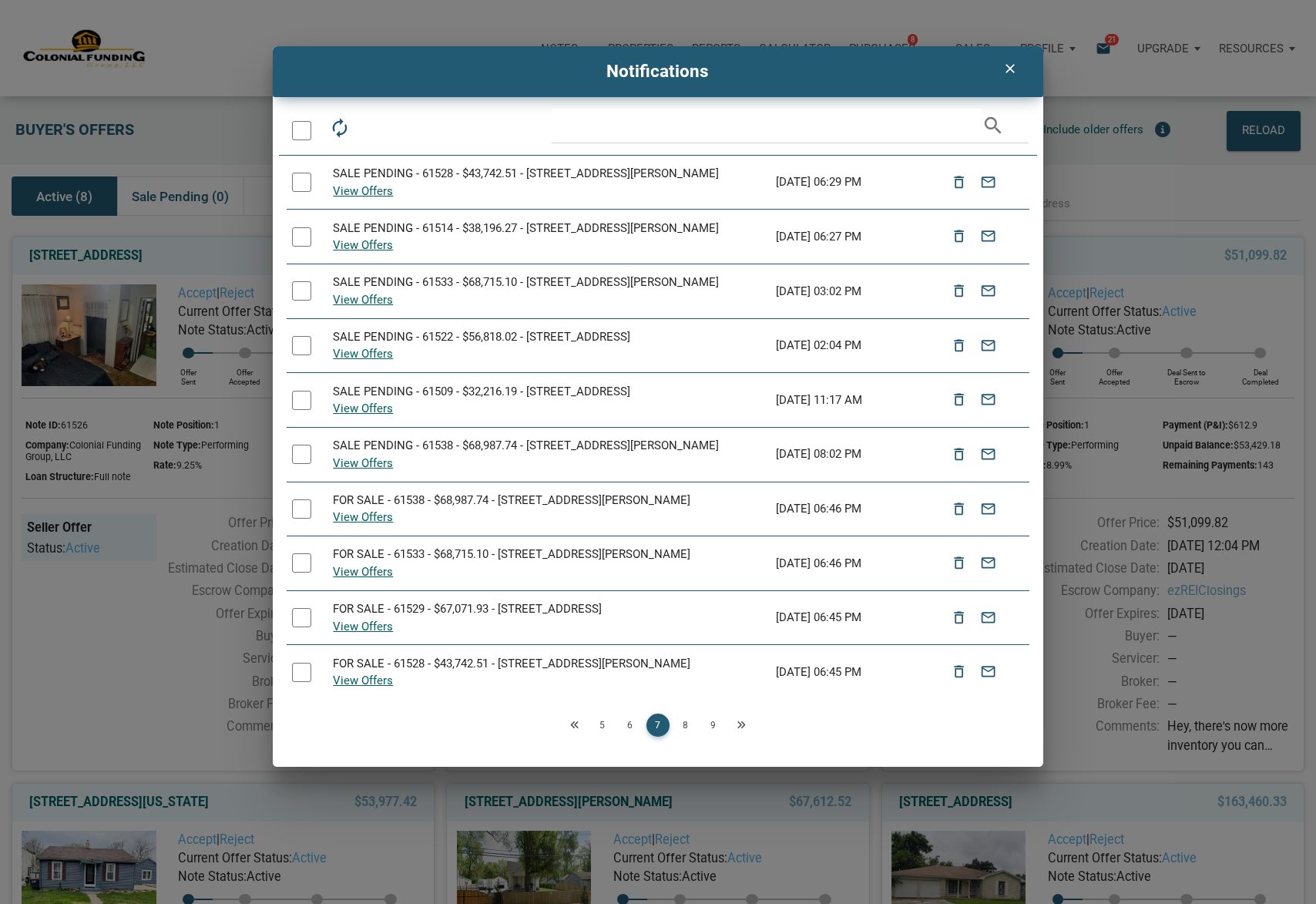
click at [740, 726] on icon "Next" at bounding box center [740, 725] width 9 height 9
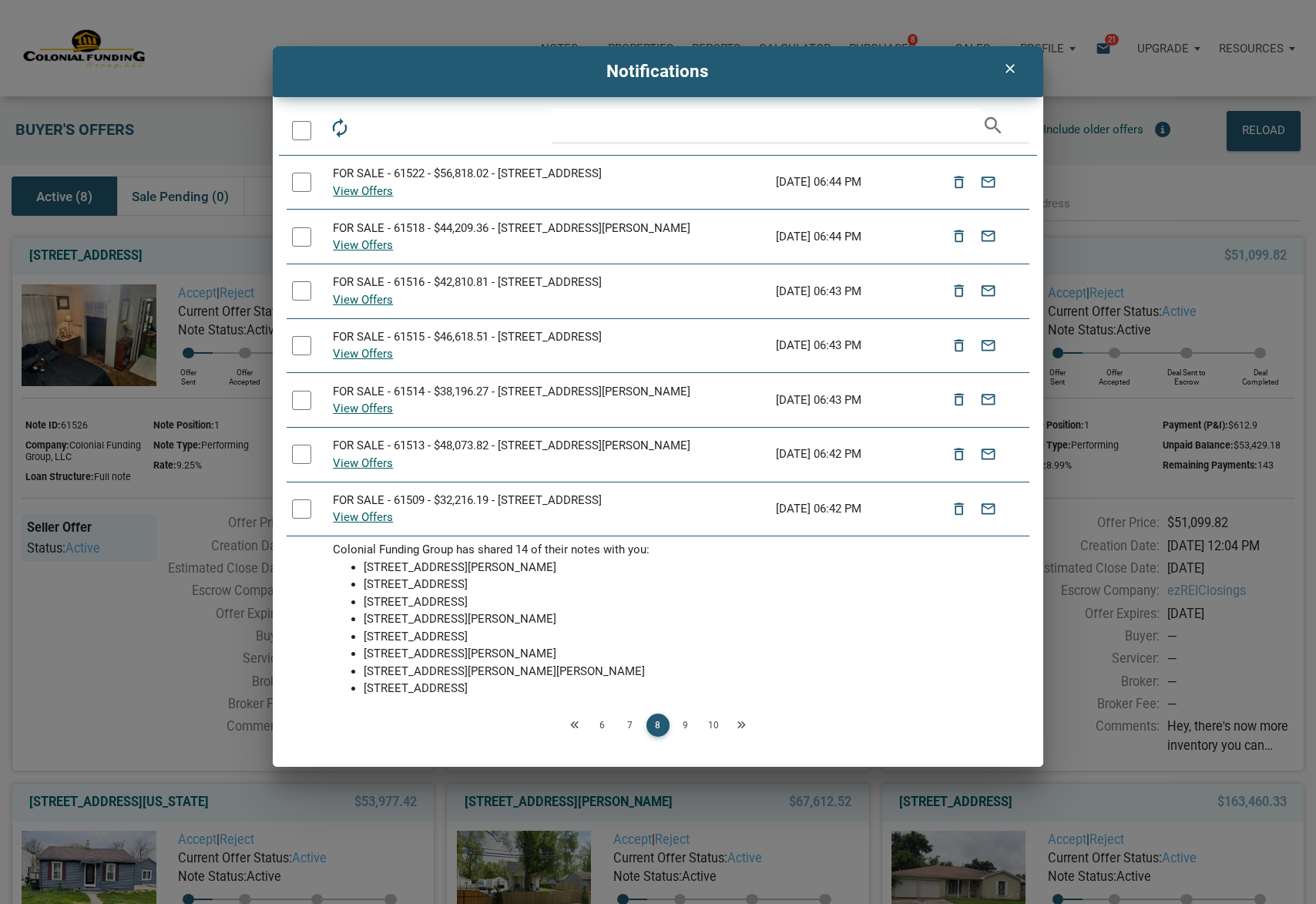
click at [740, 726] on icon "Next" at bounding box center [740, 725] width 9 height 9
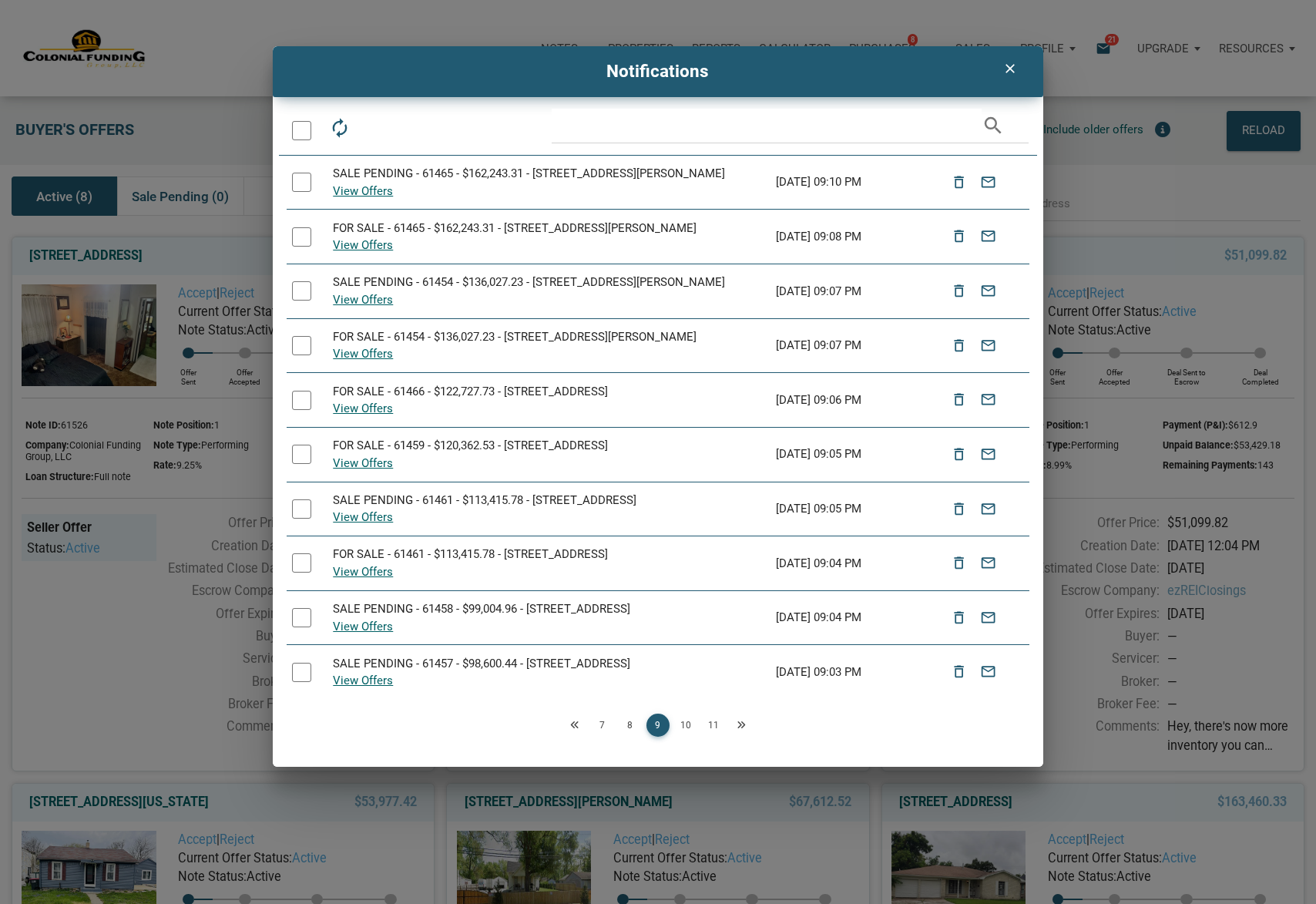
click at [740, 726] on icon "Next" at bounding box center [740, 725] width 9 height 9
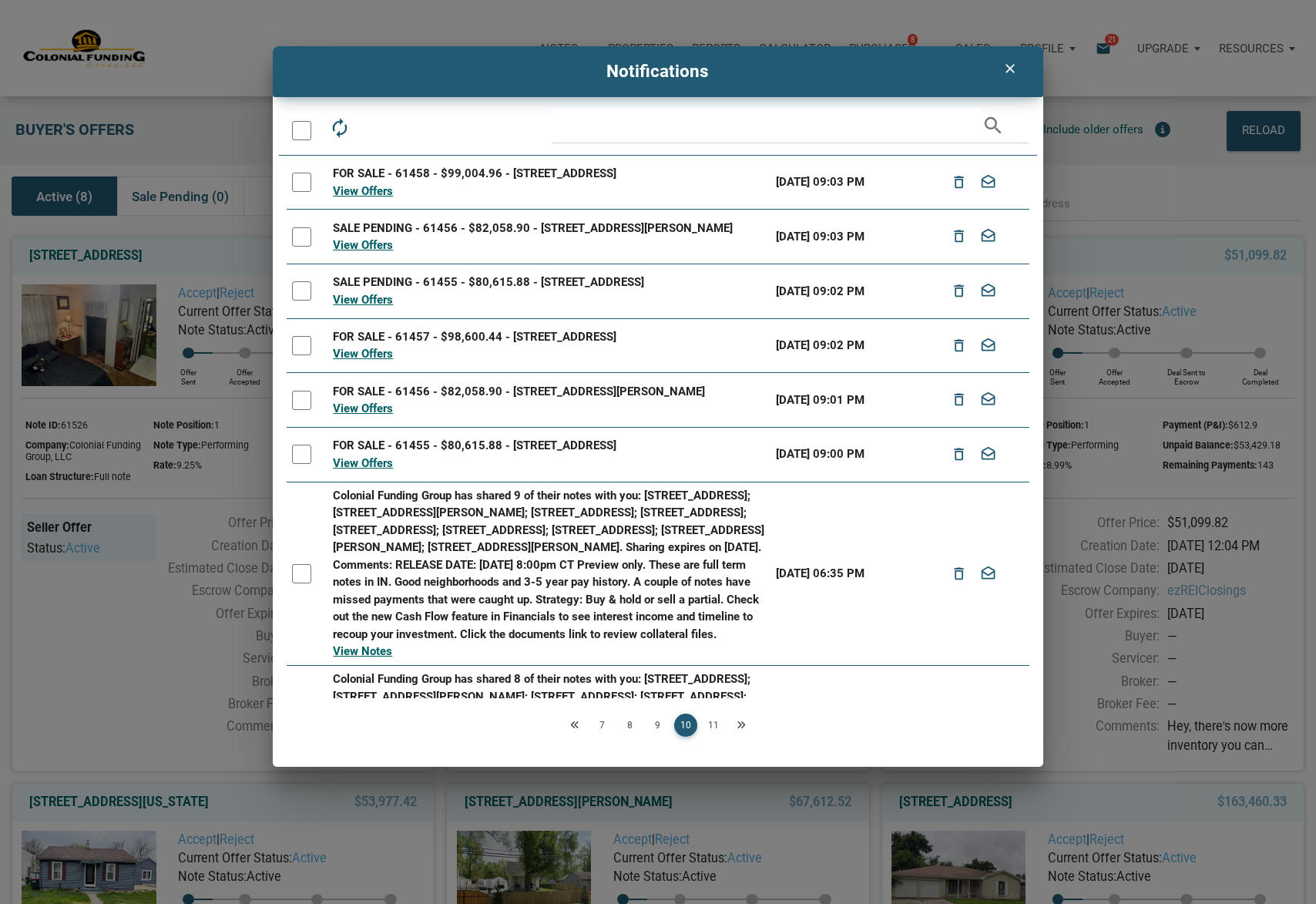
click at [305, 134] on div at bounding box center [301, 130] width 19 height 19
click at [414, 128] on icon "drafts" at bounding box center [410, 128] width 22 height 22
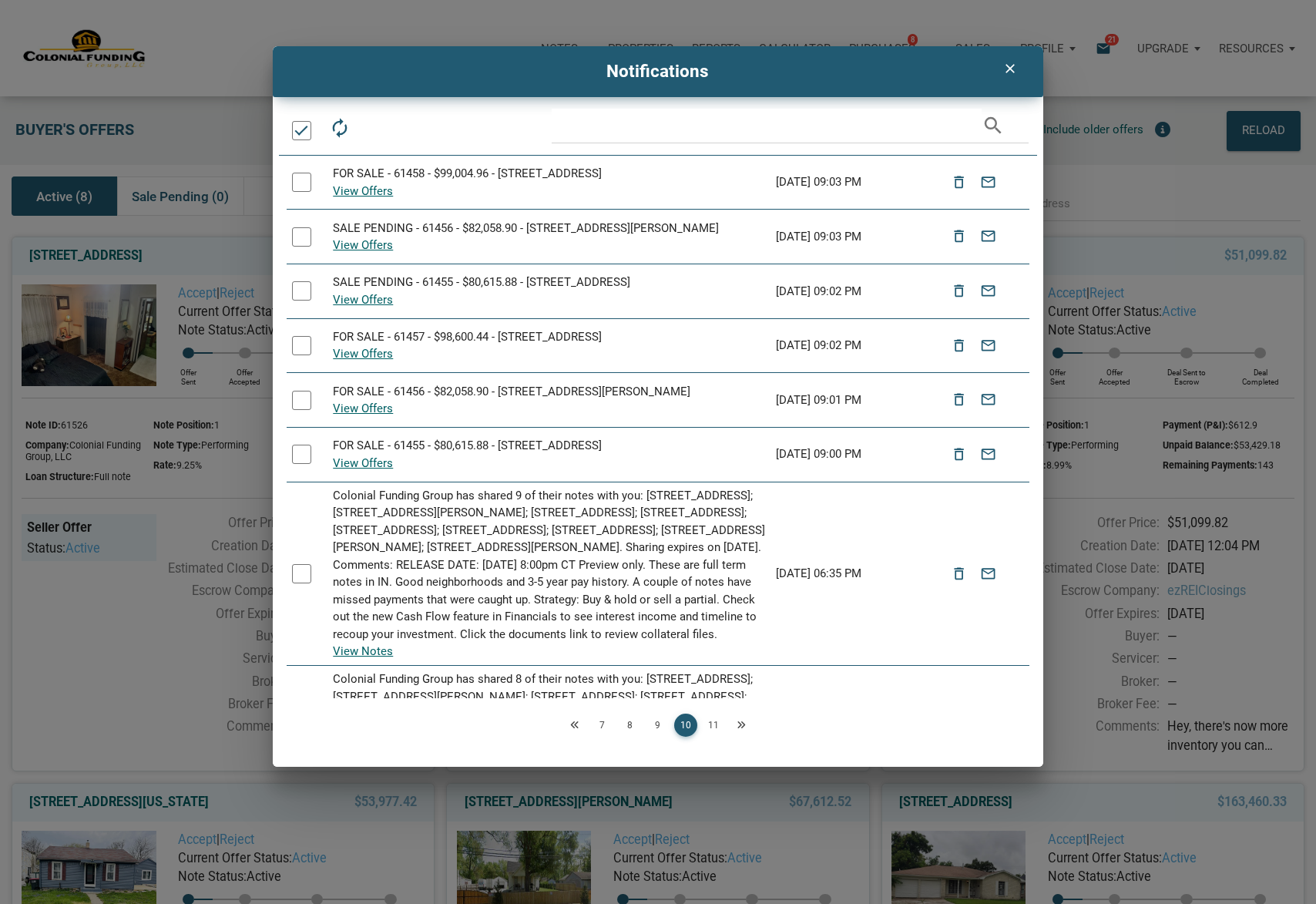
click at [716, 728] on link "11" at bounding box center [713, 725] width 23 height 23
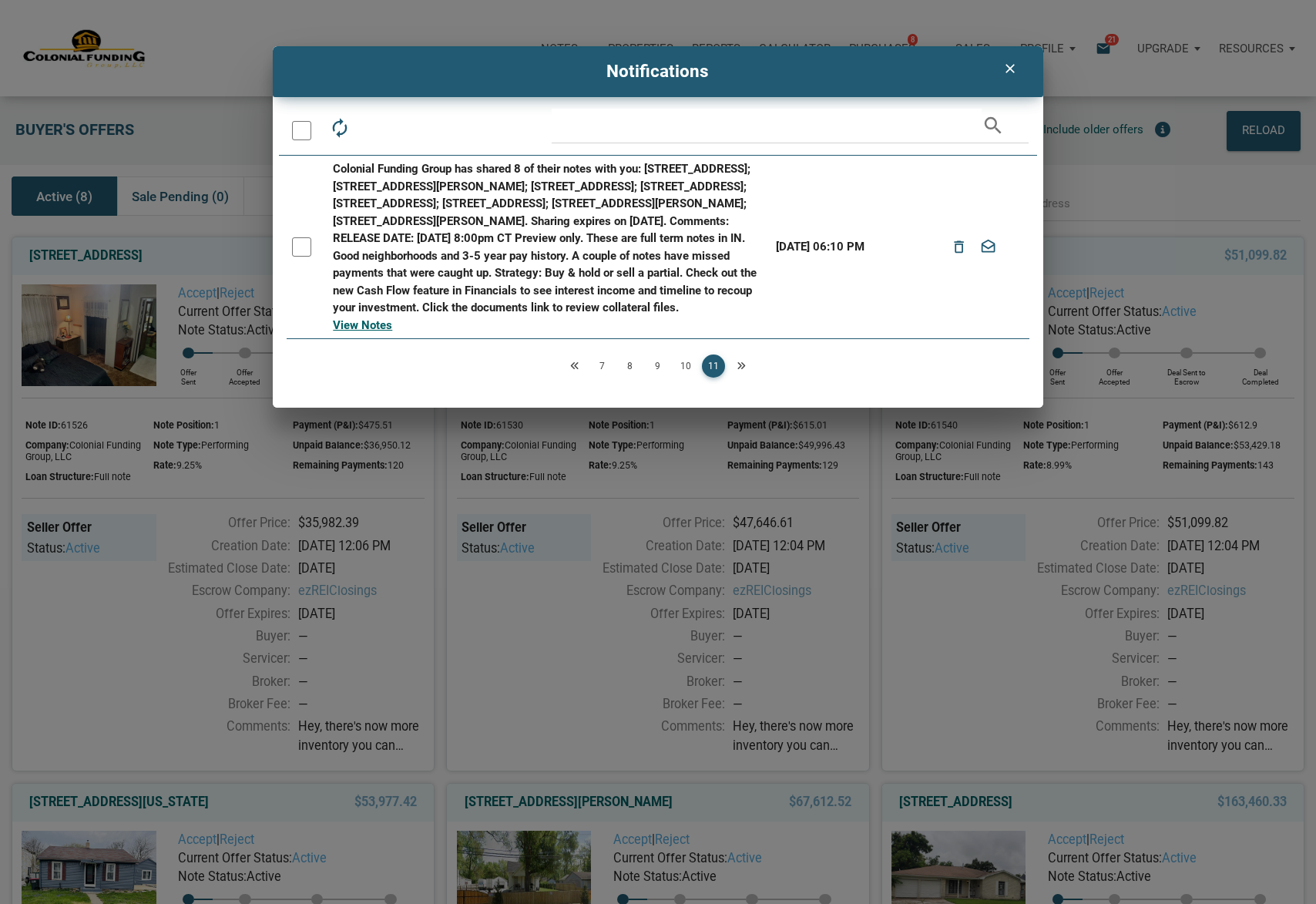
click at [307, 130] on div at bounding box center [301, 130] width 19 height 19
click at [415, 128] on icon "drafts" at bounding box center [410, 128] width 22 height 22
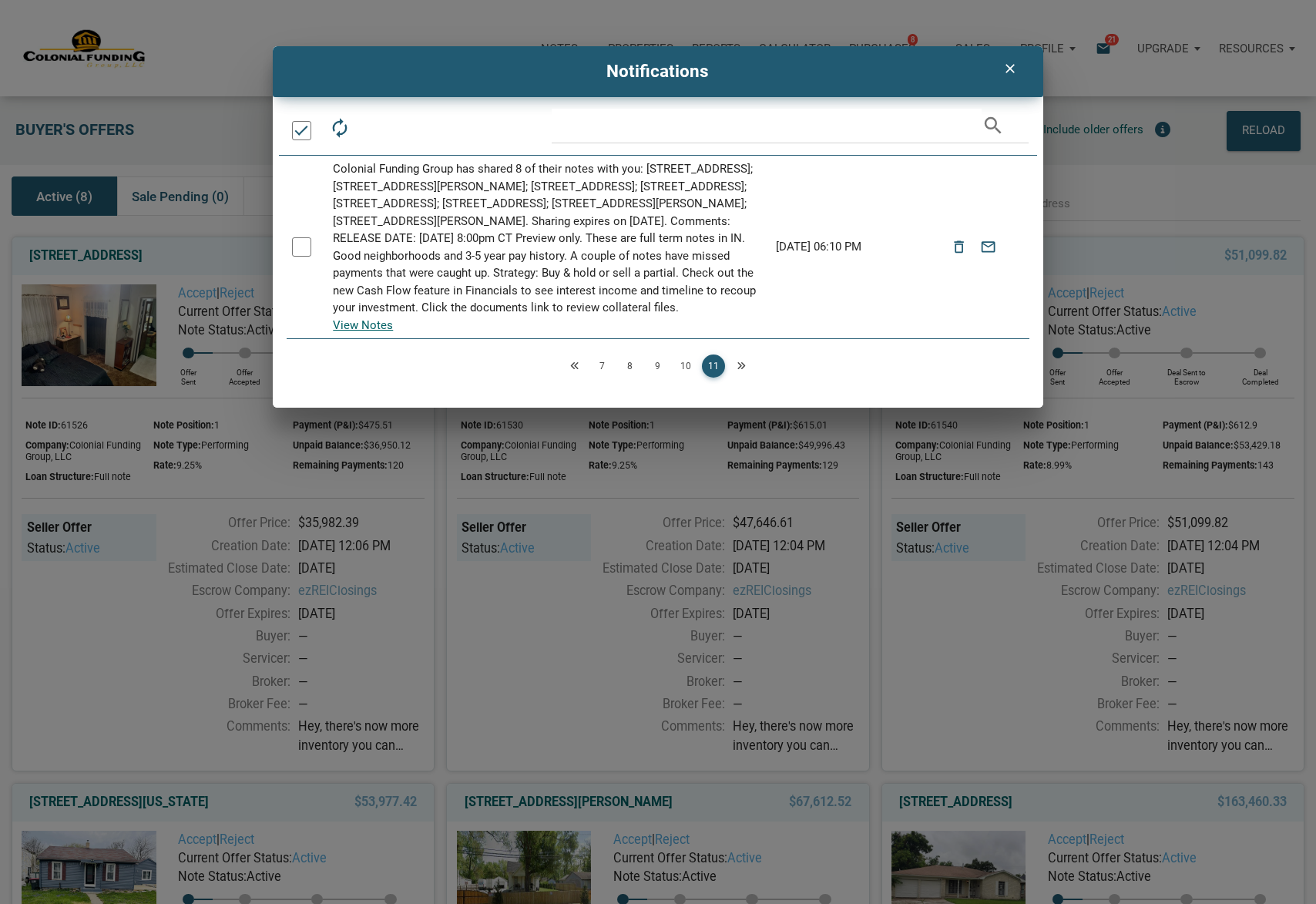
click at [740, 371] on icon "Next" at bounding box center [740, 366] width 9 height 9
click at [741, 371] on icon "Next" at bounding box center [740, 366] width 9 height 9
click at [738, 371] on icon "Next" at bounding box center [740, 366] width 9 height 9
click at [739, 371] on icon "Next" at bounding box center [740, 366] width 9 height 9
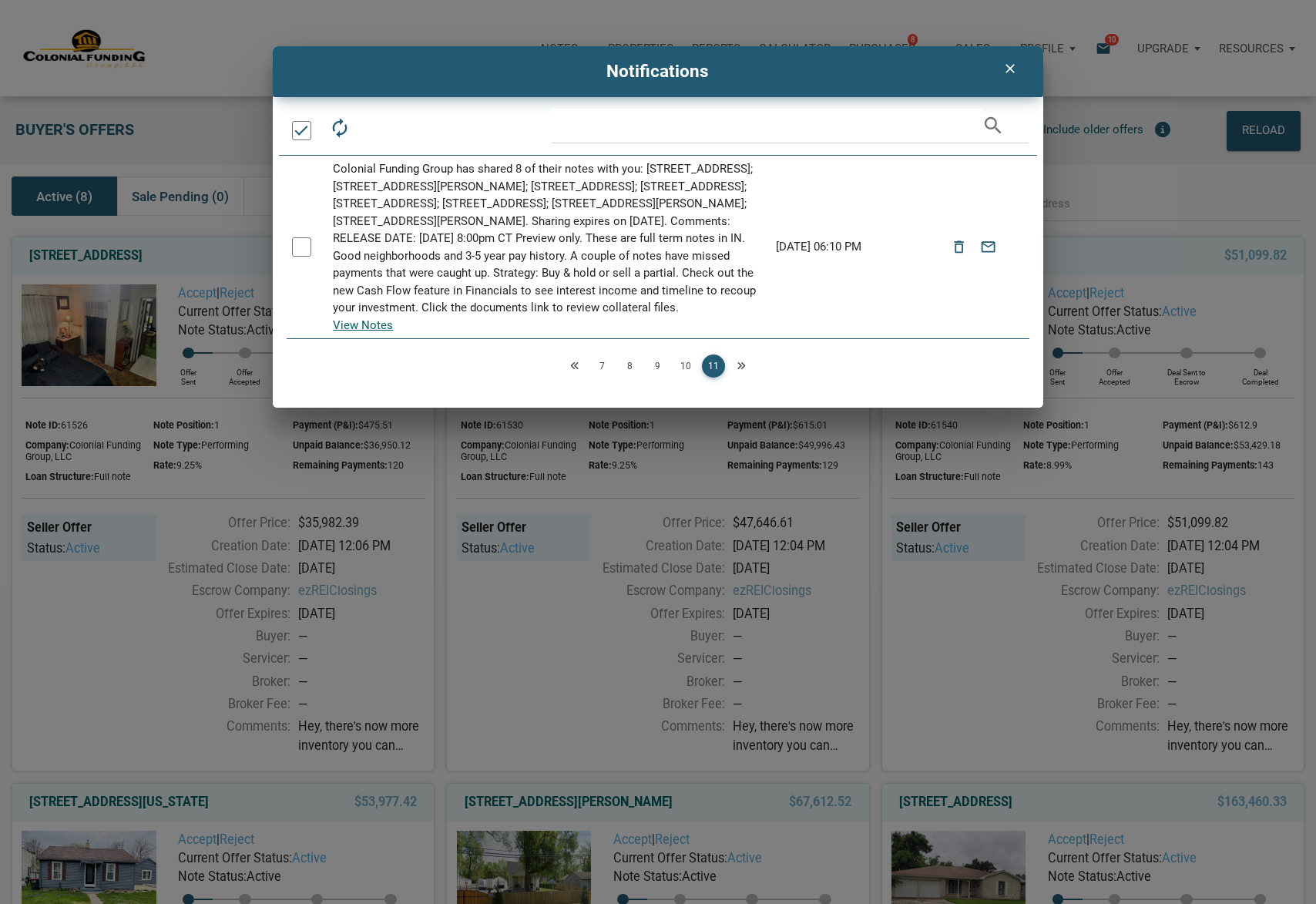
click at [1007, 67] on icon "clear" at bounding box center [1010, 69] width 19 height 16
